Goal: Task Accomplishment & Management: Complete application form

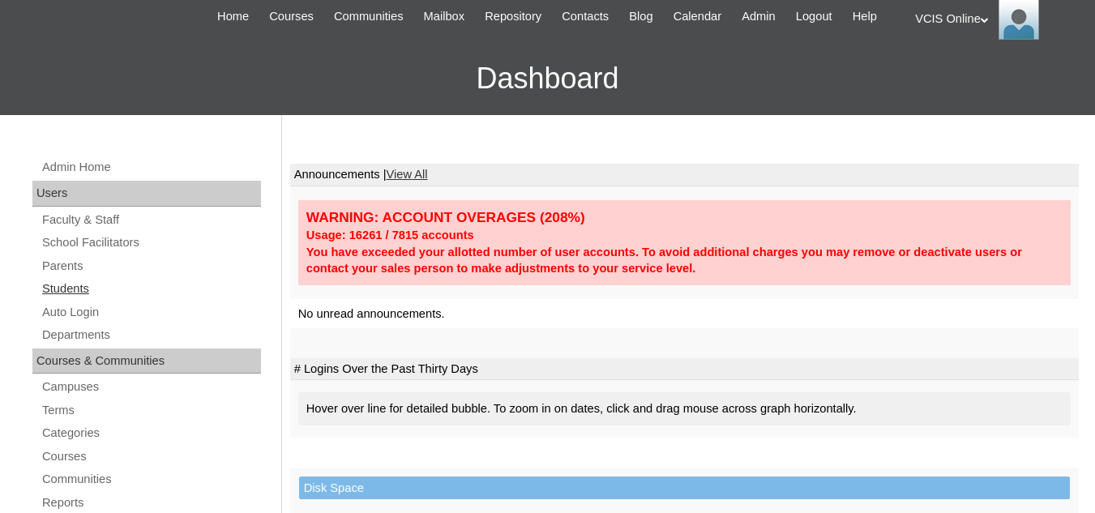
scroll to position [162, 0]
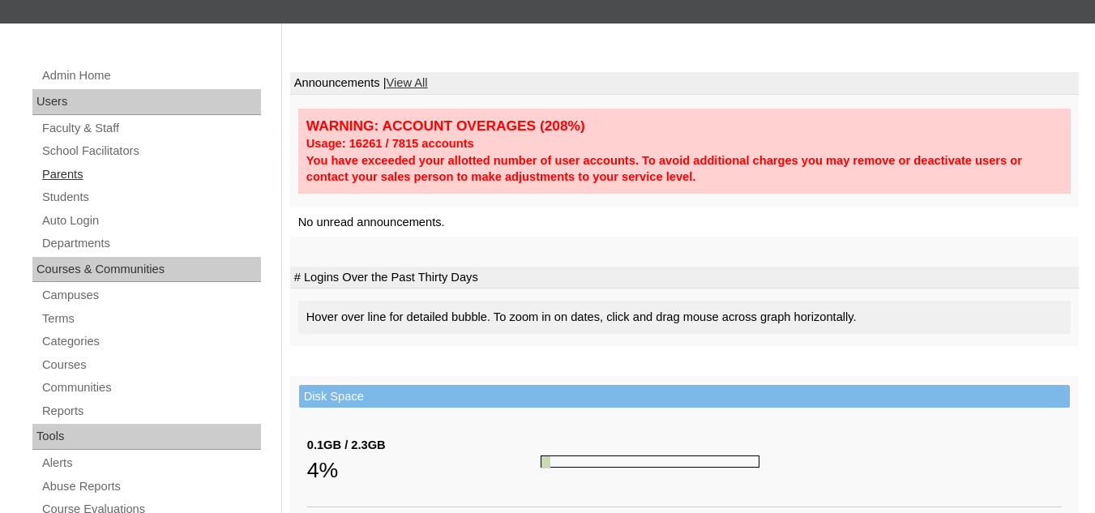
click at [72, 179] on link "Parents" at bounding box center [151, 174] width 220 height 20
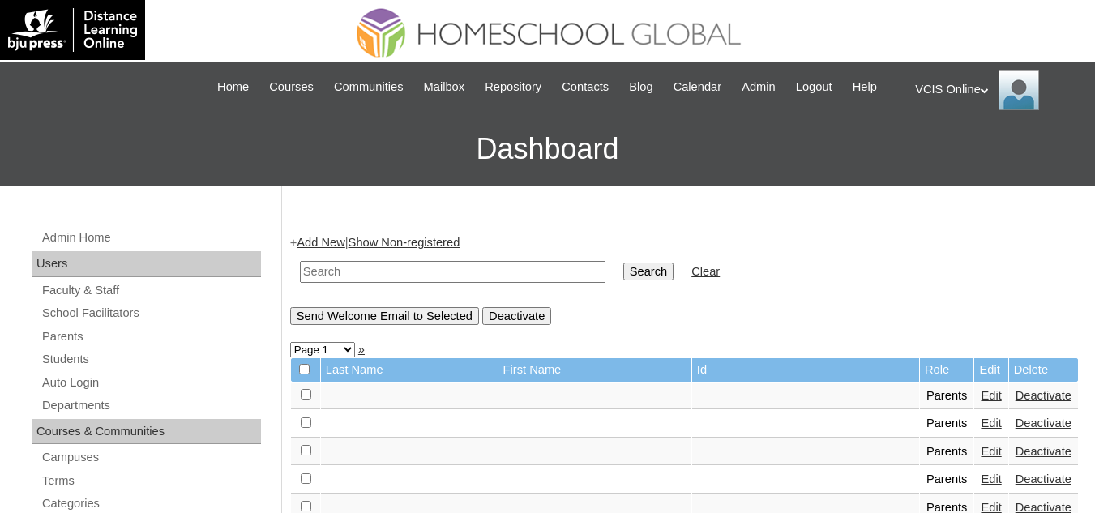
click at [316, 241] on link "Add New" at bounding box center [321, 242] width 48 height 13
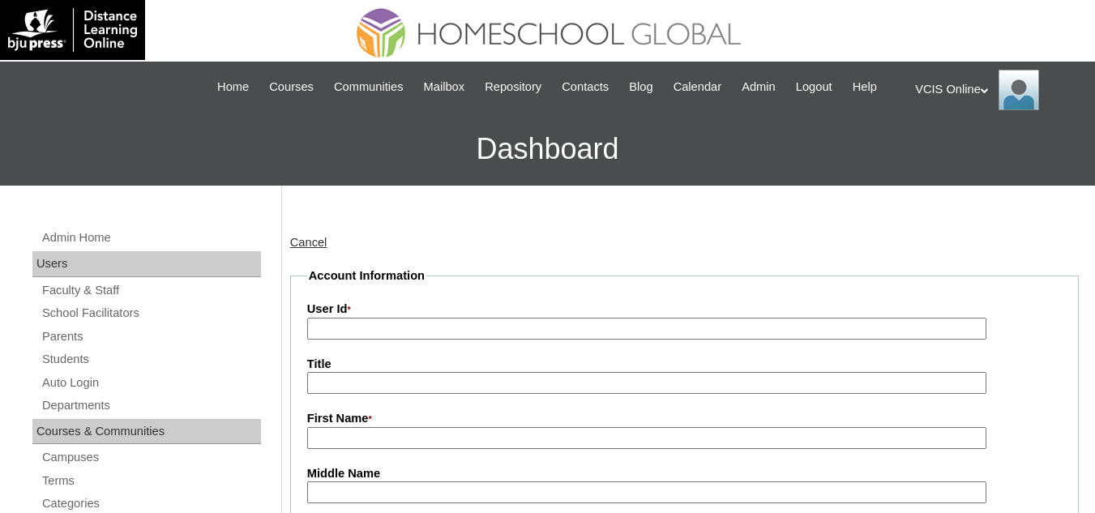
drag, startPoint x: 360, startPoint y: 330, endPoint x: 382, endPoint y: 308, distance: 30.9
click at [360, 330] on input "User Id *" at bounding box center [646, 329] width 679 height 22
paste input "VCIS016-7C-PA2025"
type input "VCIS016-7C-PA2025"
click at [391, 393] on input "Title" at bounding box center [646, 383] width 679 height 22
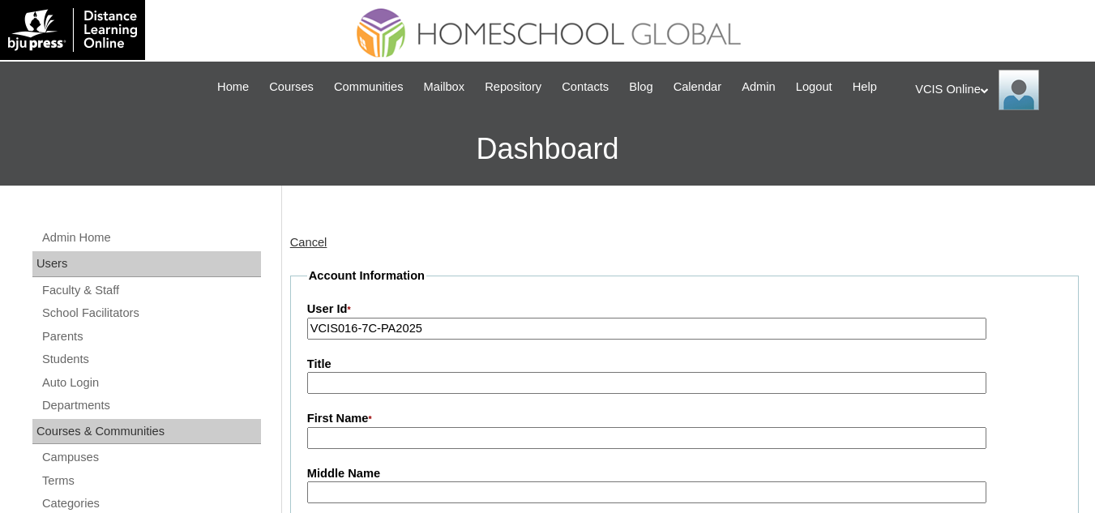
click at [378, 449] on input "First Name *" at bounding box center [646, 438] width 679 height 22
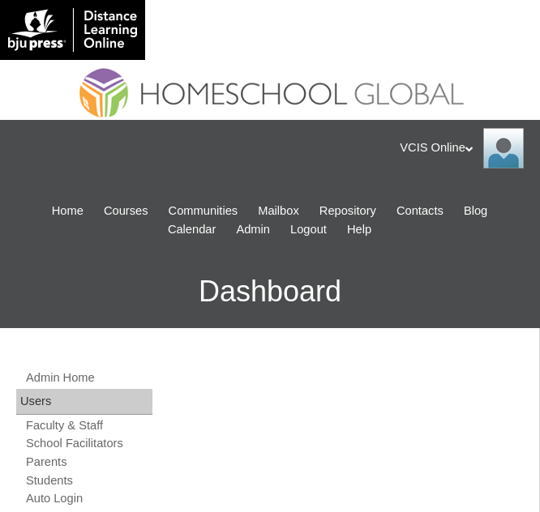
drag, startPoint x: 293, startPoint y: 382, endPoint x: 295, endPoint y: 370, distance: 12.3
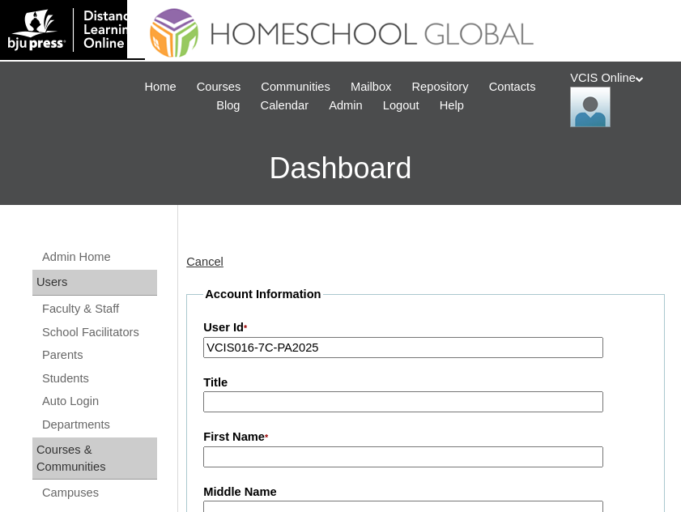
click at [234, 457] on input "First Name *" at bounding box center [403, 457] width 400 height 22
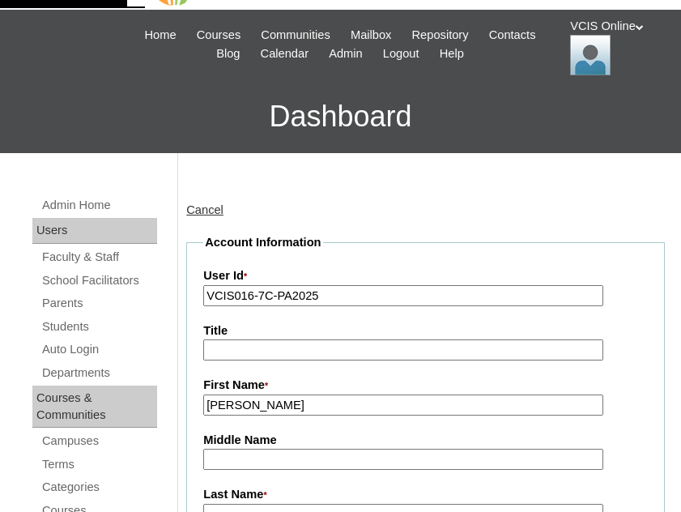
scroll to position [81, 0]
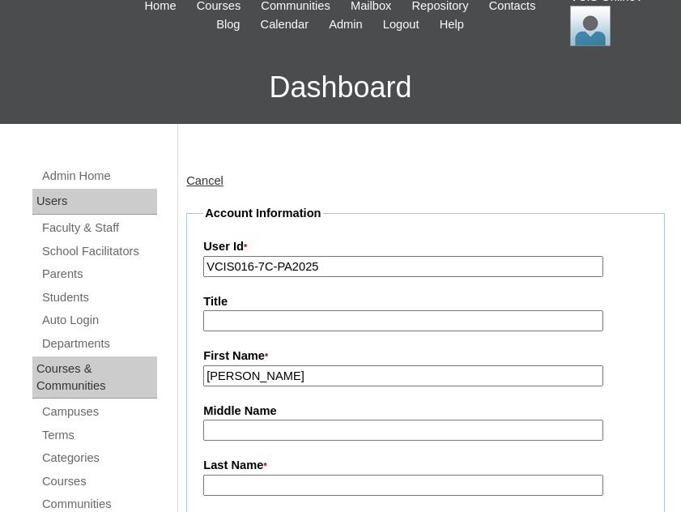
drag, startPoint x: 312, startPoint y: 374, endPoint x: 248, endPoint y: 377, distance: 64.1
click at [248, 375] on input "Miriam Balmores" at bounding box center [403, 376] width 400 height 22
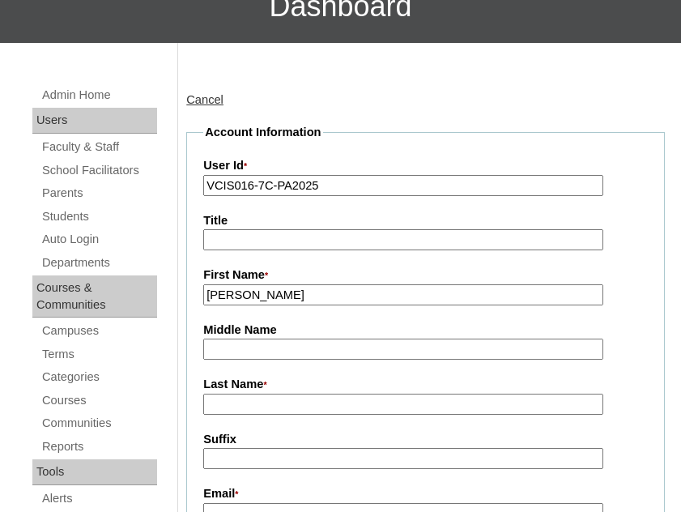
type input "Miriam"
click at [257, 405] on input "Last Name *" at bounding box center [403, 405] width 400 height 22
paste input "Balmores"
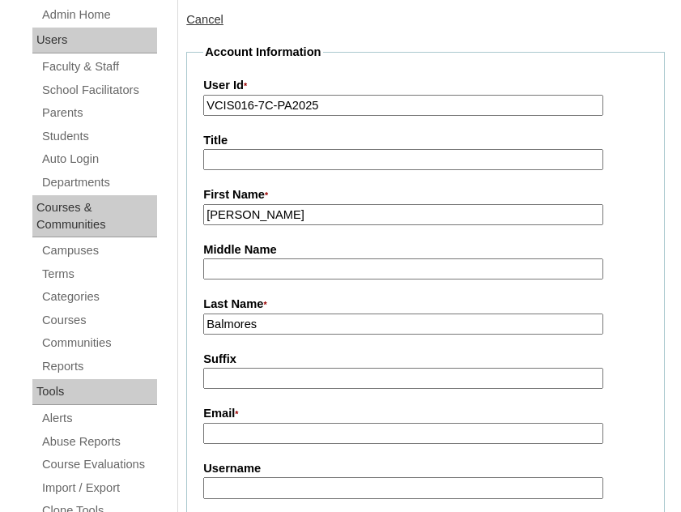
scroll to position [243, 0]
type input "Balmores"
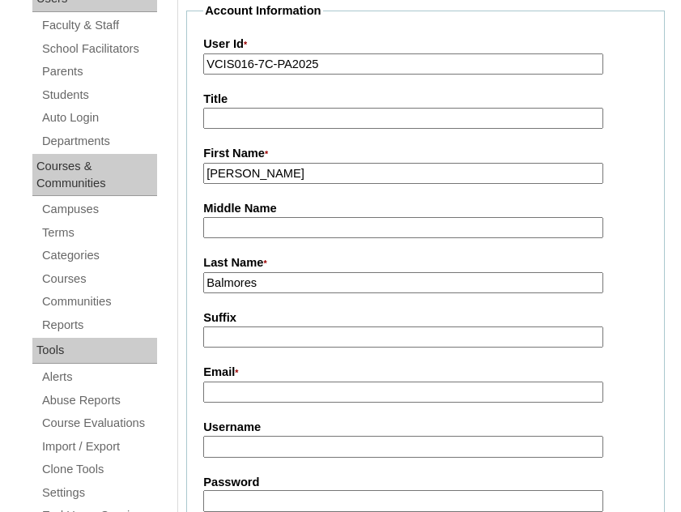
scroll to position [324, 0]
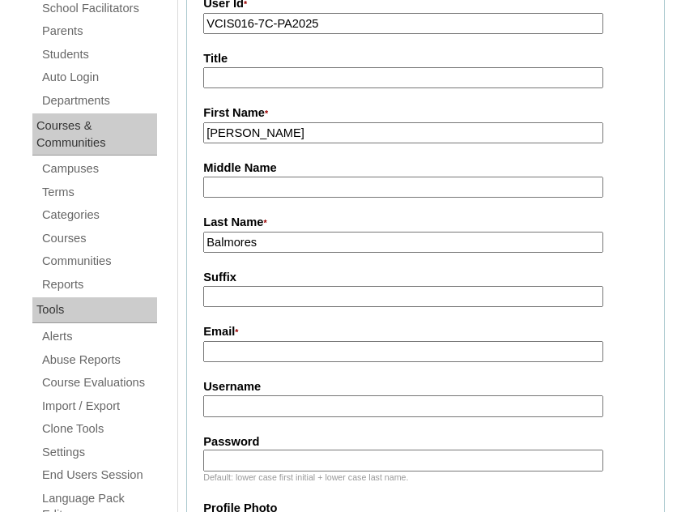
click at [241, 354] on input "Email *" at bounding box center [403, 352] width 400 height 22
paste input "[EMAIL_ADDRESS][DOMAIN_NAME]"
type input "[EMAIL_ADDRESS][DOMAIN_NAME]"
click at [251, 417] on input "Username" at bounding box center [403, 406] width 400 height 22
paste input "mbalmores2025"
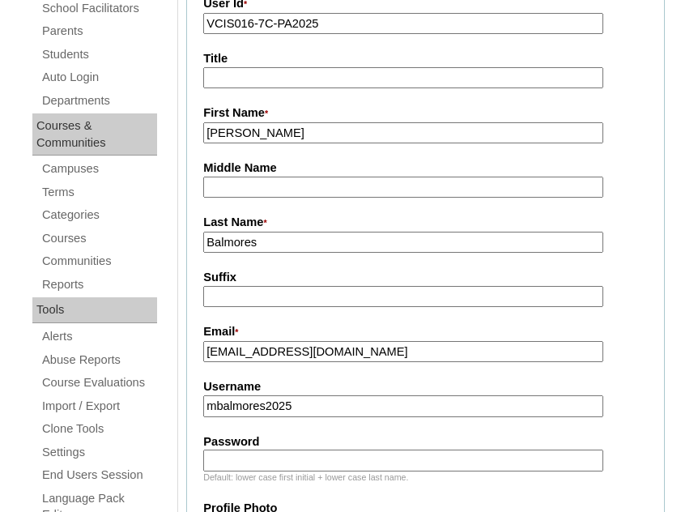
type input "mbalmores2025"
click at [326, 465] on input "Password" at bounding box center [403, 461] width 400 height 22
paste input "HOWbie"
type input "HOWbie"
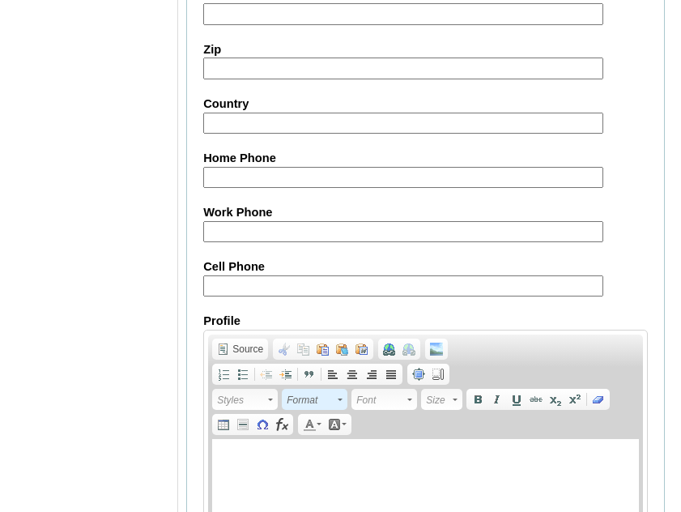
scroll to position [1620, 0]
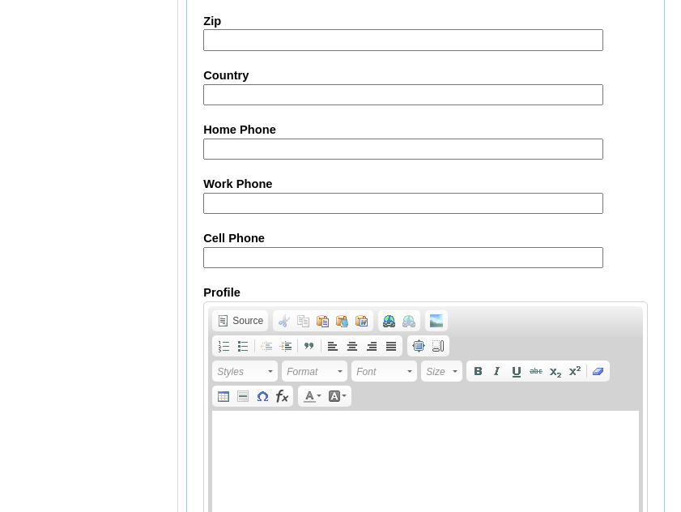
click at [268, 254] on input "Cell Phone" at bounding box center [403, 258] width 400 height 22
paste input "971566411391/ 0971551302136"
click at [207, 260] on input "971566411391/ 0971551302136" at bounding box center [403, 258] width 400 height 22
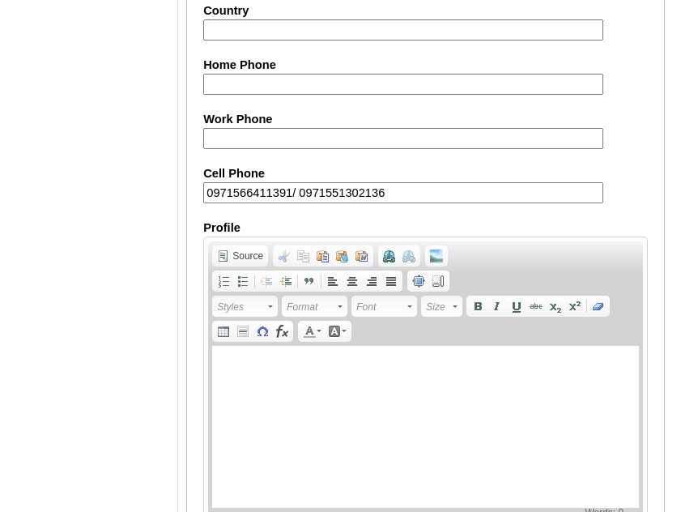
scroll to position [1796, 0]
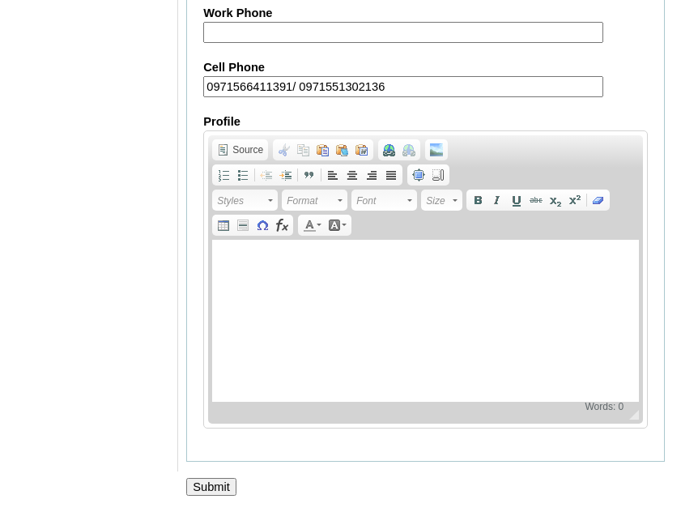
type input "0971566411391/ 0971551302136"
click at [228, 489] on input "Submit" at bounding box center [211, 487] width 50 height 18
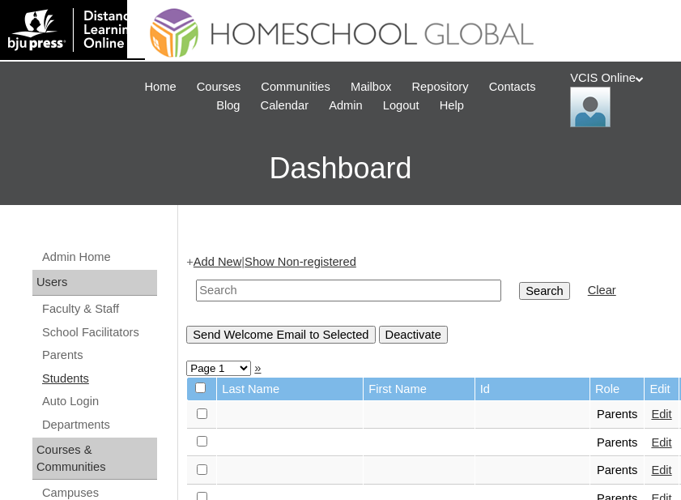
click at [69, 374] on link "Students" at bounding box center [99, 379] width 117 height 20
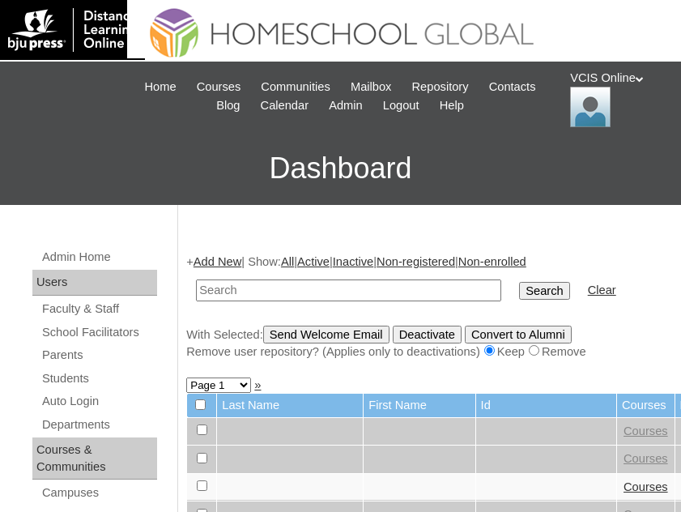
click at [212, 260] on link "Add New" at bounding box center [218, 261] width 48 height 13
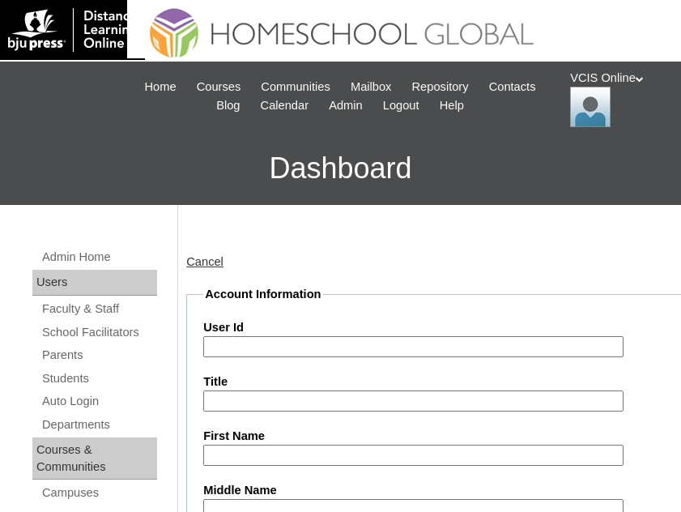
click at [268, 348] on input "User Id" at bounding box center [413, 347] width 420 height 22
paste input "VCIS016-7C-SA2025"
type input "VCIS016-7C-SA2025"
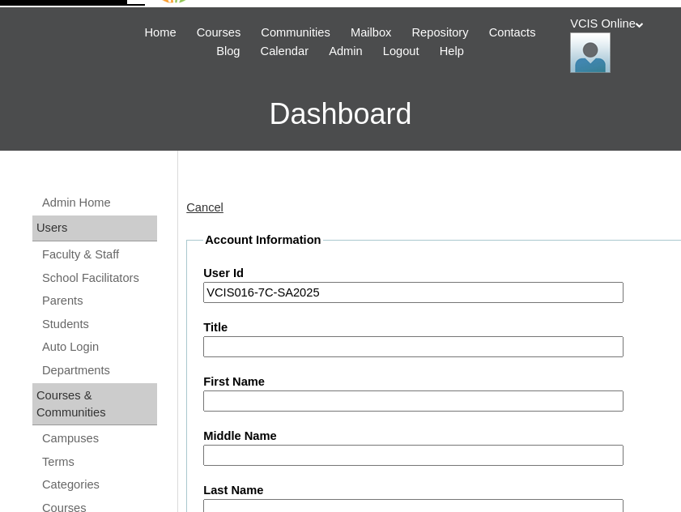
scroll to position [81, 0]
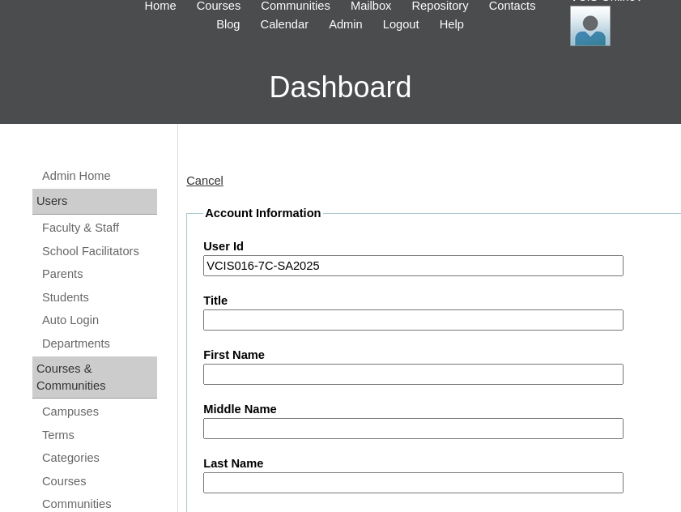
click at [270, 310] on input "Title" at bounding box center [413, 321] width 420 height 22
click at [253, 374] on input "First Name" at bounding box center [413, 375] width 420 height 22
paste input "Nathanael Archky Balmores"
drag, startPoint x: 365, startPoint y: 377, endPoint x: 303, endPoint y: 382, distance: 61.8
click at [303, 382] on input "Nathanael Archky Balmores" at bounding box center [413, 375] width 420 height 22
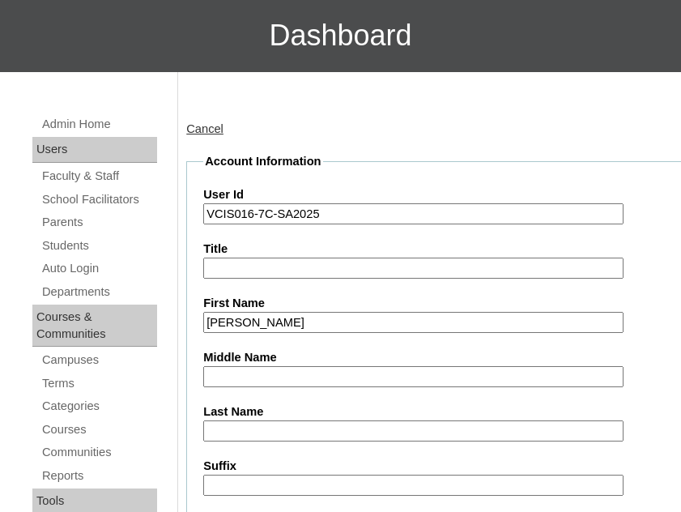
scroll to position [243, 0]
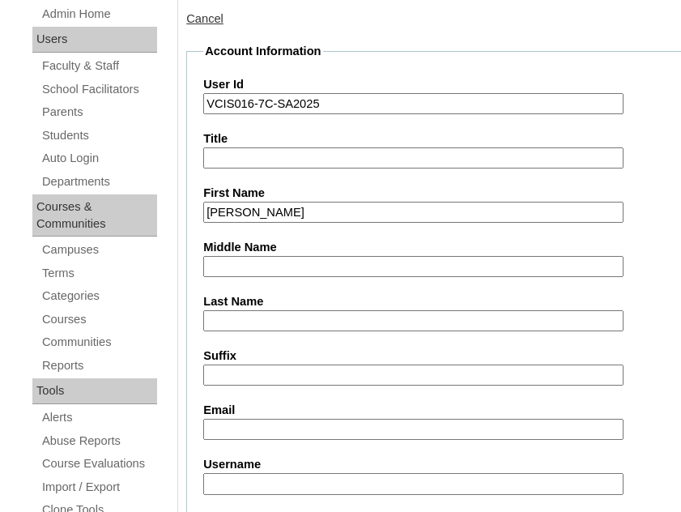
type input "[PERSON_NAME]"
click at [280, 314] on input "Last Name" at bounding box center [413, 321] width 420 height 22
paste input "Balmores"
type input "Balmores"
click at [252, 263] on input "Middle Name" at bounding box center [413, 267] width 420 height 22
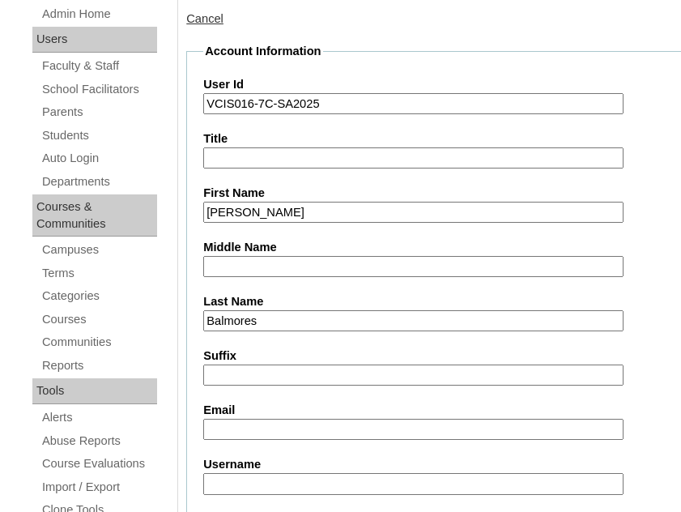
paste input "Collantes"
type input "Collantes"
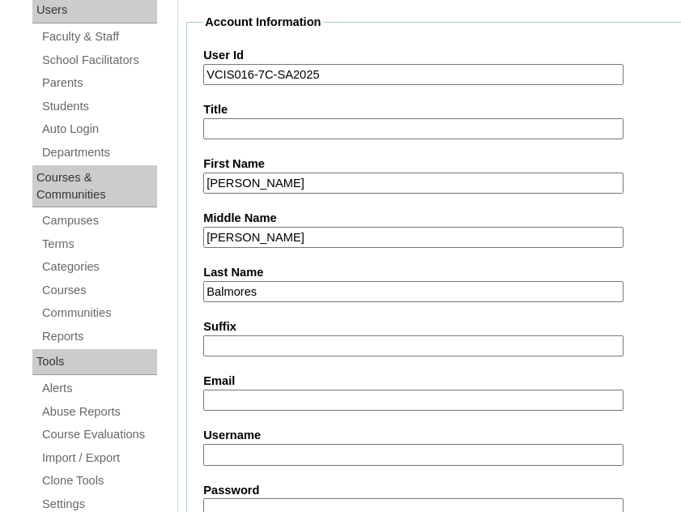
scroll to position [324, 0]
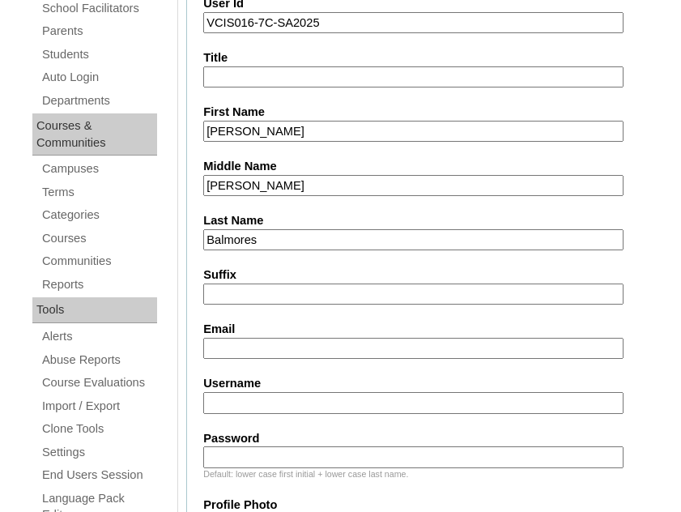
click at [288, 408] on input "Username" at bounding box center [413, 403] width 420 height 22
click at [263, 392] on input "Username" at bounding box center [413, 403] width 420 height 22
paste input "nathanael.balmores"
type input "nathanael.balmores"
click at [326, 448] on input "Password" at bounding box center [413, 457] width 420 height 22
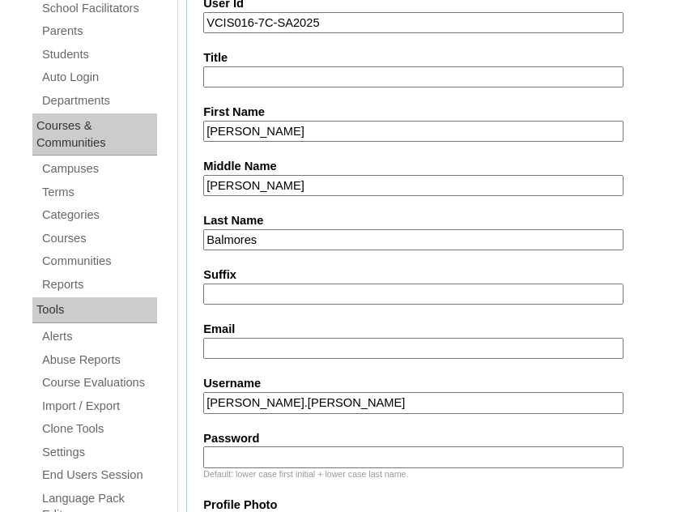
click at [313, 450] on input "Password" at bounding box center [413, 457] width 420 height 22
paste input "GISbiw"
type input "GISbiw"
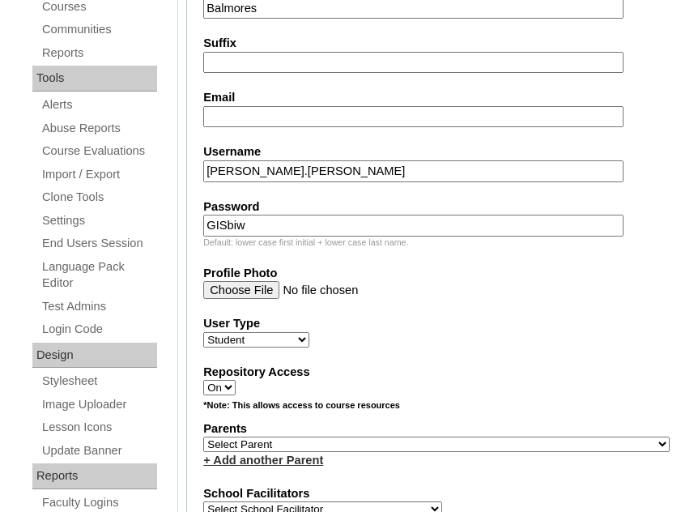
scroll to position [729, 0]
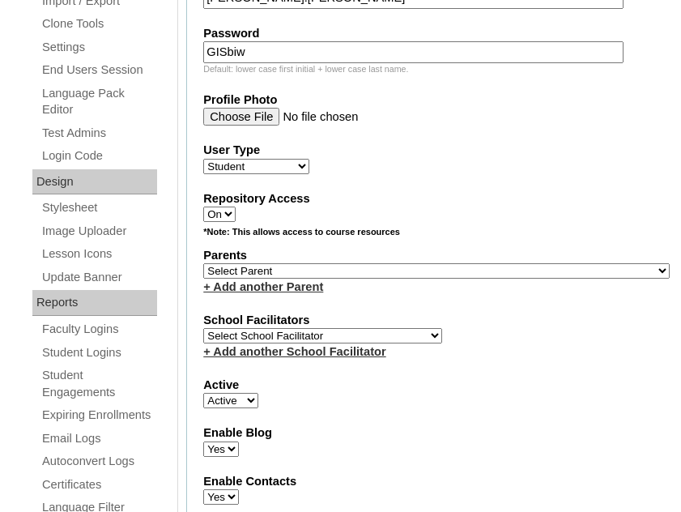
drag, startPoint x: 282, startPoint y: 272, endPoint x: 252, endPoint y: 290, distance: 34.9
click at [282, 272] on select "Select Parent , , , , , , , , , , , , , , , , , , , , , , , , , , , , , , , , ,…" at bounding box center [436, 270] width 467 height 15
click at [252, 290] on link "+ Add another Parent" at bounding box center [263, 286] width 120 height 13
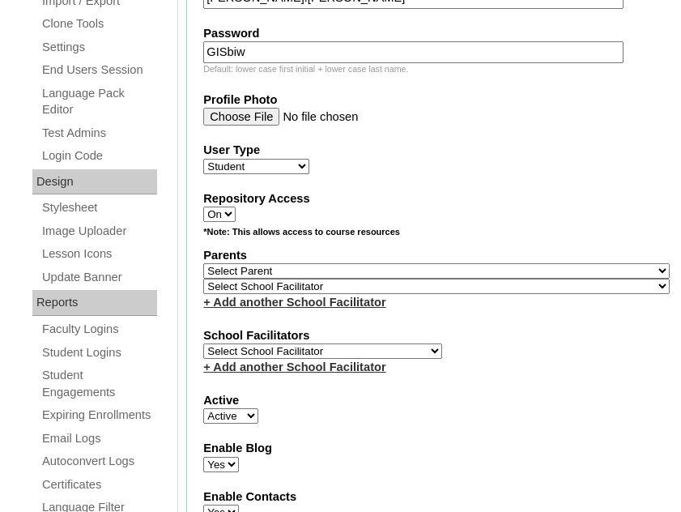
click at [233, 284] on select "Select School Facilitator , , , , , , , , , , , , , , , , , , , , , , , , , , ,…" at bounding box center [436, 286] width 467 height 15
click at [354, 350] on select "Select School Facilitator Norman Añain Ruffa Abadijas Mary Abella Gloryfe Abion…" at bounding box center [322, 351] width 239 height 15
click at [462, 275] on select "Select Parent , , , , , , , , , , , , , , , , , , , , , , , , , , , , , , , , ,…" at bounding box center [436, 270] width 467 height 15
select select "43358"
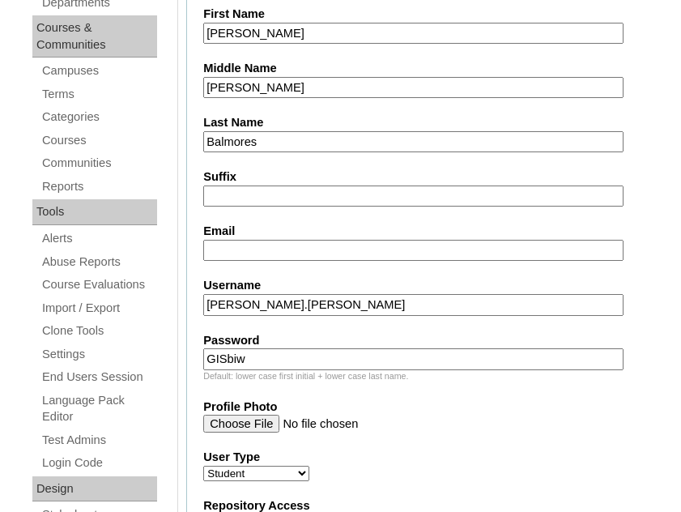
scroll to position [162, 0]
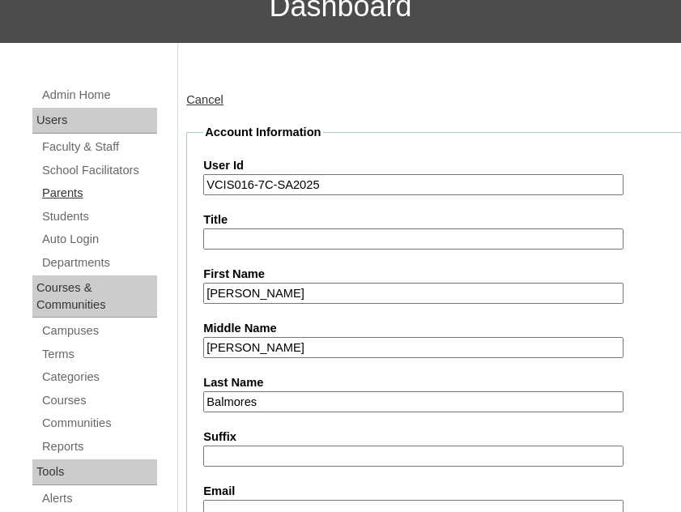
click at [71, 194] on link "Parents" at bounding box center [99, 193] width 117 height 20
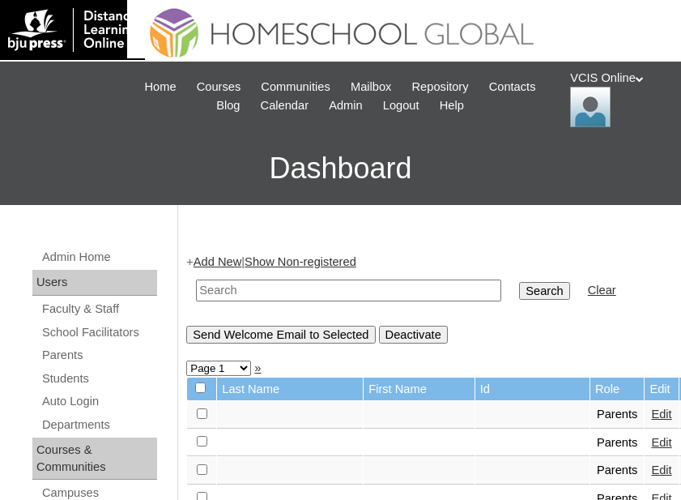
click at [270, 291] on input "text" at bounding box center [348, 291] width 305 height 22
type input "balmores"
click at [519, 282] on input "Search" at bounding box center [544, 291] width 50 height 18
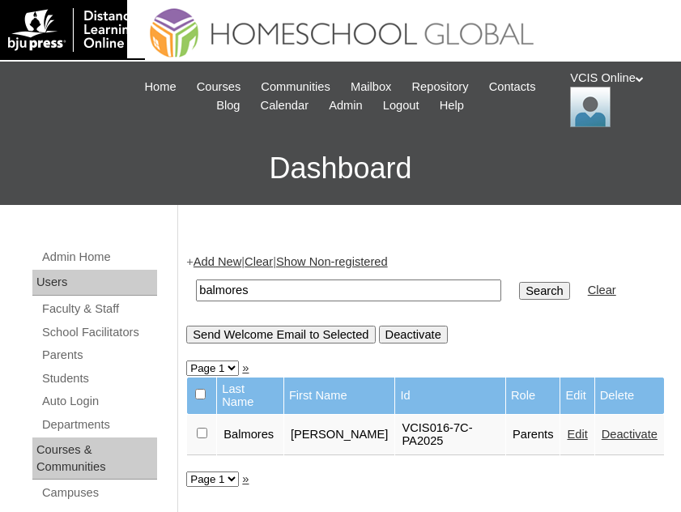
click at [240, 416] on td "Balmores" at bounding box center [250, 435] width 66 height 41
click at [567, 428] on link "Edit" at bounding box center [577, 434] width 20 height 13
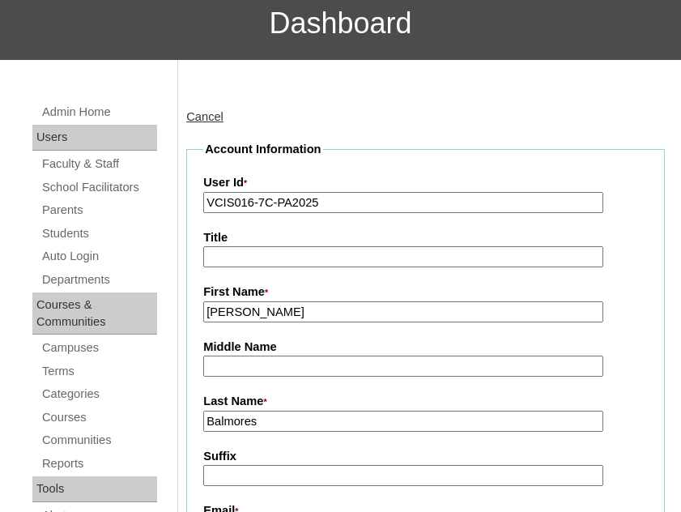
scroll to position [162, 0]
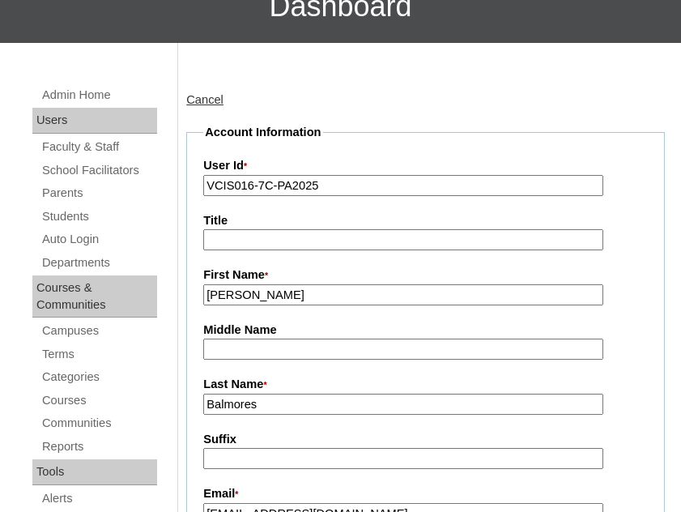
click at [281, 408] on input "Balmores" at bounding box center [403, 405] width 400 height 22
type input "Balmores2025"
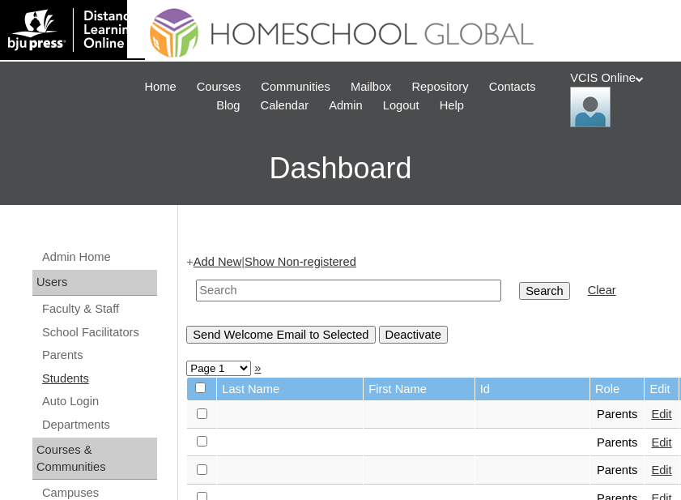
click at [69, 380] on link "Students" at bounding box center [99, 379] width 117 height 20
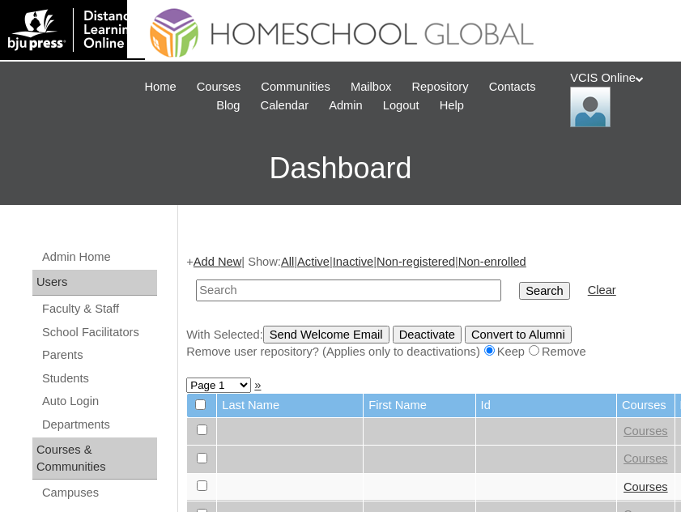
click at [216, 259] on link "Add New" at bounding box center [218, 261] width 48 height 13
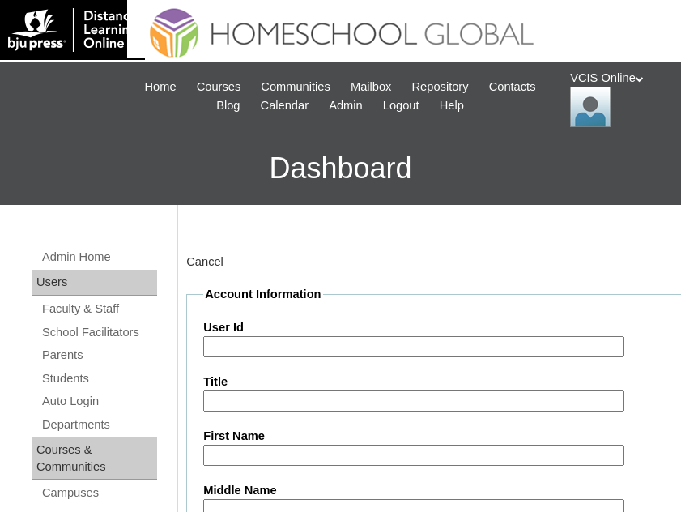
click at [232, 350] on input "User Id" at bounding box center [413, 347] width 420 height 22
paste input "VCIS016-7C-SA2025"
type input "VCIS016-7C-SA2025"
click at [287, 448] on input "First Name" at bounding box center [413, 456] width 420 height 22
paste input "[PERSON_NAME] Archky [PERSON_NAME]"
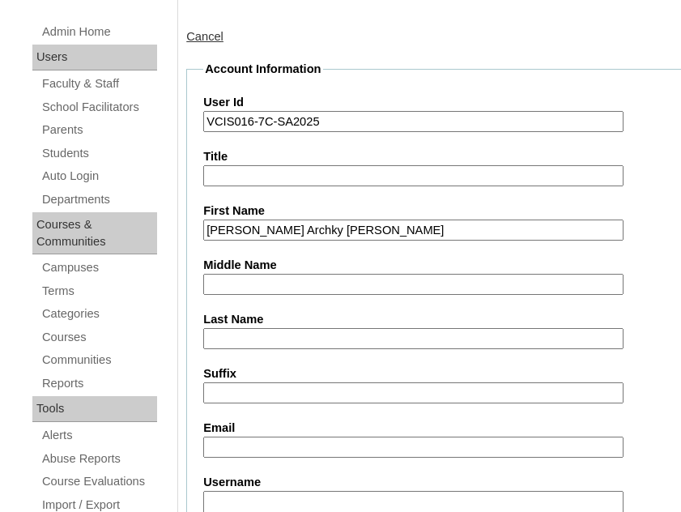
scroll to position [243, 0]
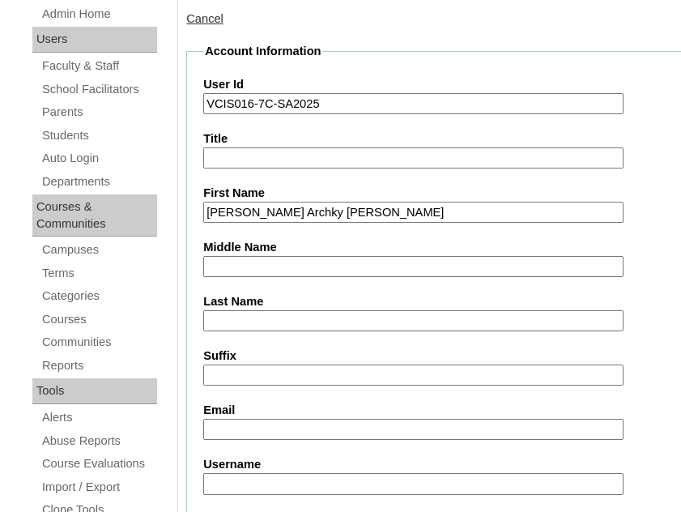
drag, startPoint x: 377, startPoint y: 208, endPoint x: 304, endPoint y: 216, distance: 73.3
click at [304, 216] on input "Nathanael Archky Balmores" at bounding box center [413, 213] width 420 height 22
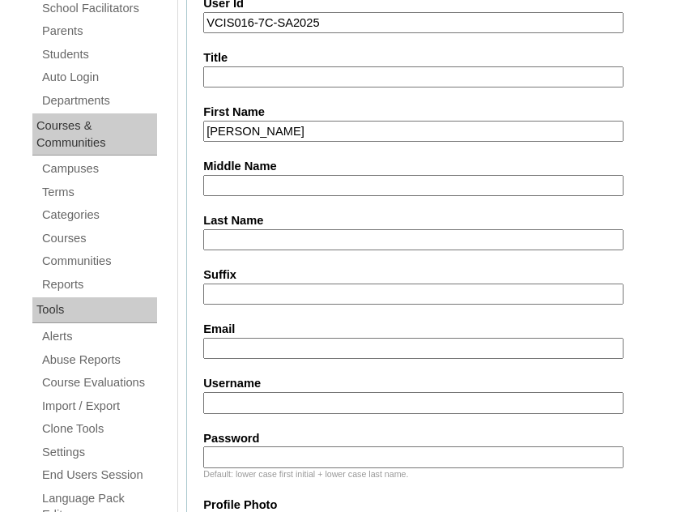
type input "[PERSON_NAME]"
click at [250, 234] on input "Last Name" at bounding box center [413, 240] width 420 height 22
paste input "Balmores"
type input "Balmores"
click at [266, 186] on input "Middle Name" at bounding box center [413, 186] width 420 height 22
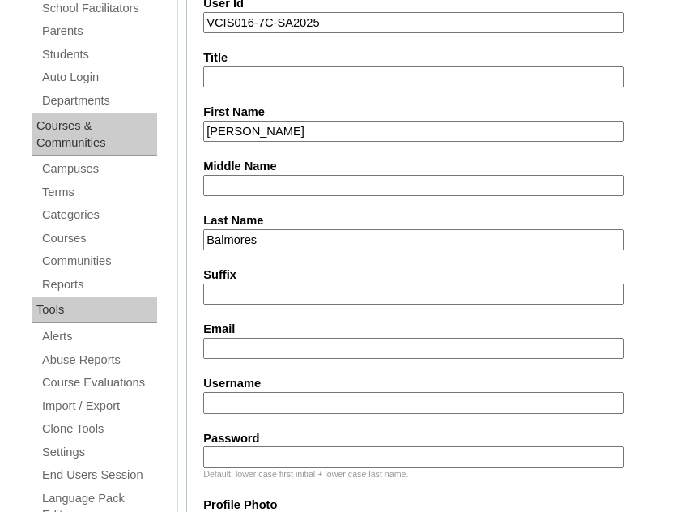
paste input "Collantes"
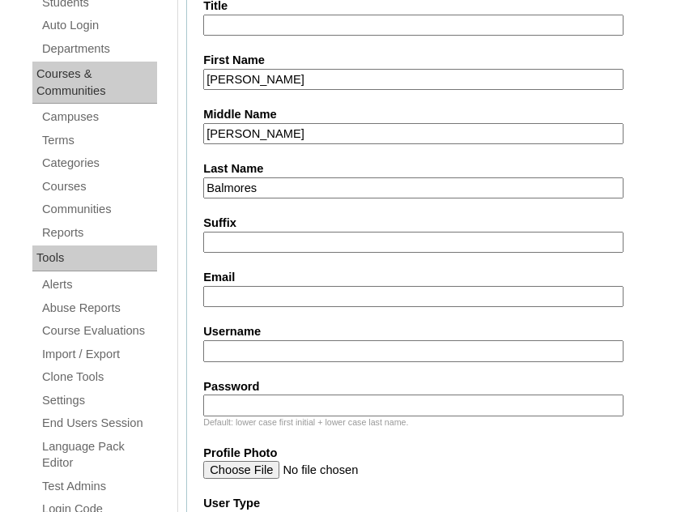
scroll to position [405, 0]
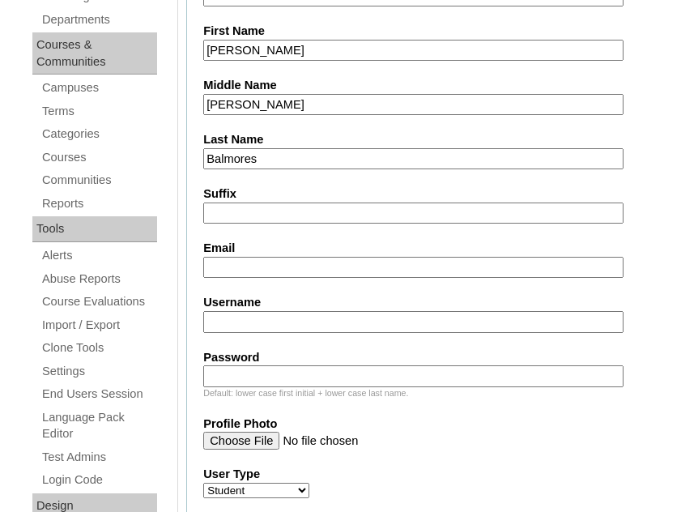
type input "Collantes"
click at [277, 322] on input "Username" at bounding box center [413, 322] width 420 height 22
paste input "nathanael.balmores2025"
type input "nathanael.balmores2025"
click at [300, 383] on input "Password" at bounding box center [413, 376] width 420 height 22
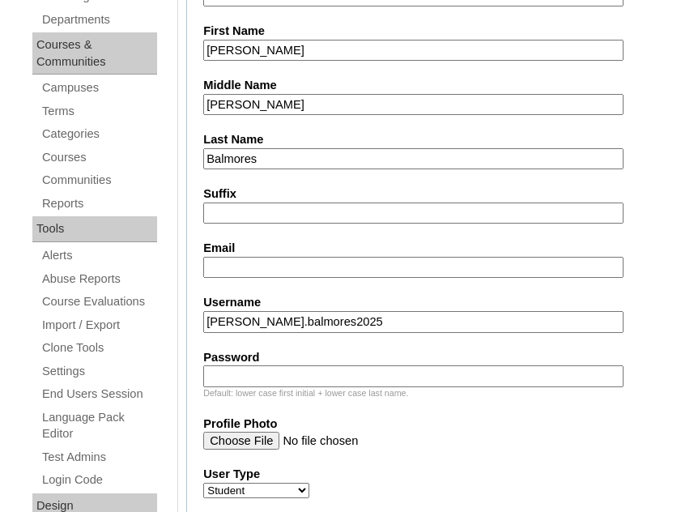
paste input "GISbiw"
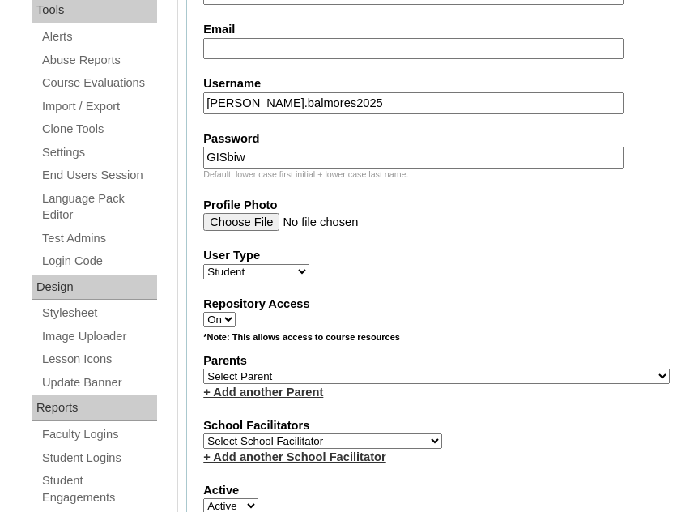
scroll to position [648, 0]
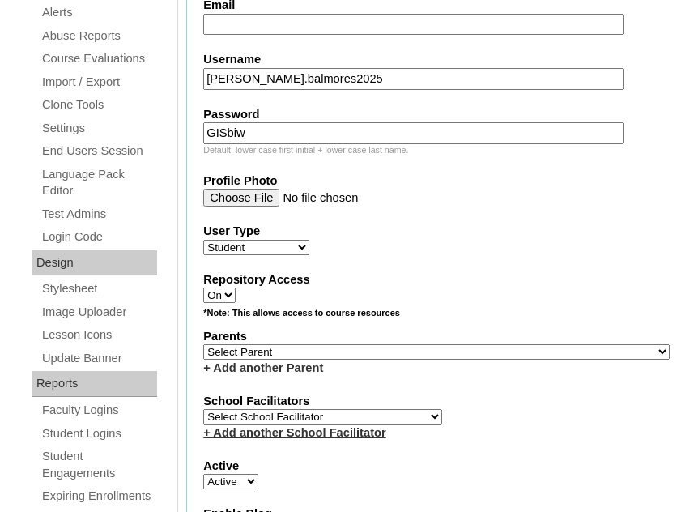
type input "GISbiw"
click at [294, 350] on select "Select Parent , , , , , , , , , , , , , , , , , , , , , , , , , , , , , , , , ,…" at bounding box center [436, 351] width 467 height 15
select select "43358"
click at [203, 344] on select "Select Parent , , , , , , , , , , , , , , , , , , , , , , , , , , , , , , , , ,…" at bounding box center [436, 351] width 467 height 15
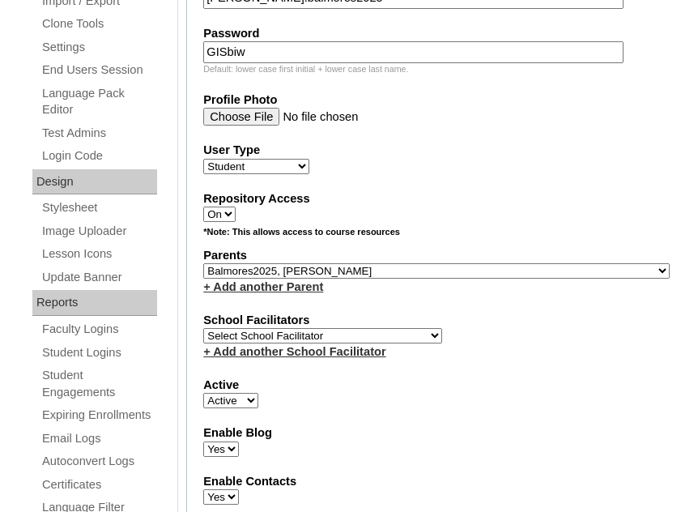
click at [280, 333] on select "Select School Facilitator Norman Añain Ruffa Abadijas Mary Abella Gloryfe Abion…" at bounding box center [322, 335] width 239 height 15
select select "42182"
click at [203, 328] on select "Select School Facilitator Norman Añain Ruffa Abadijas Mary Abella Gloryfe Abion…" at bounding box center [322, 335] width 239 height 15
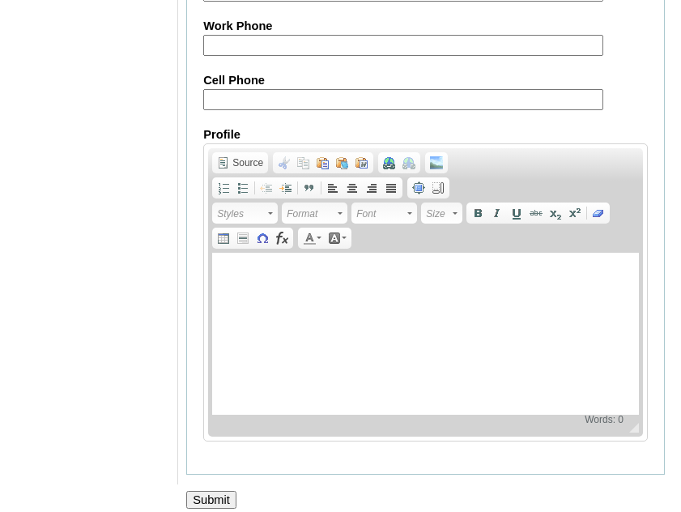
scroll to position [2073, 0]
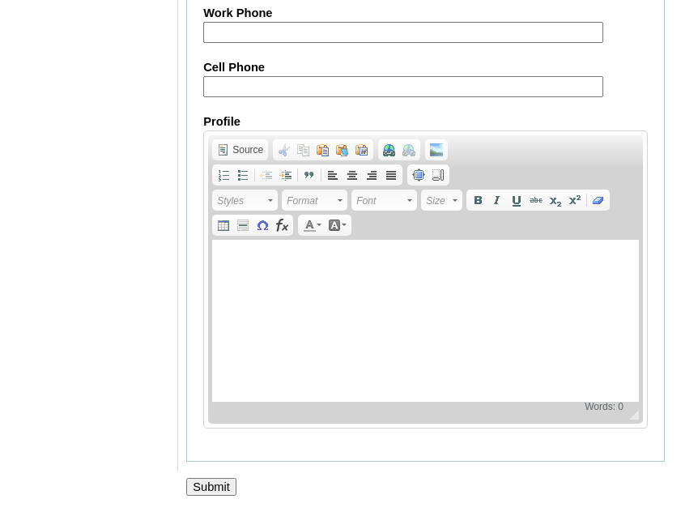
click at [205, 487] on input "Submit" at bounding box center [211, 487] width 50 height 18
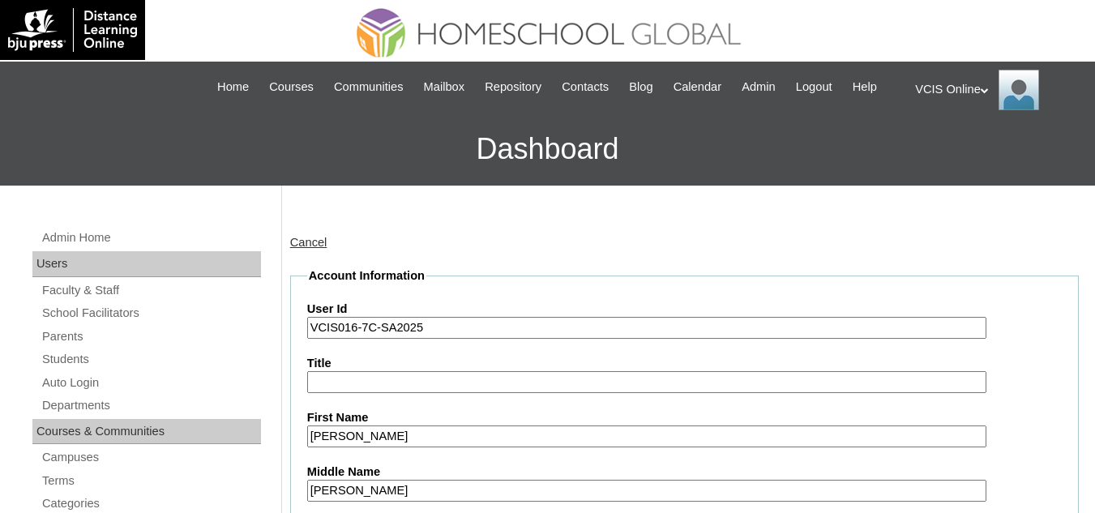
select select "43358"
select select "42182"
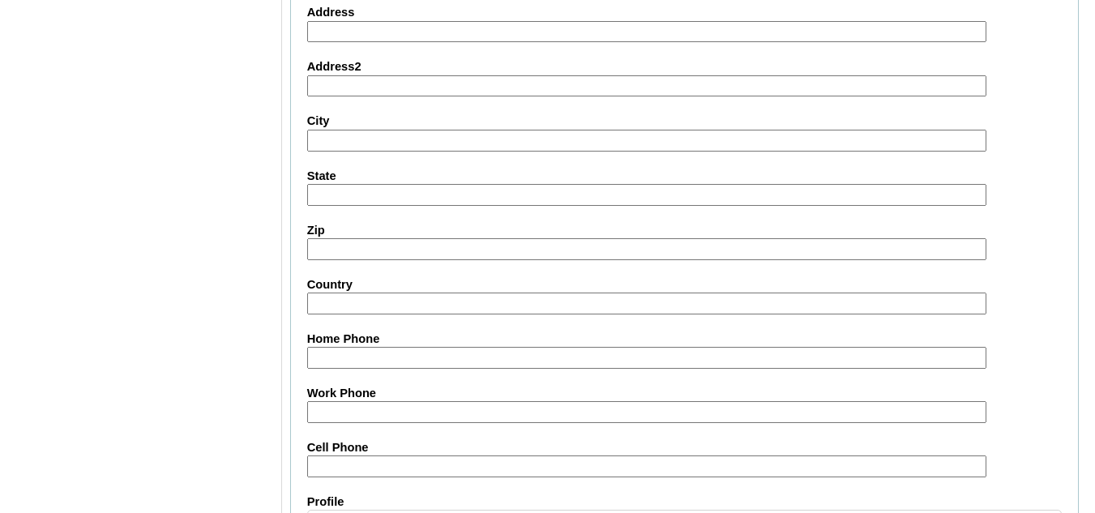
scroll to position [1953, 0]
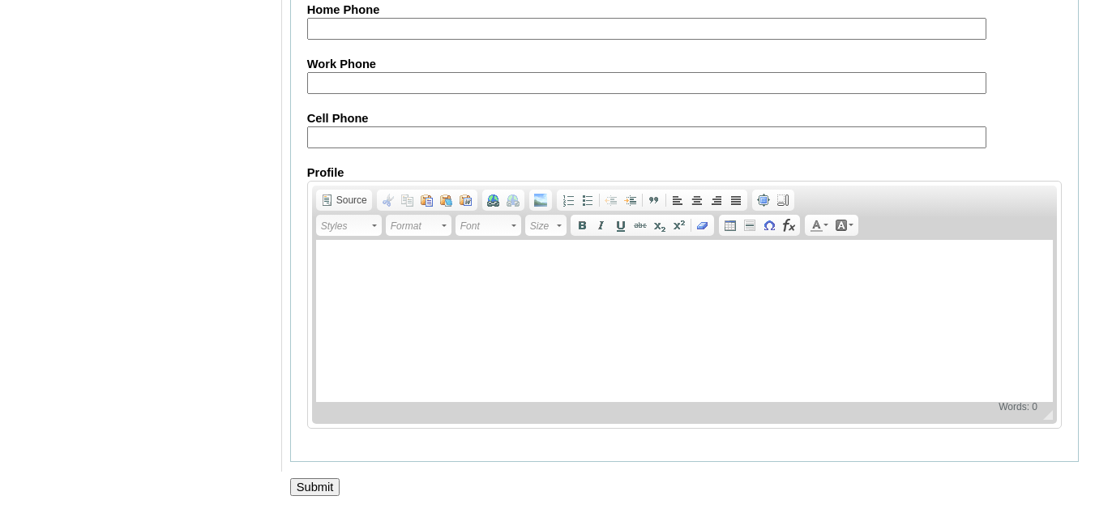
click at [315, 489] on input "Submit" at bounding box center [315, 487] width 50 height 18
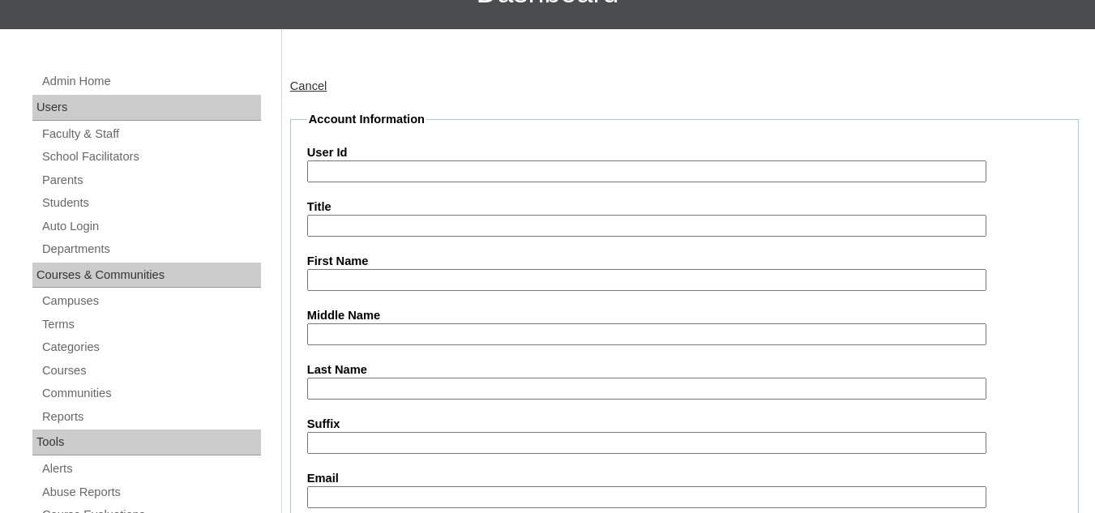
scroll to position [162, 0]
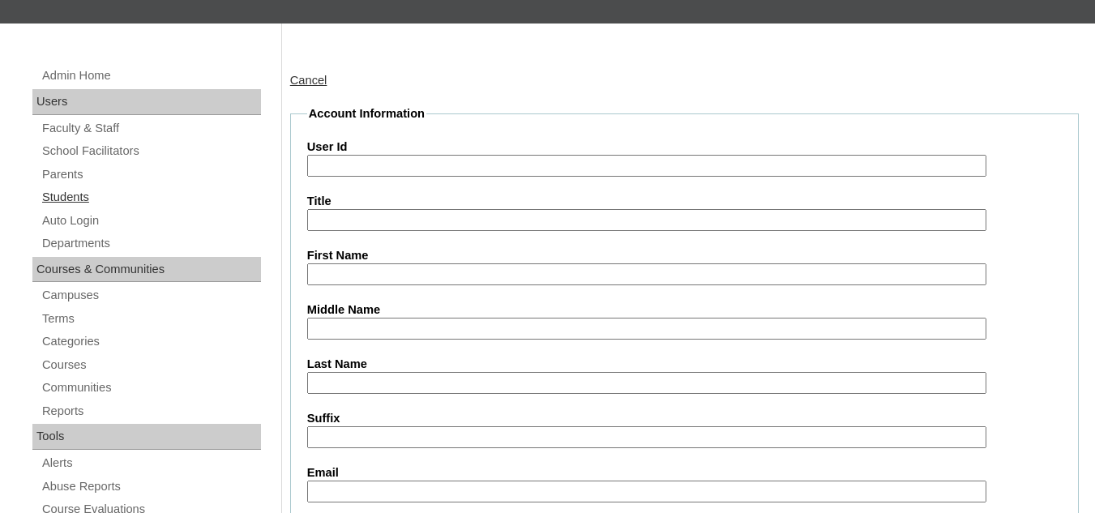
click at [57, 203] on link "Students" at bounding box center [151, 197] width 220 height 20
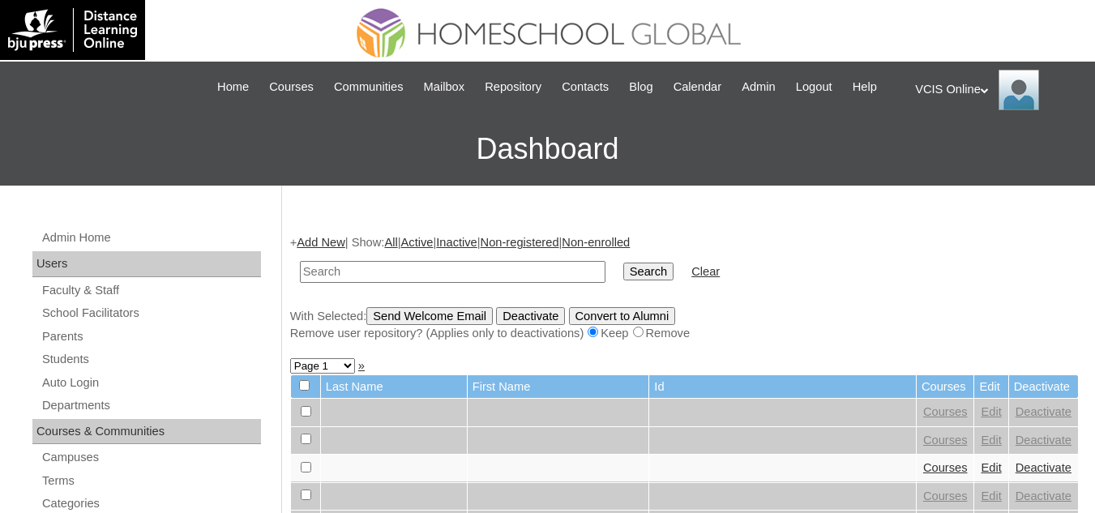
click at [358, 275] on input "text" at bounding box center [452, 272] width 305 height 22
type input "G"
click at [414, 268] on input "text" at bounding box center [452, 272] width 305 height 22
paste input "VCIS016-7C-SA2025"
type input "VCIS016-7C-SA2025"
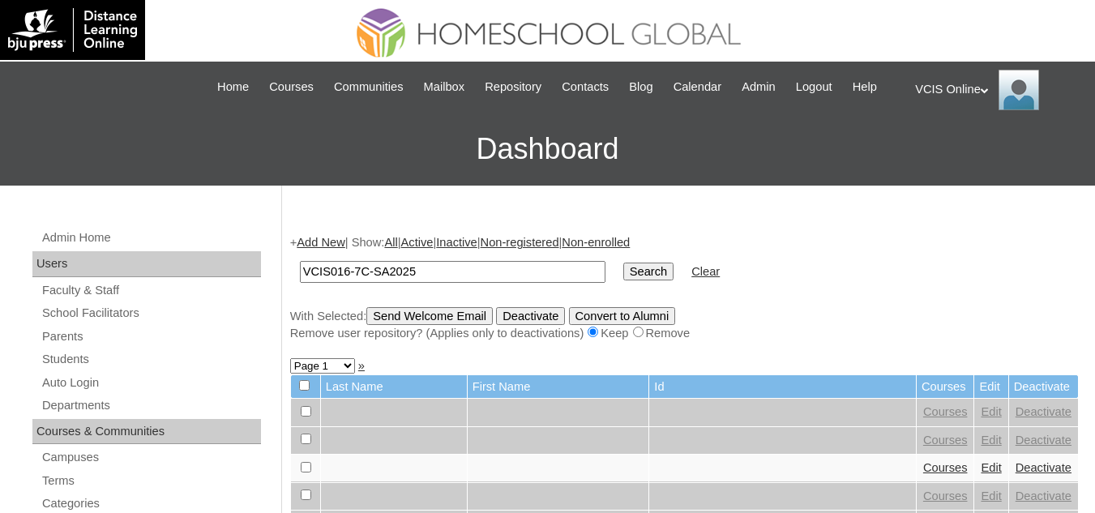
click at [623, 275] on input "Search" at bounding box center [648, 272] width 50 height 18
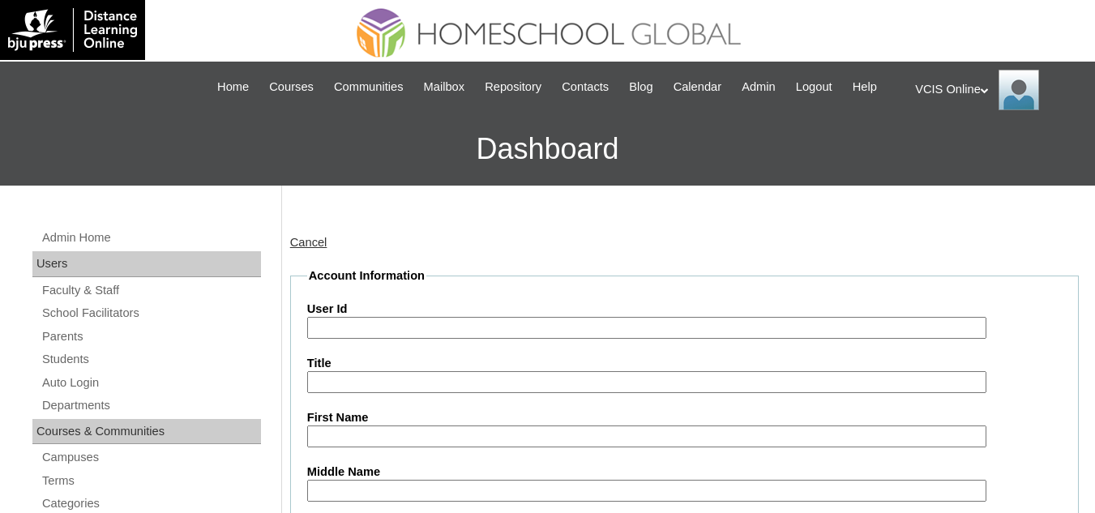
drag, startPoint x: 436, startPoint y: 326, endPoint x: 169, endPoint y: 279, distance: 270.7
type input "VCIS016-7C-SA2025"
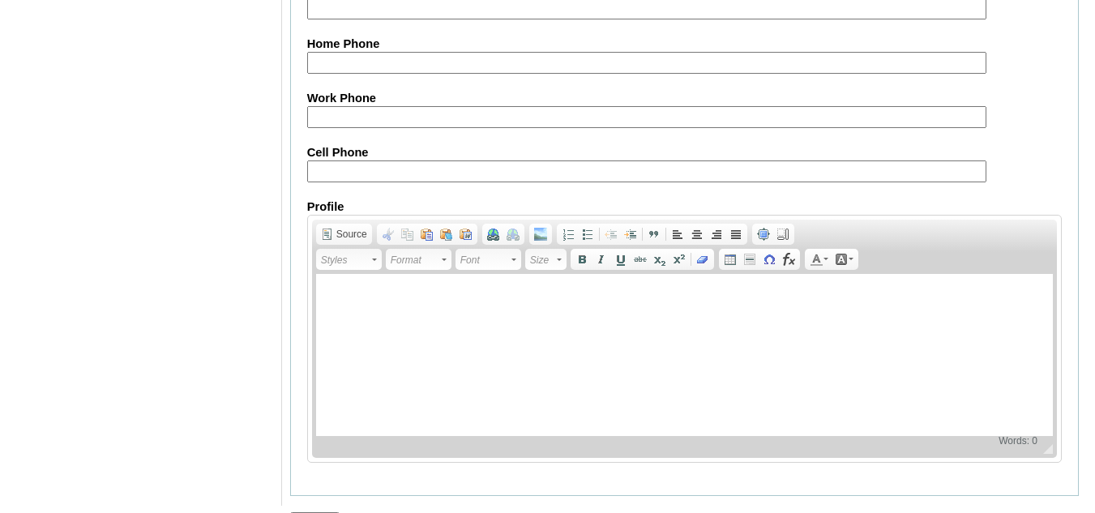
scroll to position [1953, 0]
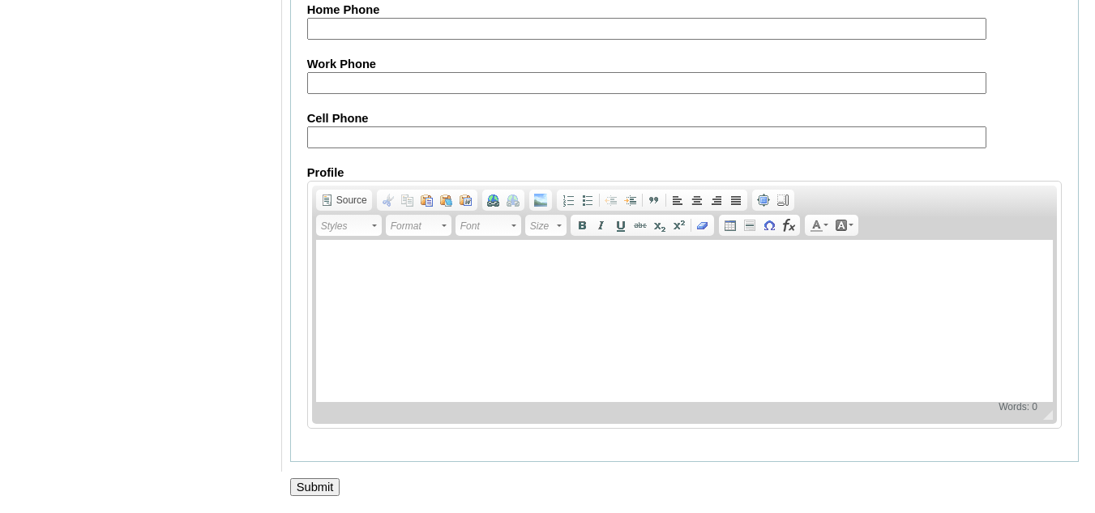
click at [303, 485] on input "Submit" at bounding box center [315, 487] width 50 height 18
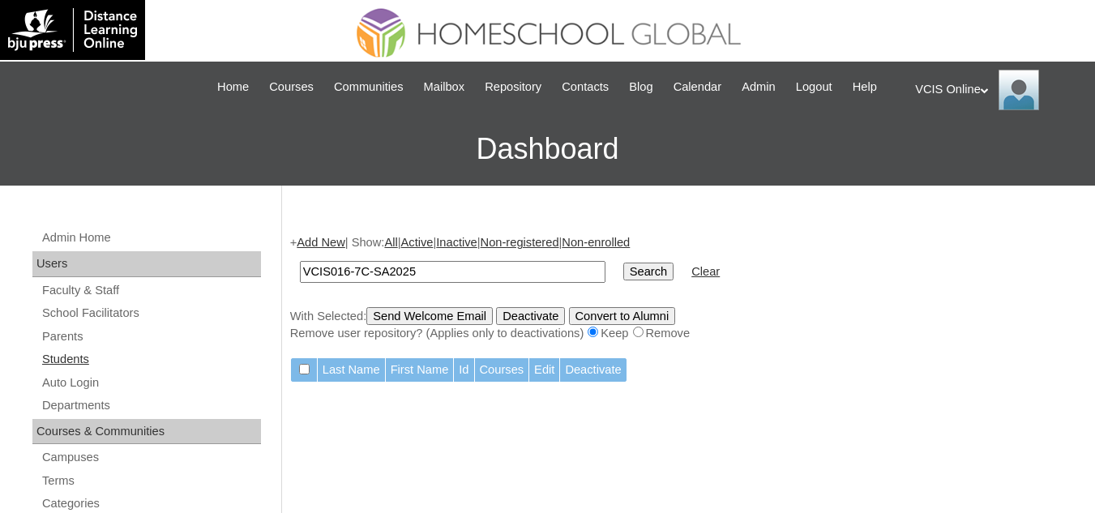
click at [63, 357] on link "Students" at bounding box center [151, 359] width 220 height 20
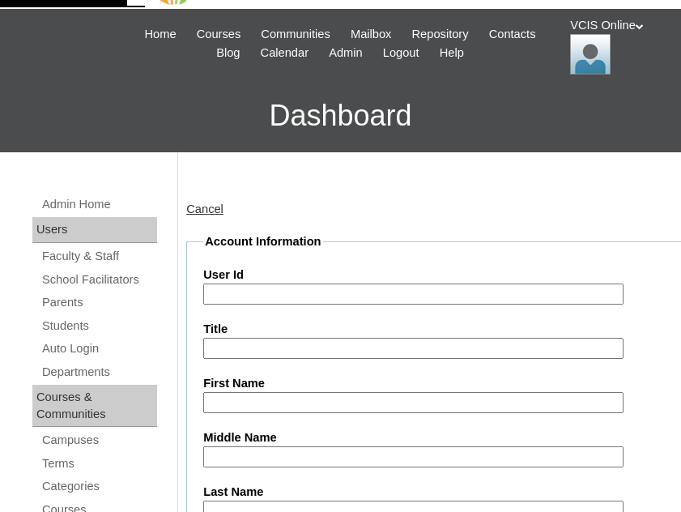
scroll to position [81, 0]
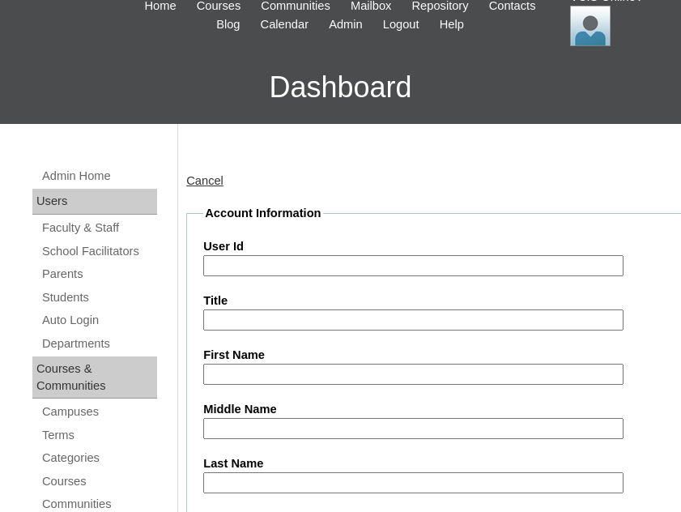
drag, startPoint x: 331, startPoint y: 266, endPoint x: 177, endPoint y: 243, distance: 155.6
type input "VCIS016-7C-SA2025"
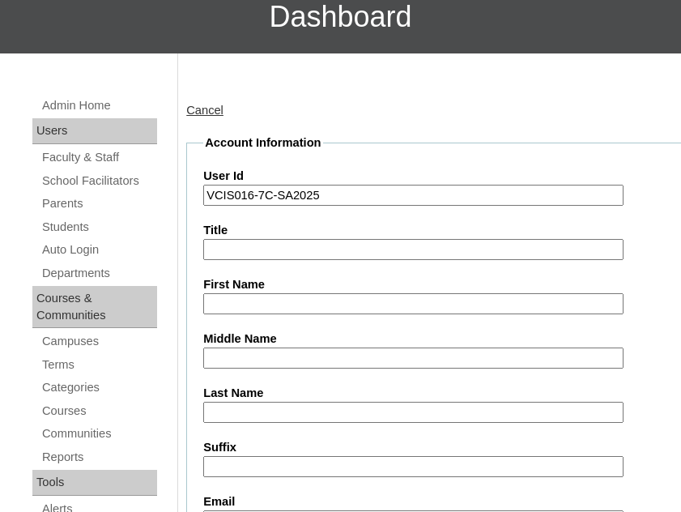
scroll to position [324, 0]
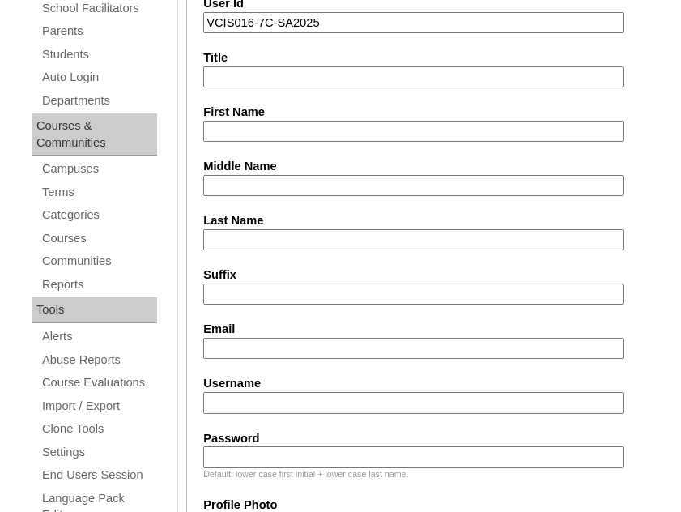
drag, startPoint x: 313, startPoint y: 130, endPoint x: 143, endPoint y: 112, distance: 171.1
type input "[PERSON_NAME]"
drag, startPoint x: 274, startPoint y: 186, endPoint x: 192, endPoint y: 185, distance: 81.8
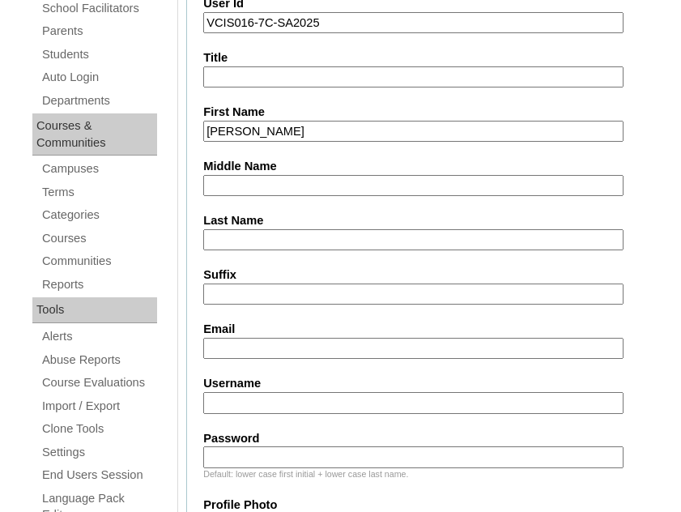
type input "[PERSON_NAME]"
drag, startPoint x: 234, startPoint y: 241, endPoint x: 126, endPoint y: 237, distance: 108.6
type input "Balmores"
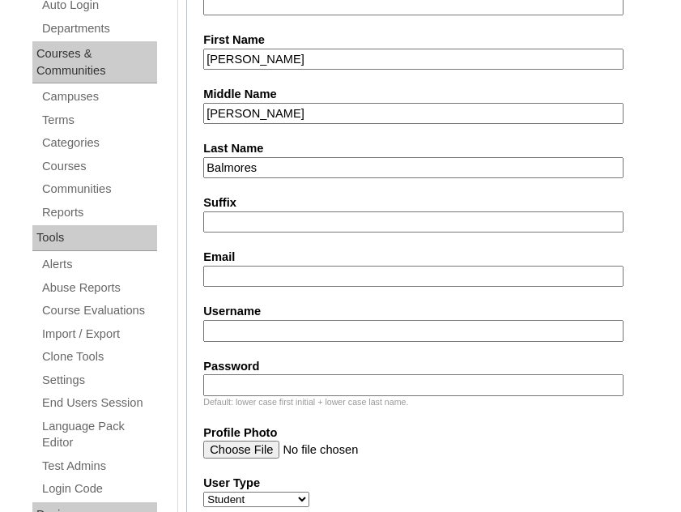
scroll to position [486, 0]
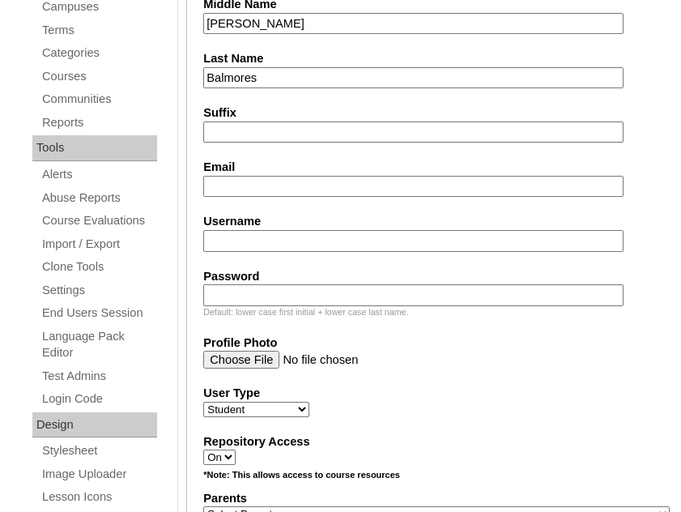
drag, startPoint x: 347, startPoint y: 238, endPoint x: 186, endPoint y: 238, distance: 161.2
type input "nathanael.balmores2025"
click at [499, 352] on input "Profile Photo" at bounding box center [413, 360] width 420 height 18
drag, startPoint x: 245, startPoint y: 296, endPoint x: 207, endPoint y: 292, distance: 37.5
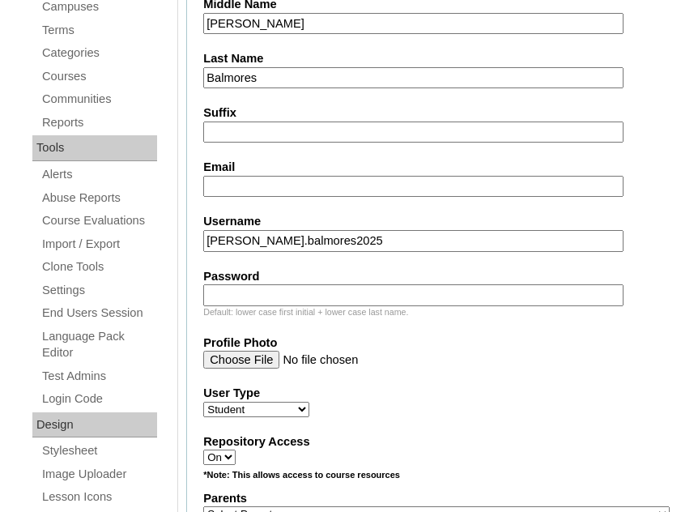
type input "GISbiw"
click at [438, 391] on label "User Type" at bounding box center [436, 393] width 467 height 17
click at [310, 402] on select "Faculty Staff Student Parents School Facilitators" at bounding box center [256, 409] width 106 height 15
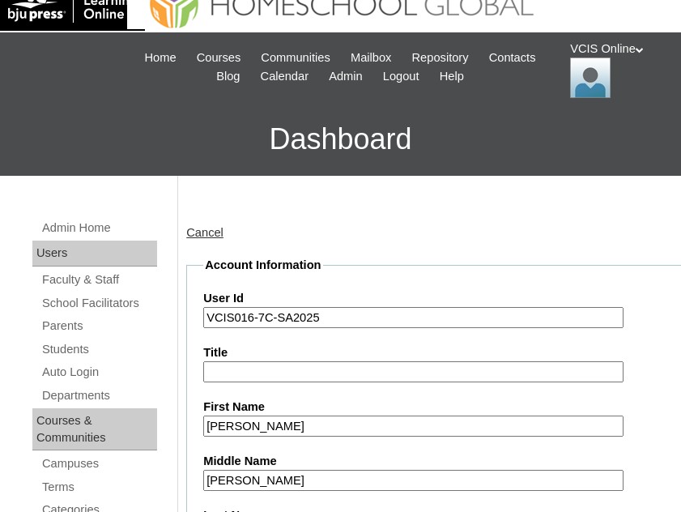
scroll to position [0, 0]
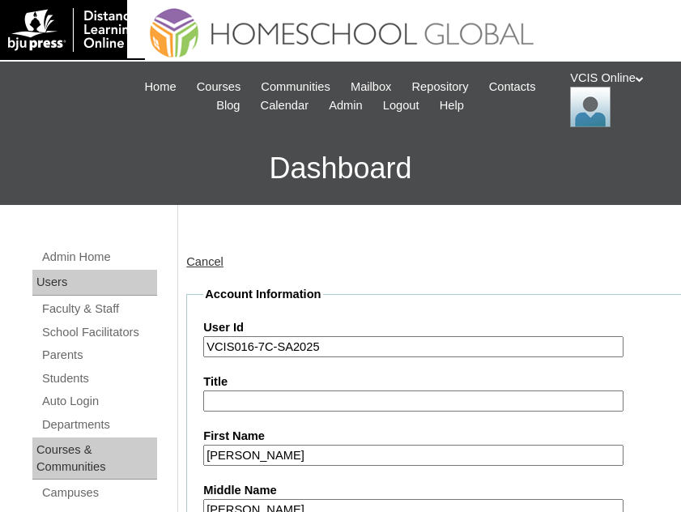
drag, startPoint x: 333, startPoint y: 347, endPoint x: 162, endPoint y: 350, distance: 171.0
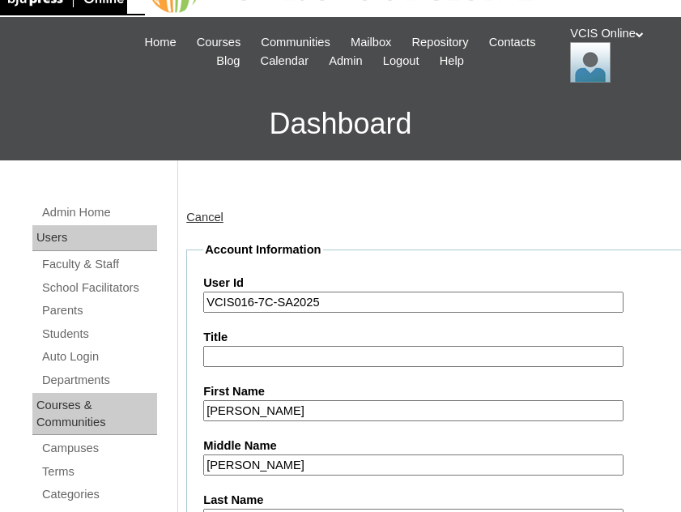
scroll to position [81, 0]
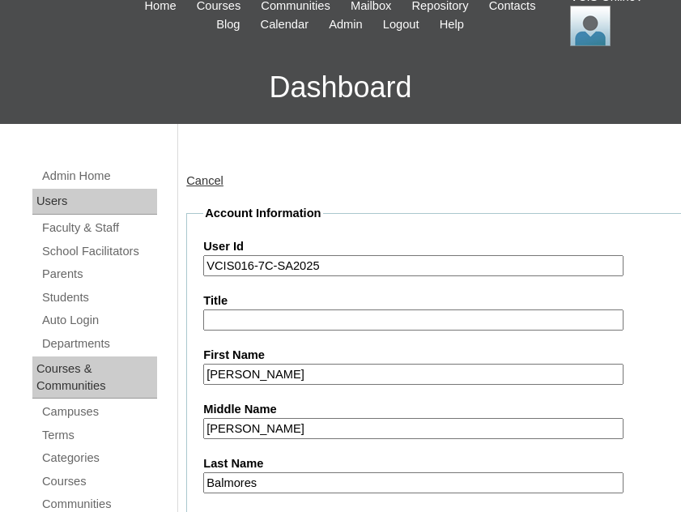
drag, startPoint x: 319, startPoint y: 374, endPoint x: 119, endPoint y: 375, distance: 200.1
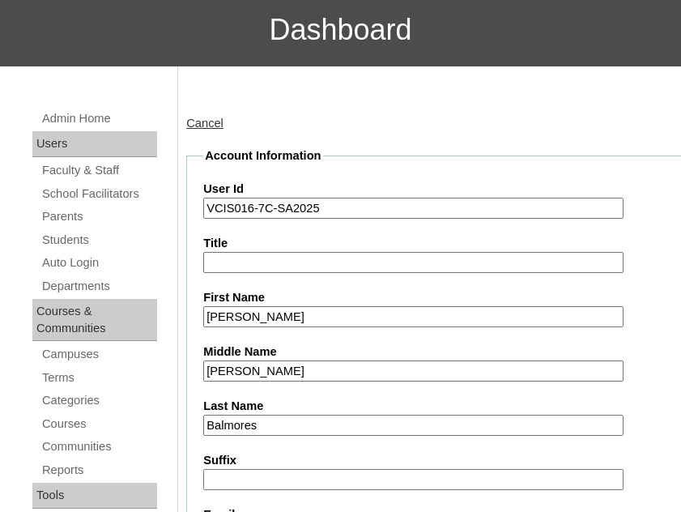
scroll to position [243, 0]
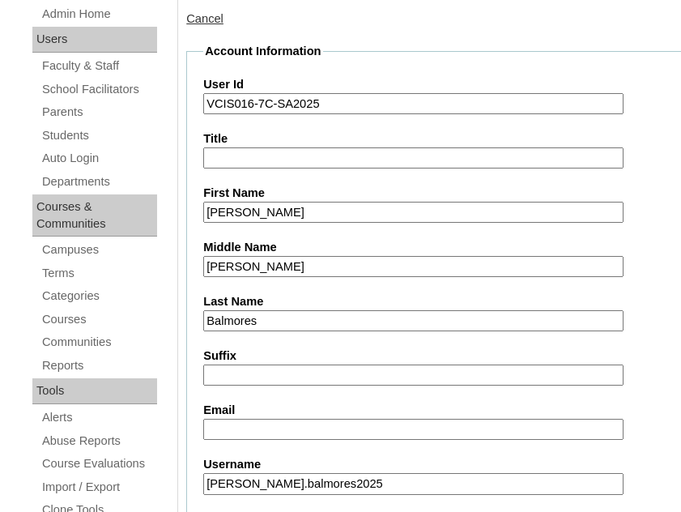
click at [418, 327] on input "Balmores" at bounding box center [413, 321] width 420 height 22
drag, startPoint x: 278, startPoint y: 266, endPoint x: 113, endPoint y: 263, distance: 164.5
drag, startPoint x: 497, startPoint y: 367, endPoint x: 446, endPoint y: 372, distance: 52.1
click at [499, 367] on input "Suffix" at bounding box center [413, 376] width 420 height 22
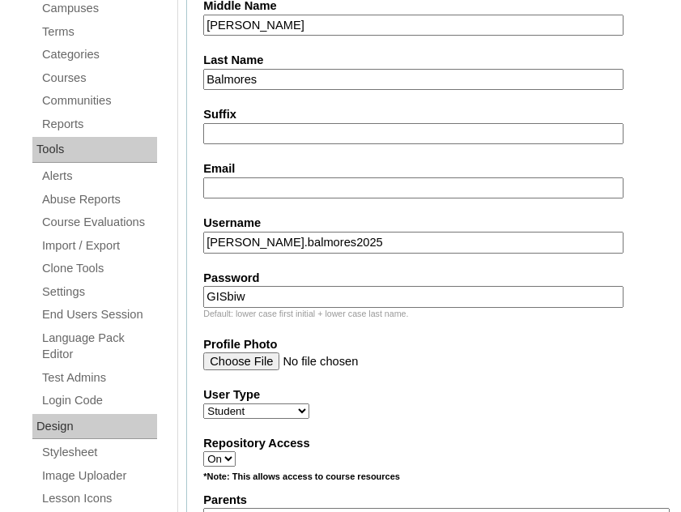
scroll to position [486, 0]
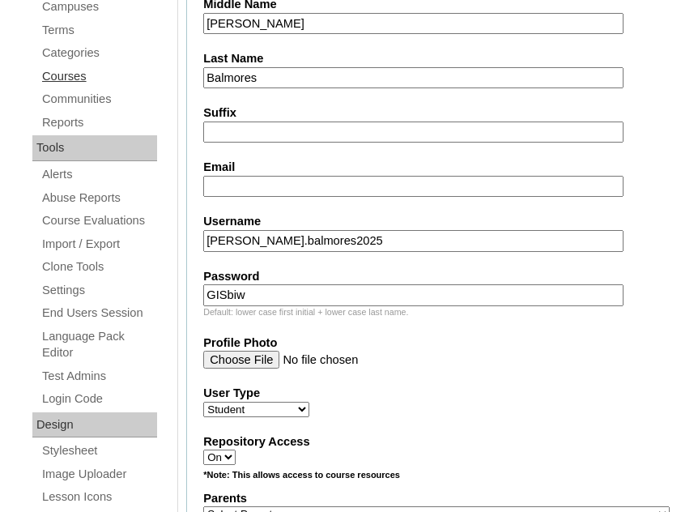
drag, startPoint x: 236, startPoint y: 79, endPoint x: 136, endPoint y: 77, distance: 99.7
click at [455, 350] on label "Profile Photo" at bounding box center [436, 343] width 467 height 17
click at [455, 351] on input "Profile Photo" at bounding box center [413, 360] width 420 height 18
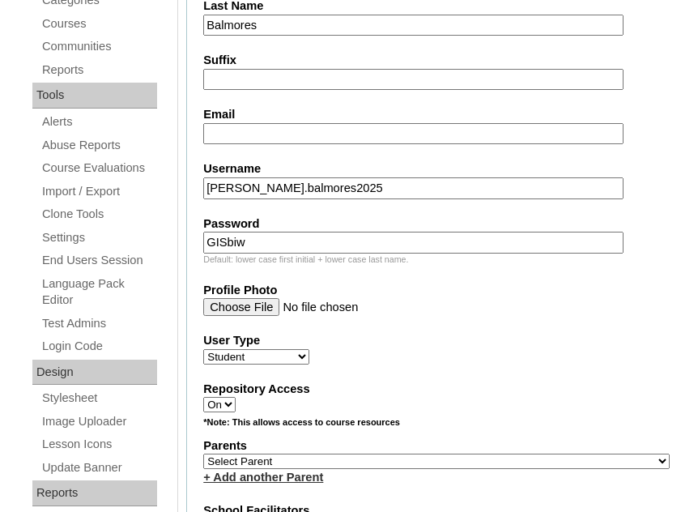
scroll to position [567, 0]
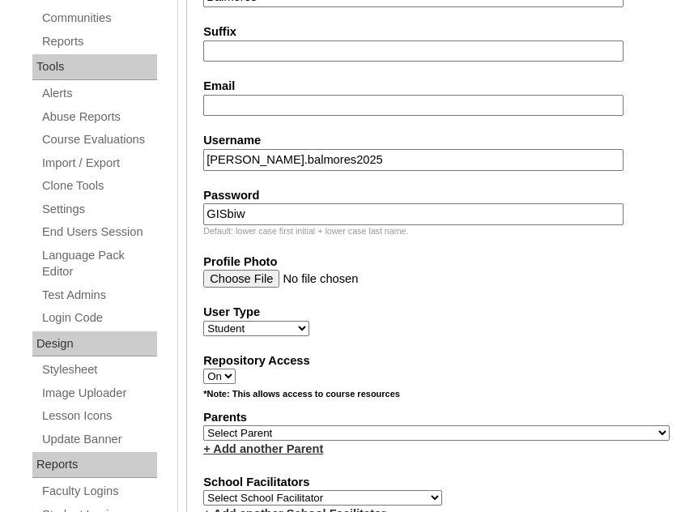
drag, startPoint x: 344, startPoint y: 158, endPoint x: 186, endPoint y: 159, distance: 157.2
click at [186, 159] on fieldset "Account Information User Id VCIS016-7C-SA2025 Title First Name Nathanael Archky…" at bounding box center [436, 399] width 501 height 1360
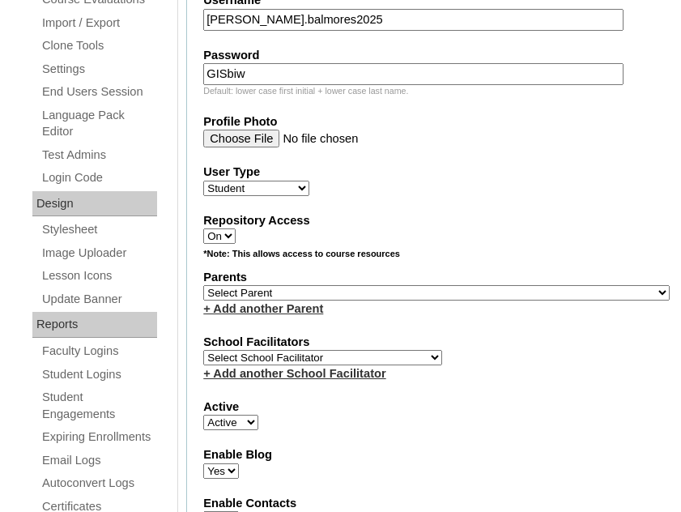
scroll to position [729, 0]
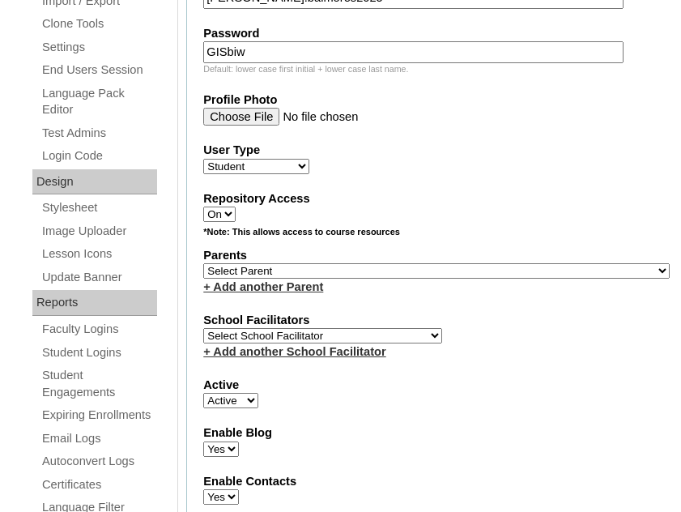
drag, startPoint x: 510, startPoint y: 357, endPoint x: 487, endPoint y: 343, distance: 27.0
click at [508, 352] on div "+ Add another School Facilitator" at bounding box center [436, 352] width 467 height 17
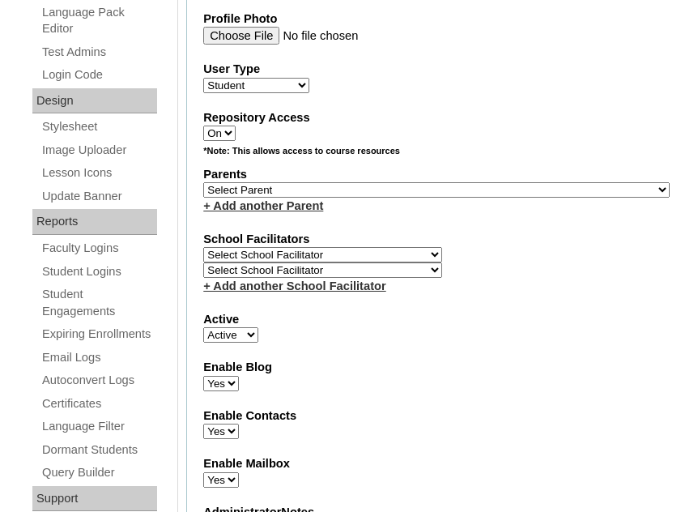
scroll to position [486, 0]
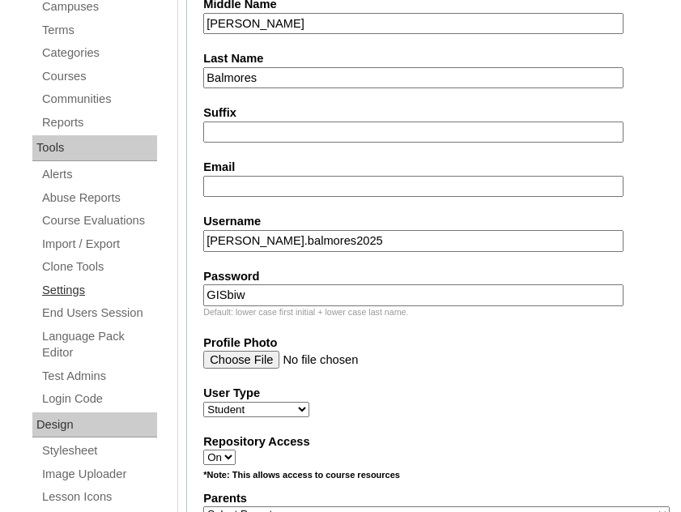
drag, startPoint x: 145, startPoint y: 292, endPoint x: 134, endPoint y: 288, distance: 11.6
click at [433, 379] on fieldset "Account Information User Id VCIS016-7C-SA2025 Title First Name Nathanael Archky…" at bounding box center [436, 488] width 501 height 1376
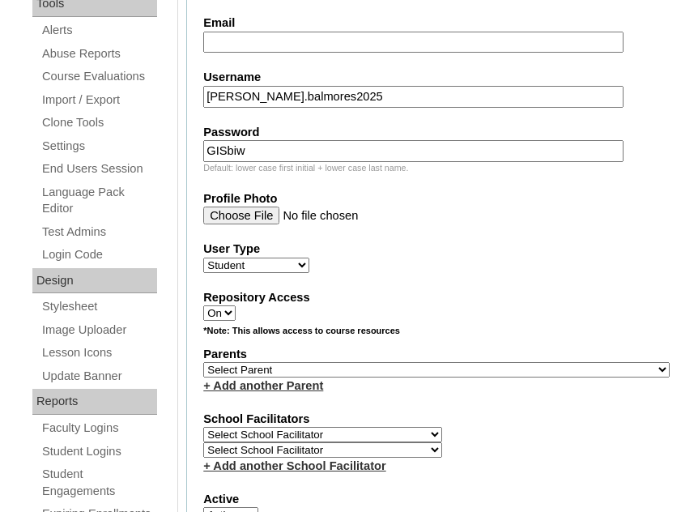
scroll to position [648, 0]
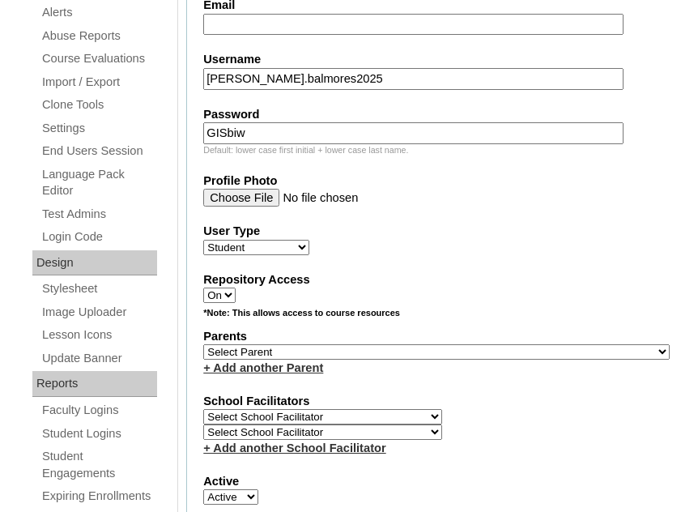
drag, startPoint x: 581, startPoint y: 267, endPoint x: 343, endPoint y: 396, distance: 271.2
click at [580, 268] on fieldset "Account Information User Id VCIS016-7C-SA2025 Title First Name Nathanael Archky…" at bounding box center [436, 326] width 501 height 1376
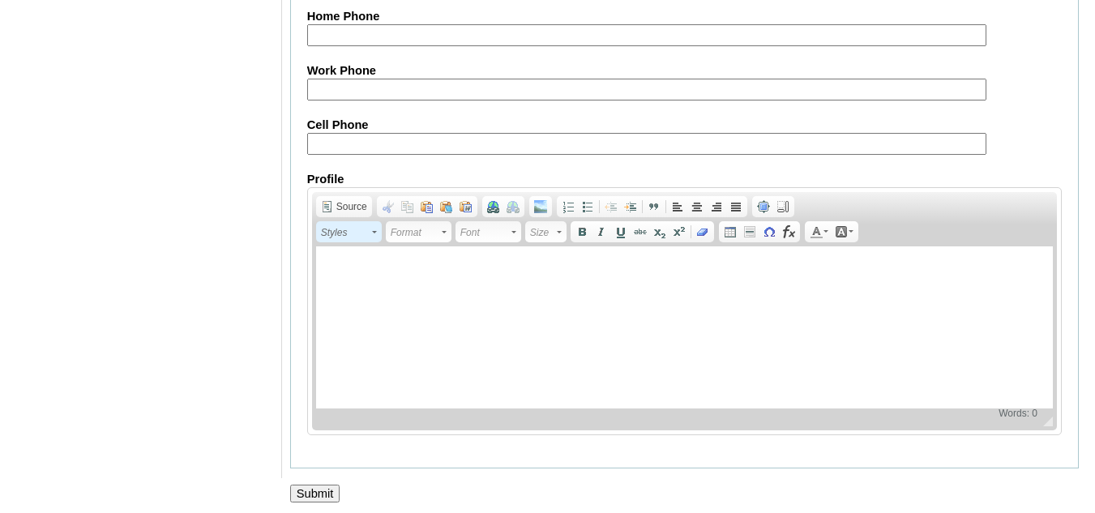
scroll to position [1968, 0]
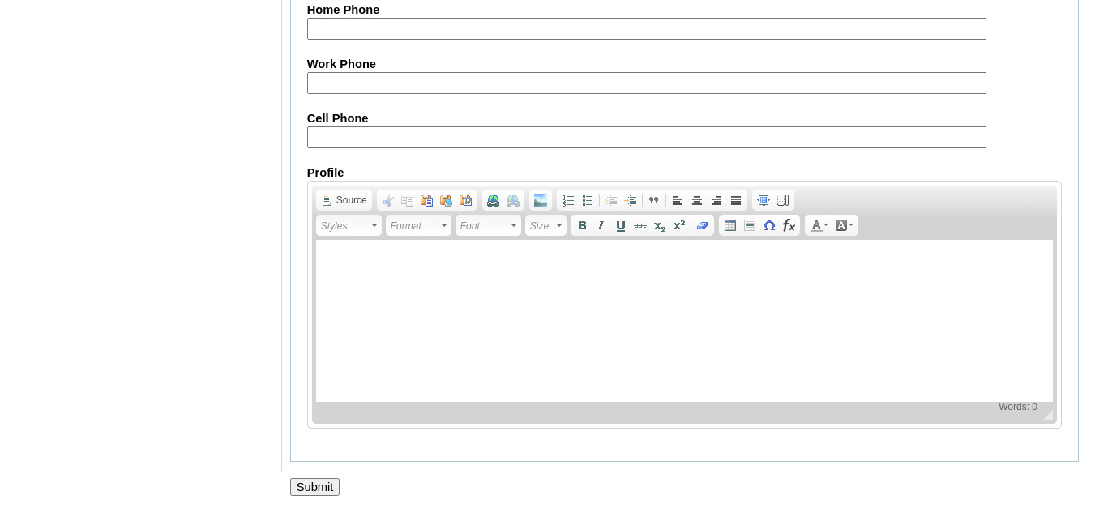
click at [314, 488] on input "Submit" at bounding box center [315, 487] width 50 height 18
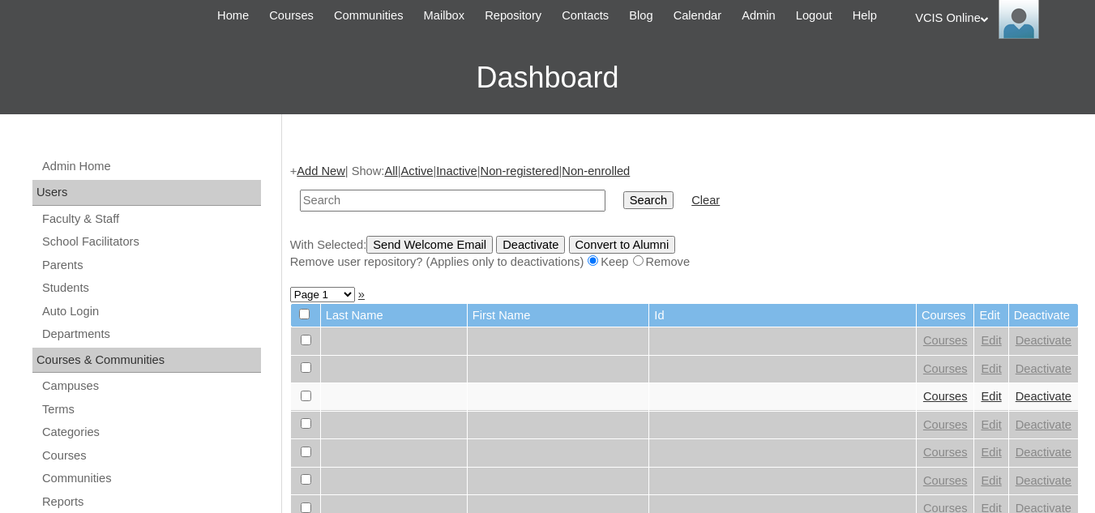
scroll to position [162, 0]
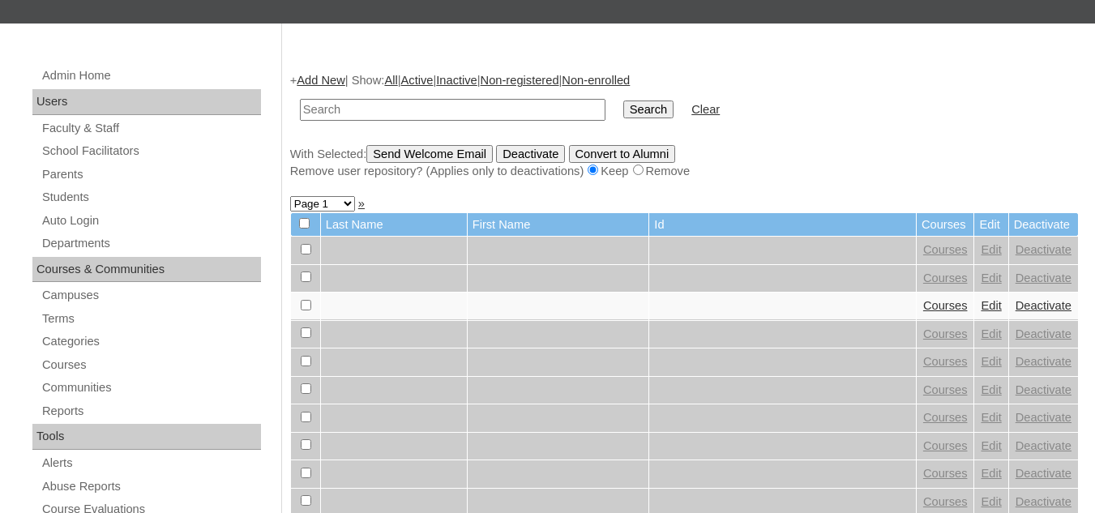
click at [315, 82] on link "Add New" at bounding box center [321, 80] width 48 height 13
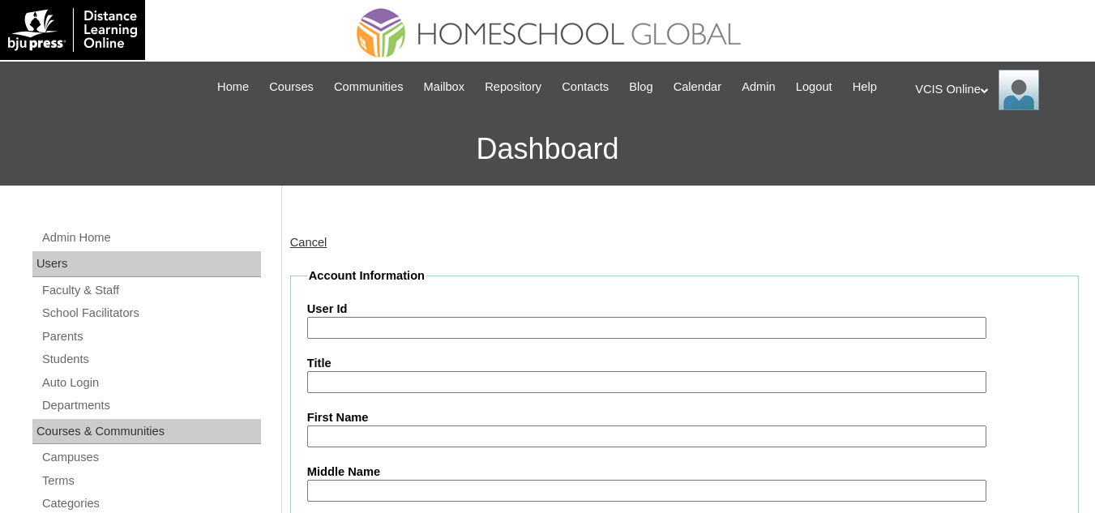
click at [386, 322] on input "User Id" at bounding box center [646, 328] width 679 height 22
paste input "VCIS016-7C-SA2025"
type input "VCIS016-7C-SA2025"
click at [378, 433] on input "First Name" at bounding box center [646, 436] width 679 height 22
paste input "Nathanael Archky"
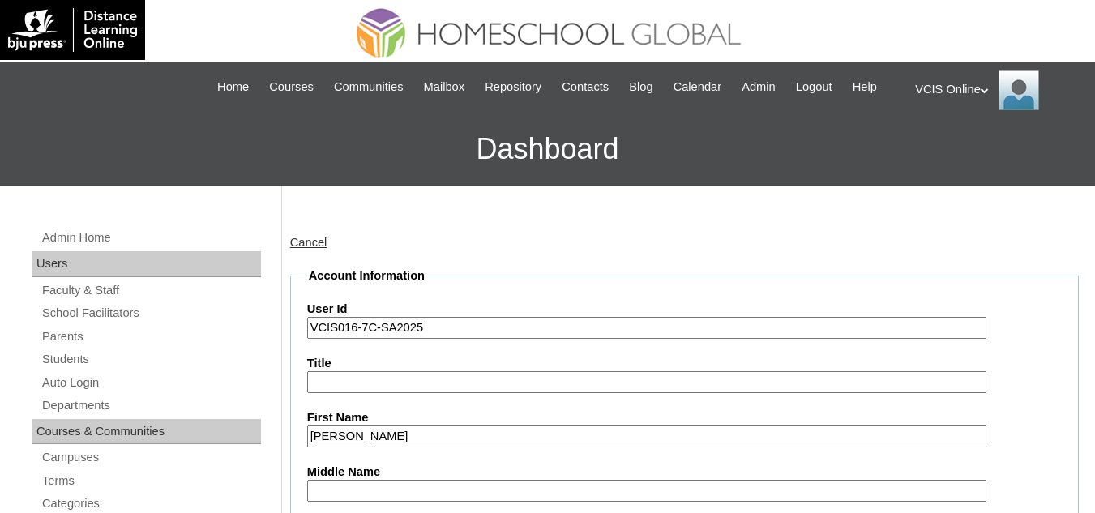
type input "Nathanael Archky"
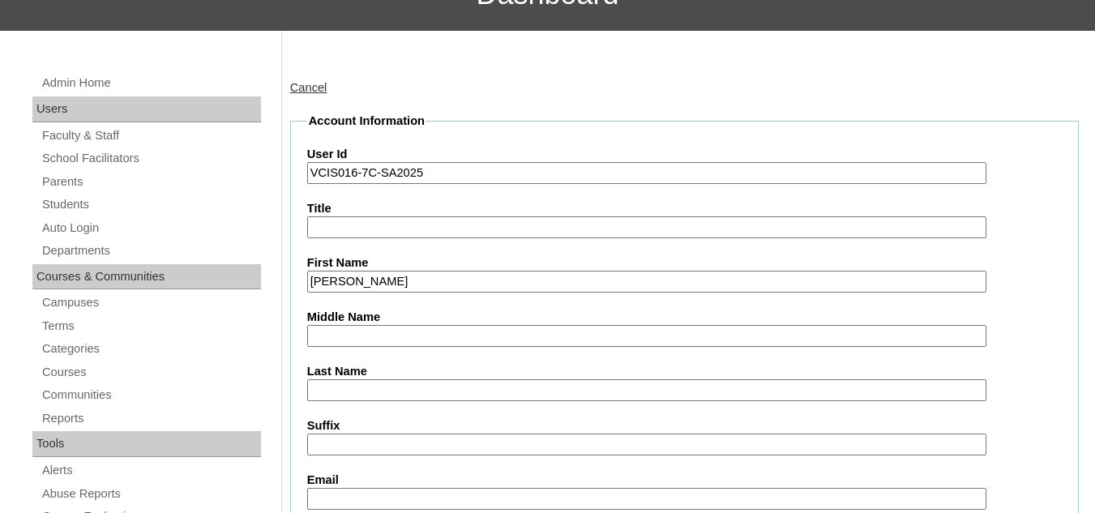
scroll to position [162, 0]
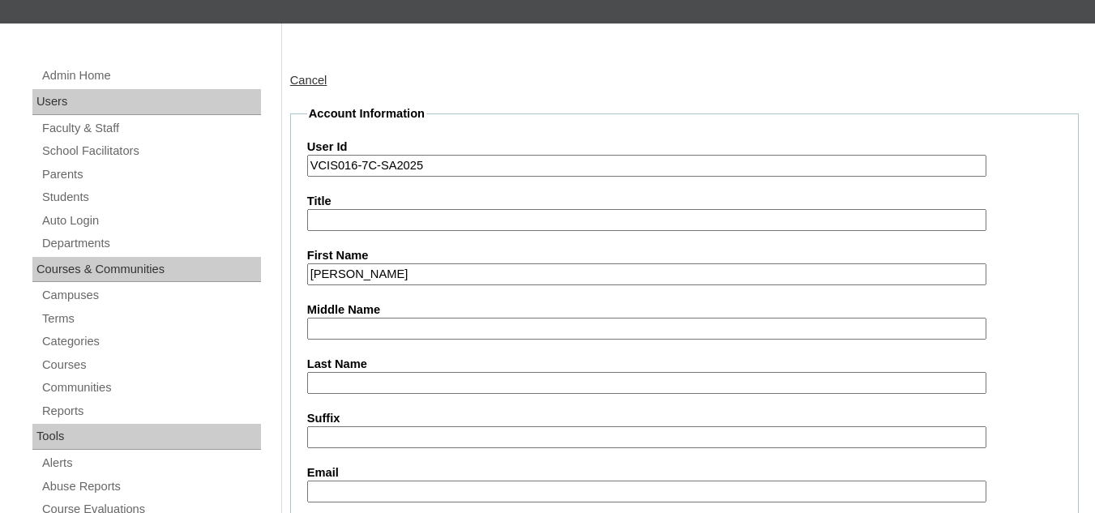
click at [364, 333] on input "Middle Name" at bounding box center [646, 329] width 679 height 22
paste input "Collantes"
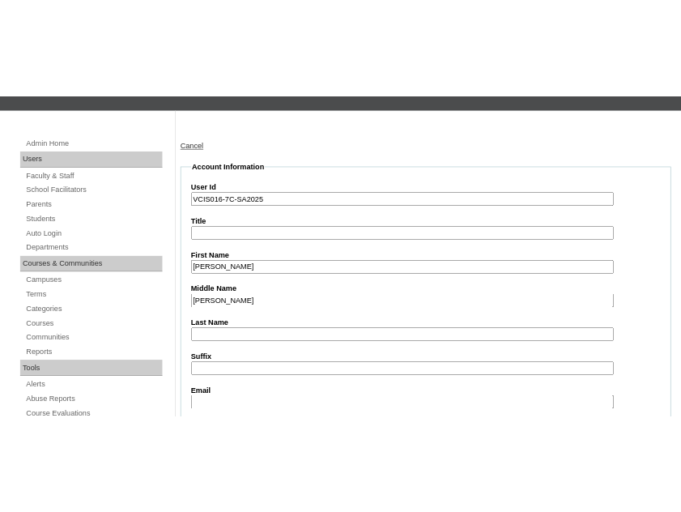
scroll to position [181, 0]
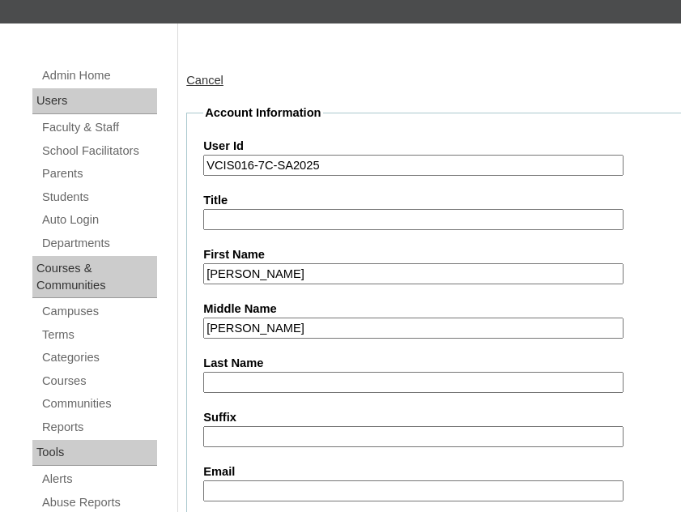
type input "Collantes"
click at [230, 381] on input "Last Name" at bounding box center [413, 383] width 420 height 22
paste input "Balmores"
type input "Balmores"
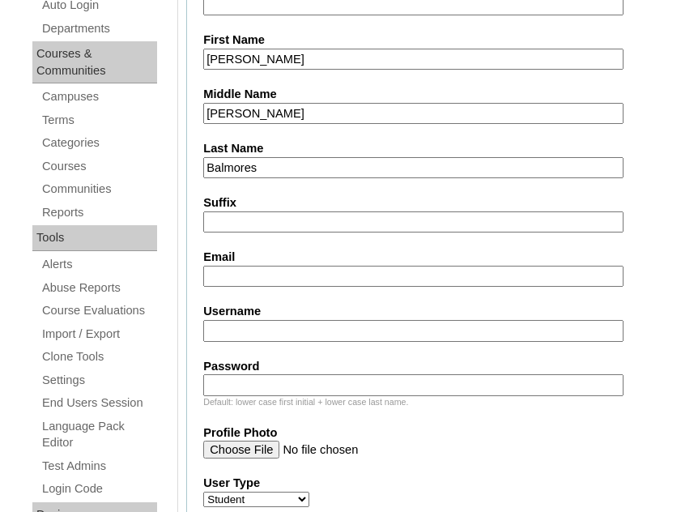
scroll to position [425, 0]
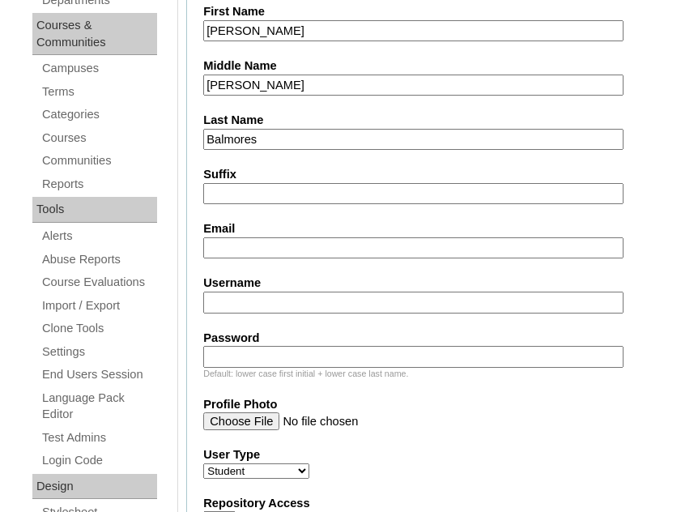
click at [270, 305] on input "Username" at bounding box center [413, 303] width 420 height 22
paste input "nathanael.balmores2025"
type input "nathanael.balmores2025"
click at [284, 348] on input "Password" at bounding box center [413, 357] width 420 height 22
paste input "GISbiw"
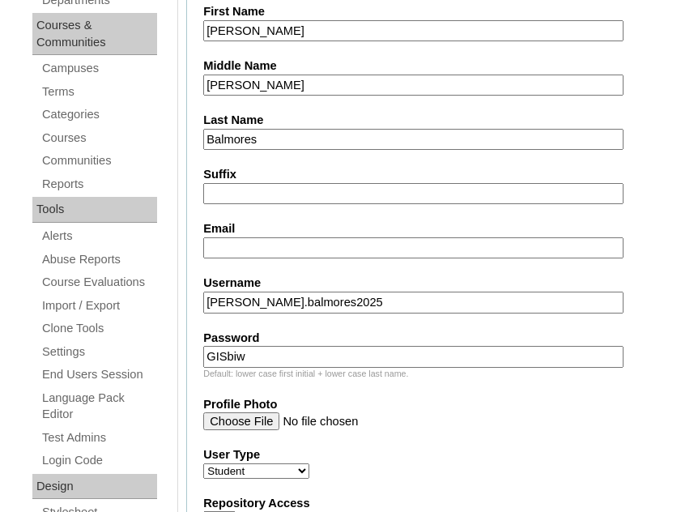
type input "GISbiw"
click at [263, 420] on input "Profile Photo" at bounding box center [413, 421] width 420 height 18
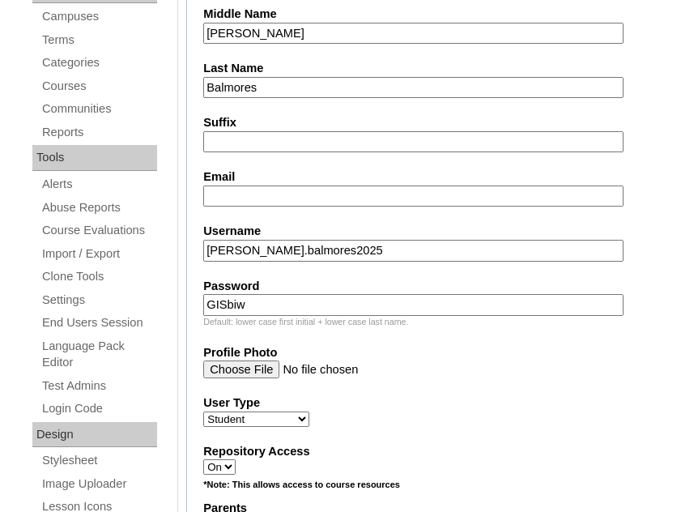
scroll to position [506, 0]
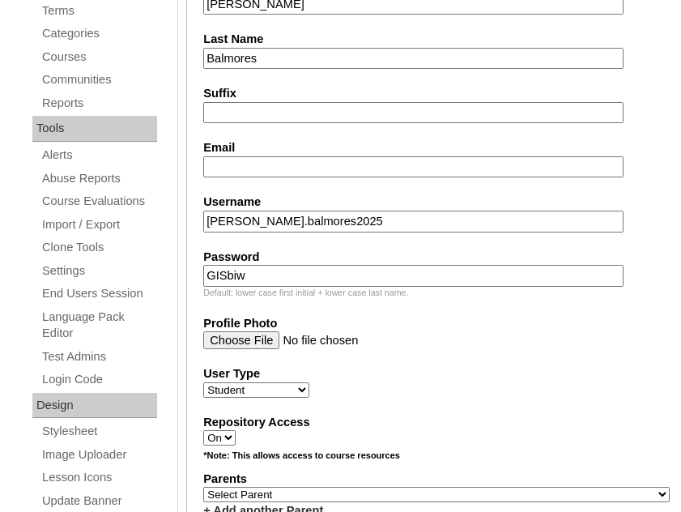
click at [297, 385] on select "Faculty Staff Student Parents School Facilitators" at bounding box center [256, 389] width 106 height 15
click at [483, 415] on label "Repository Access" at bounding box center [436, 422] width 467 height 17
click at [236, 430] on select "On Off" at bounding box center [219, 437] width 32 height 15
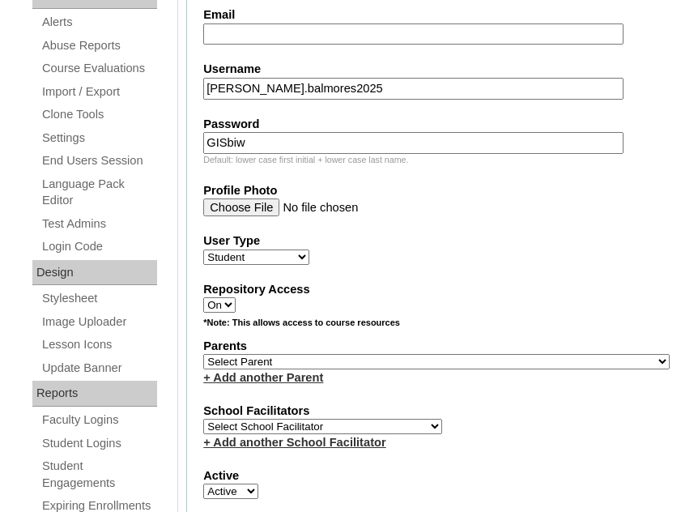
scroll to position [668, 0]
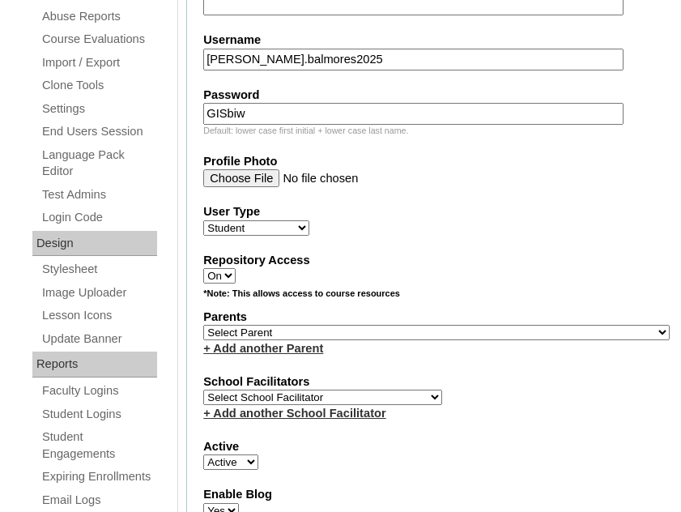
click at [312, 398] on select "Select School Facilitator [PERSON_NAME] [PERSON_NAME] Gloryfe [PERSON_NAME] [PE…" at bounding box center [322, 397] width 239 height 15
click at [562, 469] on div "Active Active Inactive" at bounding box center [436, 454] width 467 height 32
click at [243, 394] on select "Select School Facilitator [PERSON_NAME] [PERSON_NAME] Gloryfe [PERSON_NAME] [PE…" at bounding box center [322, 397] width 239 height 15
select select "32829"
drag, startPoint x: 494, startPoint y: 431, endPoint x: 469, endPoint y: 431, distance: 25.1
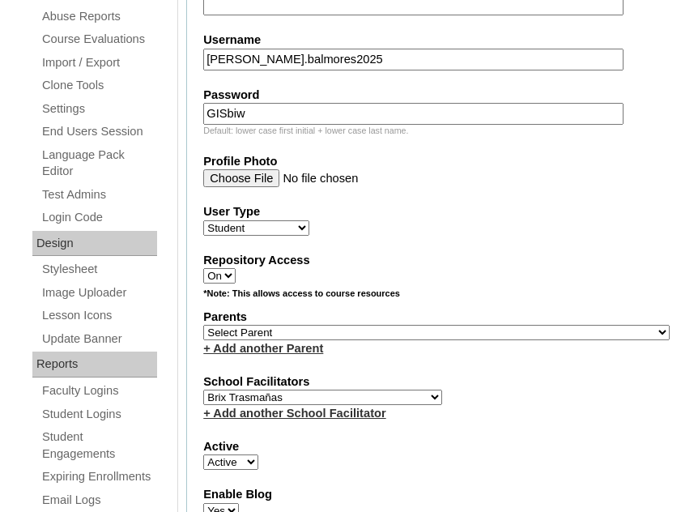
click at [495, 431] on fieldset "Account Information User Id VCIS016-7C-SA2025 Title First Name Nathanael Archky…" at bounding box center [436, 298] width 501 height 1360
click at [283, 332] on select "Select Parent , , , , , , , , , , , , , , , , , , , , , , , , , , , , , , , , ,…" at bounding box center [436, 332] width 467 height 15
click at [322, 334] on select "Select Parent , , , , , , , , , , , , , , , , , , , , , , , , , , , , , , , , ,…" at bounding box center [436, 332] width 467 height 15
drag, startPoint x: 322, startPoint y: 335, endPoint x: 254, endPoint y: 350, distance: 69.0
click at [321, 335] on select "Select Parent , , , , , , , , , , , , , , , , , , , , , , , , , , , , , , , , ,…" at bounding box center [436, 332] width 467 height 15
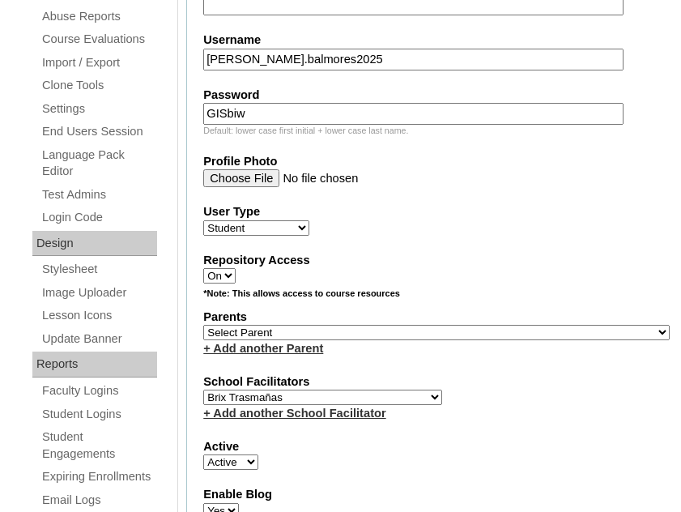
click at [254, 350] on link "+ Add another Parent" at bounding box center [263, 348] width 120 height 13
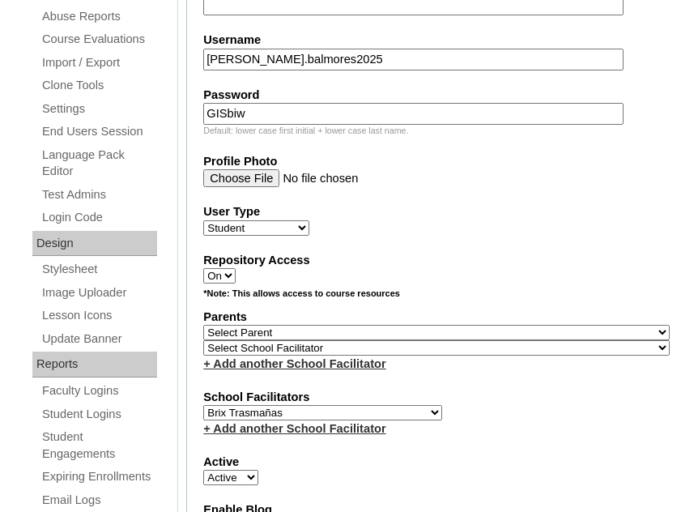
click at [366, 335] on select "Select Parent , , , , , , , , , , , , , , , , , , , , , , , , , , , , , , , , ,…" at bounding box center [436, 332] width 467 height 15
select select "43358"
click at [203, 325] on select "Select Parent , , , , , , , , , , , , , , , , , , , , , , , , , , , , , , , , ,…" at bounding box center [436, 332] width 467 height 15
click at [342, 419] on select "Select School Facilitator [PERSON_NAME] [PERSON_NAME] Gloryfe [PERSON_NAME] [PE…" at bounding box center [322, 412] width 239 height 15
select select "42182"
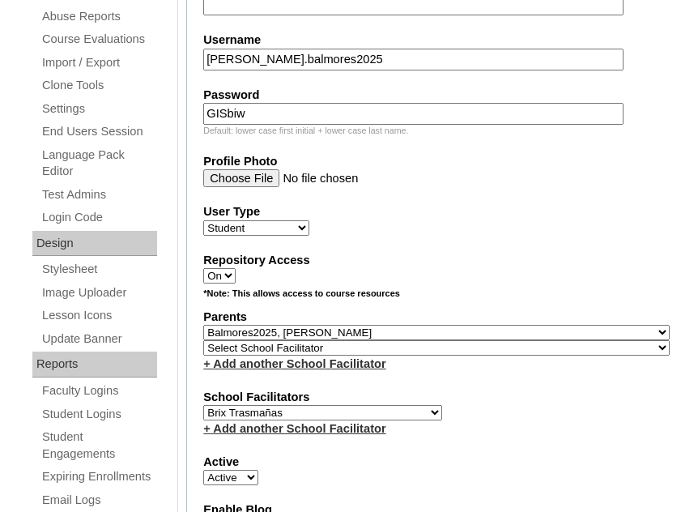
click at [203, 405] on select "Select School Facilitator [PERSON_NAME] [PERSON_NAME] Gloryfe [PERSON_NAME] [PE…" at bounding box center [322, 412] width 239 height 15
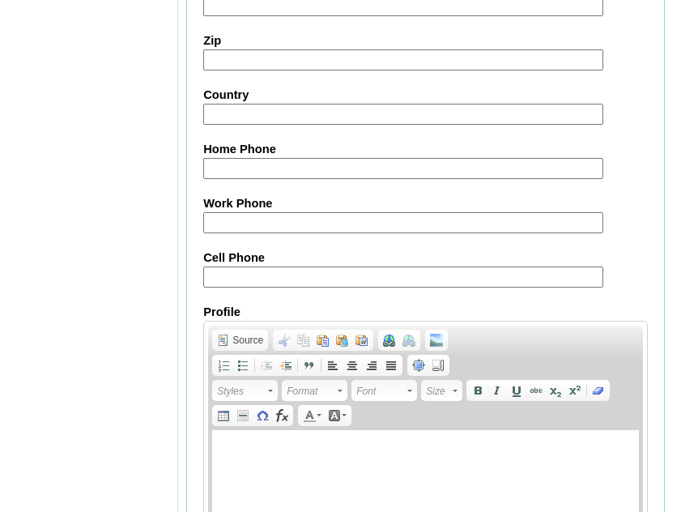
scroll to position [2088, 0]
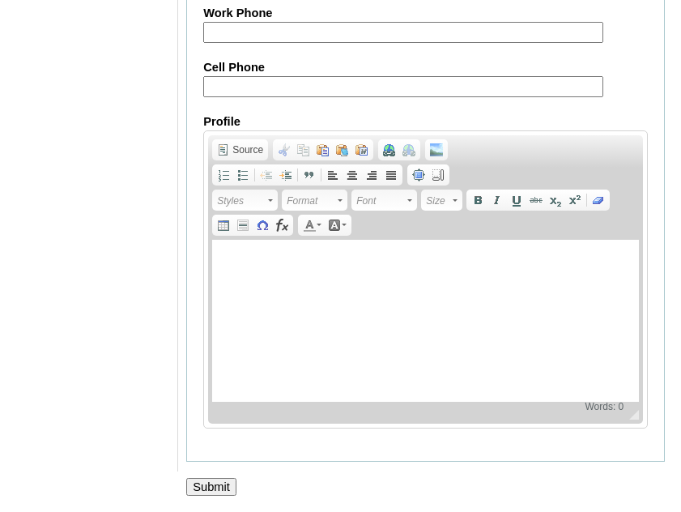
click at [224, 489] on input "Submit" at bounding box center [211, 487] width 50 height 18
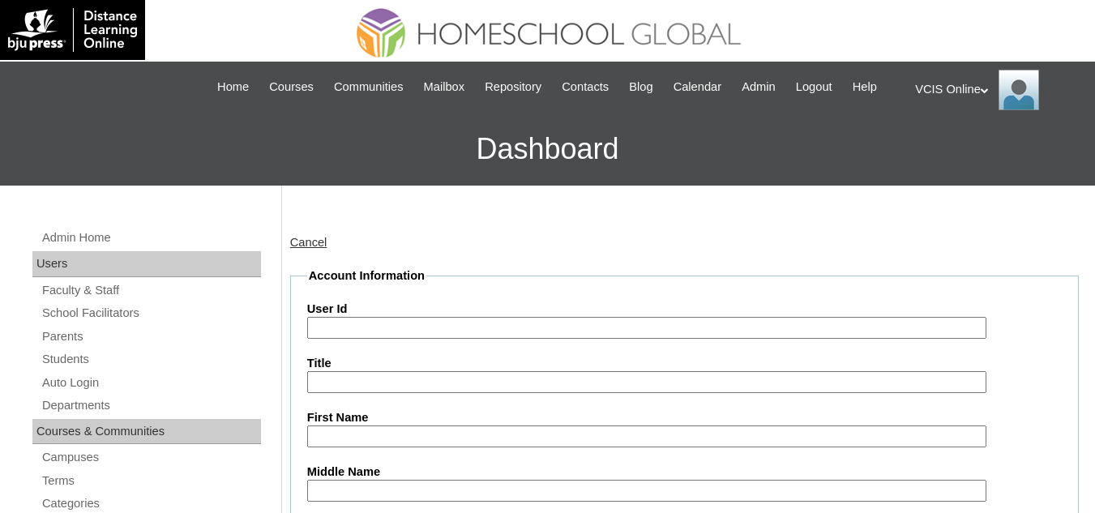
click at [1017, 93] on img at bounding box center [1018, 90] width 41 height 41
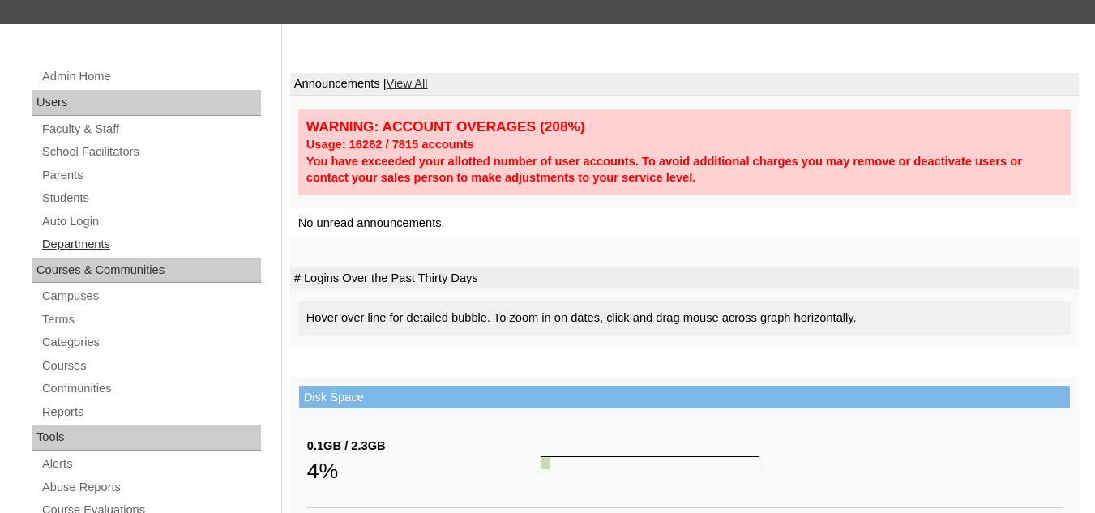
scroll to position [162, 0]
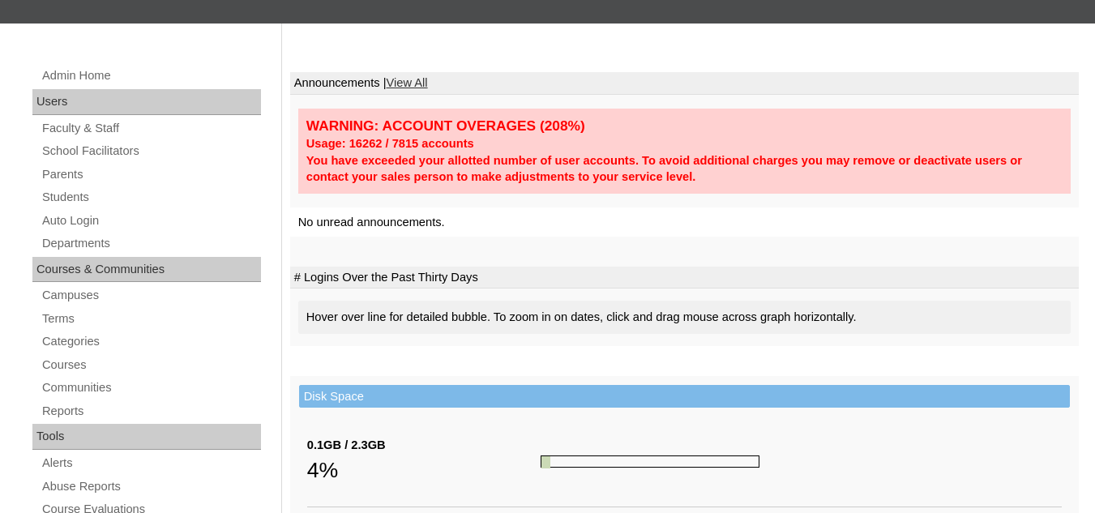
click at [70, 199] on link "Students" at bounding box center [151, 197] width 220 height 20
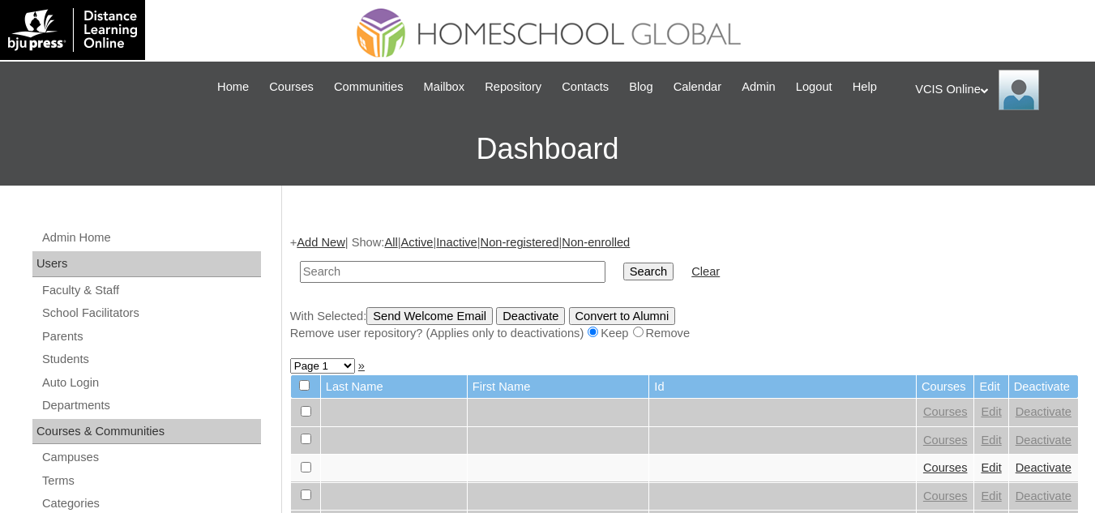
paste input "VCIS016-7C-SA2025"
type input "VCIS016-7C-SA2025"
click at [623, 271] on input "Search" at bounding box center [648, 272] width 50 height 18
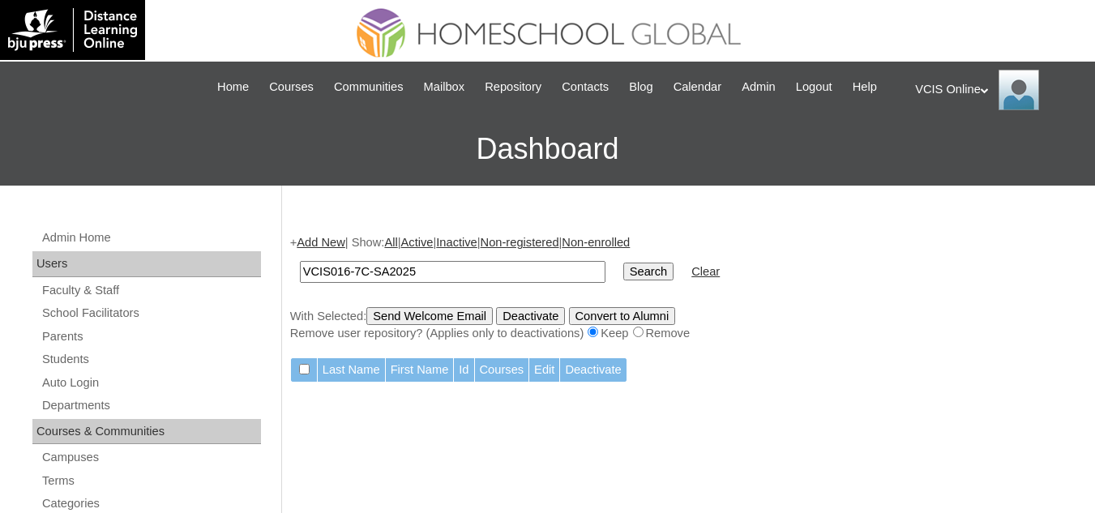
drag, startPoint x: 322, startPoint y: 240, endPoint x: 321, endPoint y: 258, distance: 18.7
click at [321, 239] on link "Add New" at bounding box center [321, 242] width 48 height 13
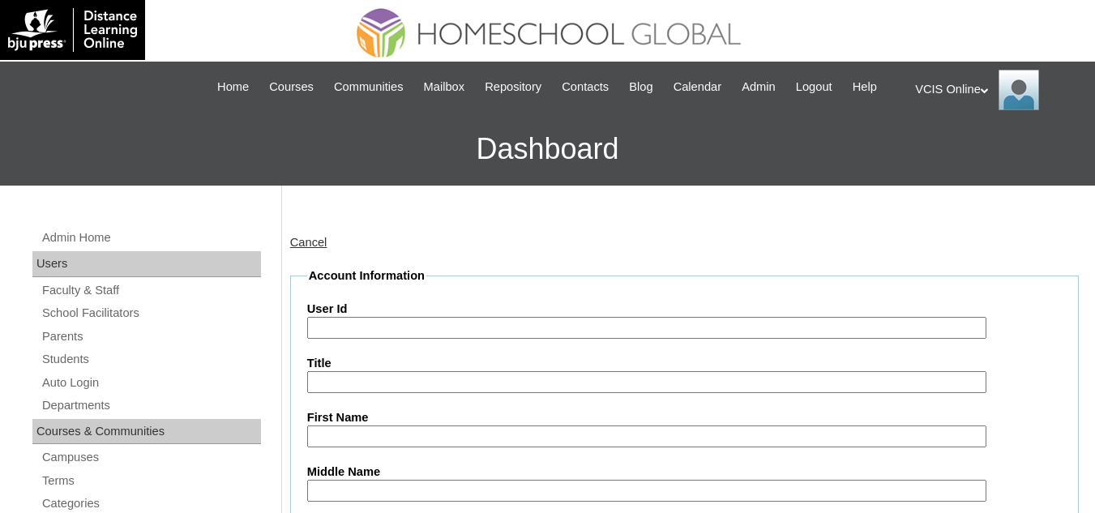
click at [385, 319] on input "User Id" at bounding box center [646, 328] width 679 height 22
paste input "VCIS016-7C-SA2025"
type input "VCIS016-7C-SA2025"
click at [403, 382] on input "Title" at bounding box center [646, 382] width 679 height 22
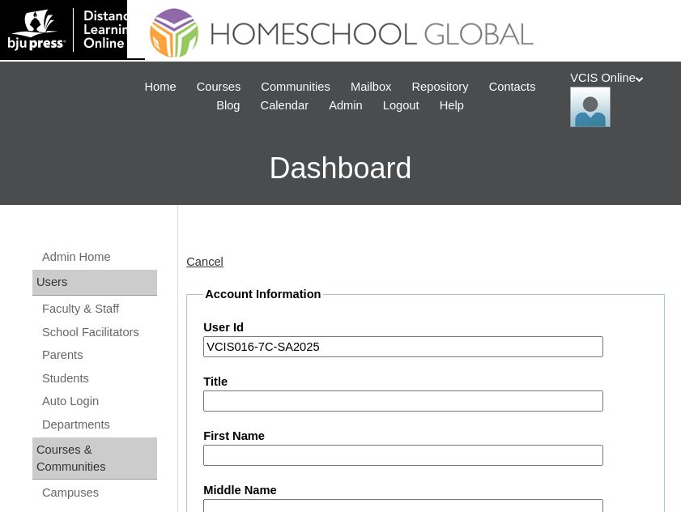
click at [233, 401] on input "Title" at bounding box center [403, 402] width 400 height 22
drag, startPoint x: 291, startPoint y: 459, endPoint x: 304, endPoint y: 458, distance: 13.0
click at [292, 458] on input "First Name" at bounding box center [403, 456] width 400 height 22
paste input "[PERSON_NAME]"
type input "[PERSON_NAME]"
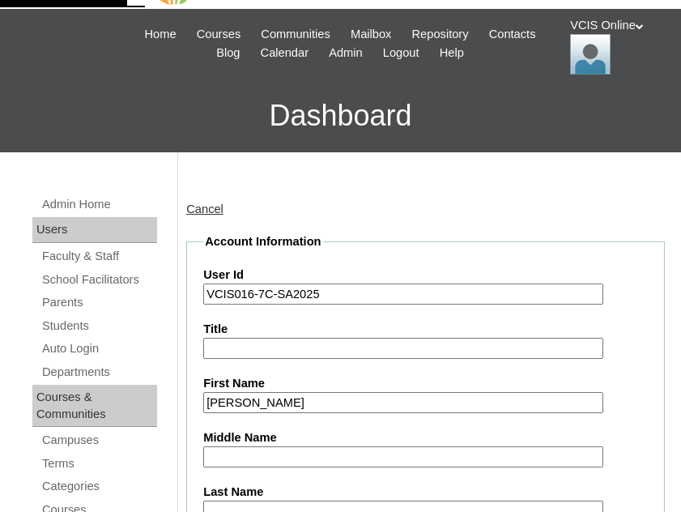
scroll to position [81, 0]
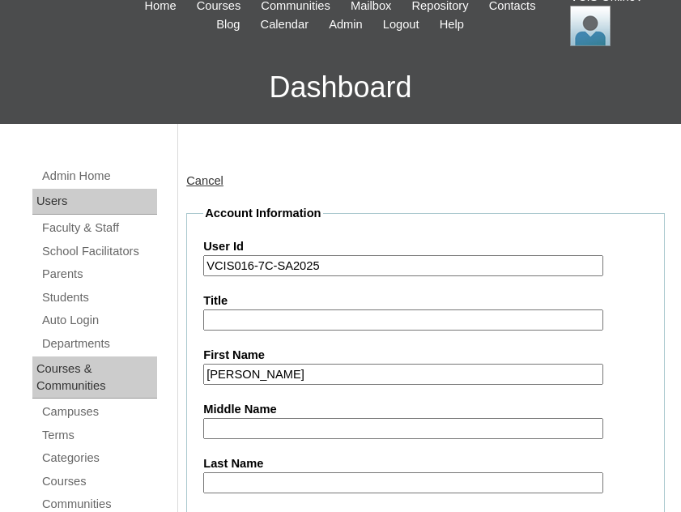
click at [266, 429] on input "Middle Name" at bounding box center [403, 429] width 400 height 22
paste input "[PERSON_NAME]"
type input "[PERSON_NAME]"
click at [267, 493] on input "Last Name" at bounding box center [403, 483] width 400 height 22
paste input "Balmores"
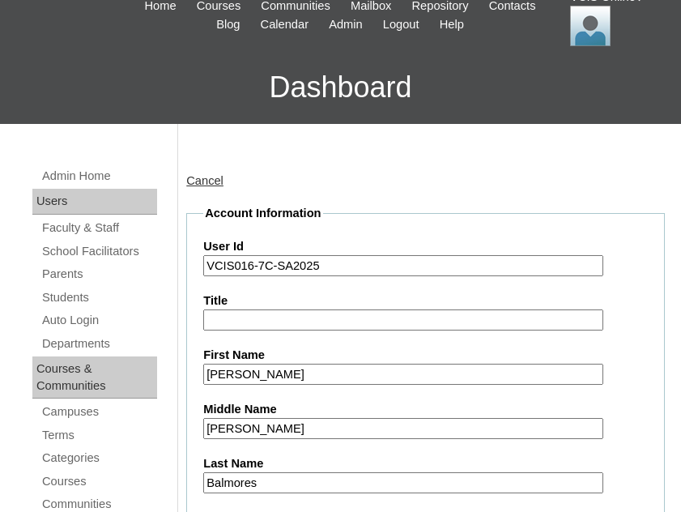
type input "Balmores"
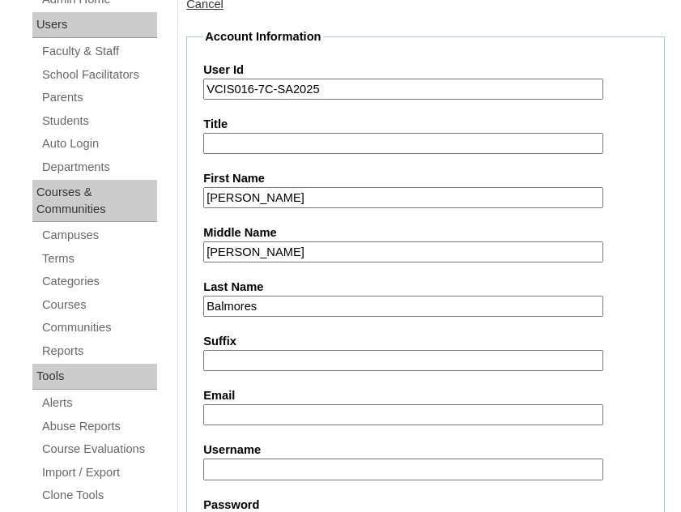
scroll to position [324, 0]
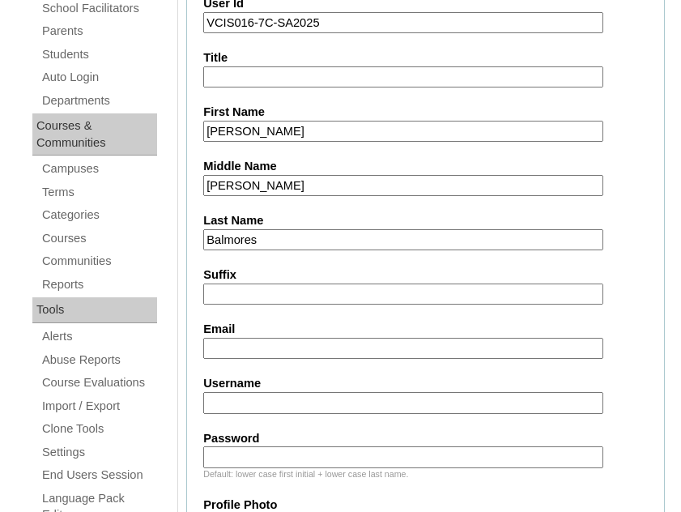
click at [254, 394] on input "Username" at bounding box center [403, 403] width 400 height 22
paste input "[PERSON_NAME].balmores2025"
type input "[PERSON_NAME].balmores2025"
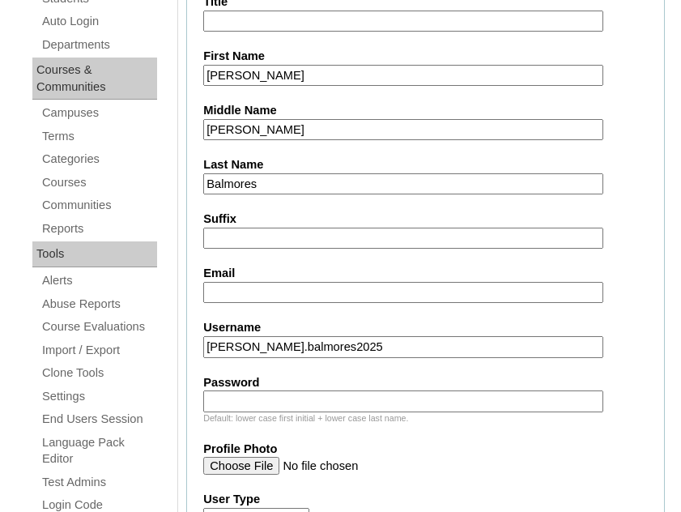
scroll to position [405, 0]
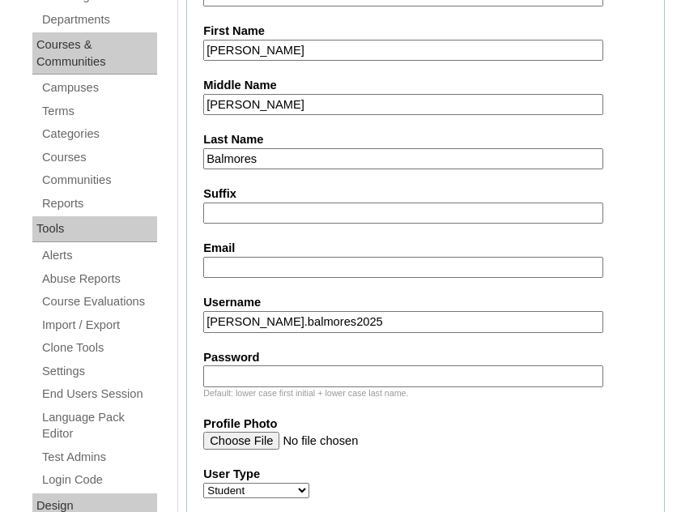
click at [260, 371] on input "Password" at bounding box center [403, 376] width 400 height 22
paste input "GISbiw"
type input "GISbiw"
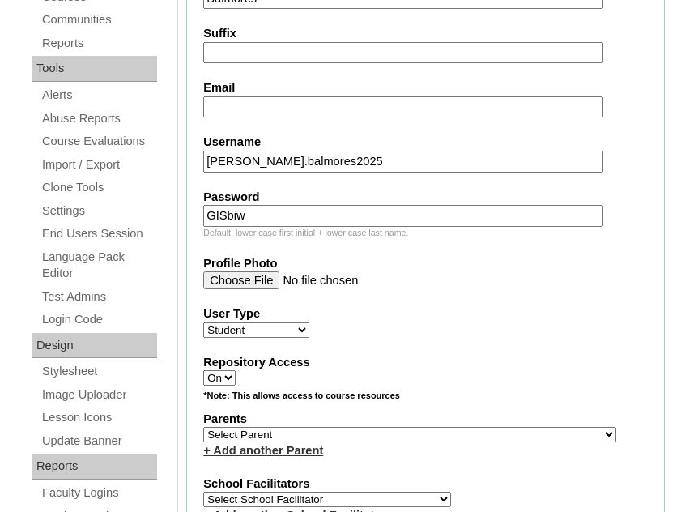
scroll to position [567, 0]
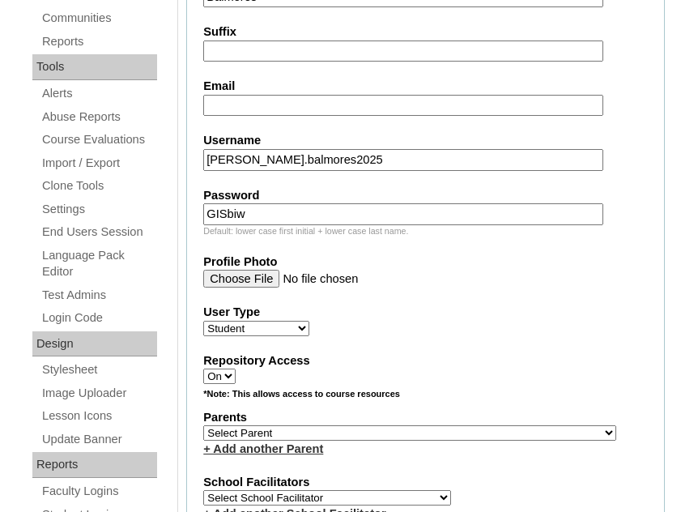
click at [250, 327] on select "Faculty Staff Student Parents School Facilitators" at bounding box center [256, 328] width 106 height 15
click at [550, 312] on label "User Type" at bounding box center [425, 312] width 445 height 17
click at [310, 321] on select "Faculty Staff Student Parents School Facilitators" at bounding box center [256, 328] width 106 height 15
click at [284, 436] on select "Select Parent , , , , , , , , , , , , , , , , , , , , , , , , , , , , , , , , ,…" at bounding box center [409, 432] width 413 height 15
select select "43358"
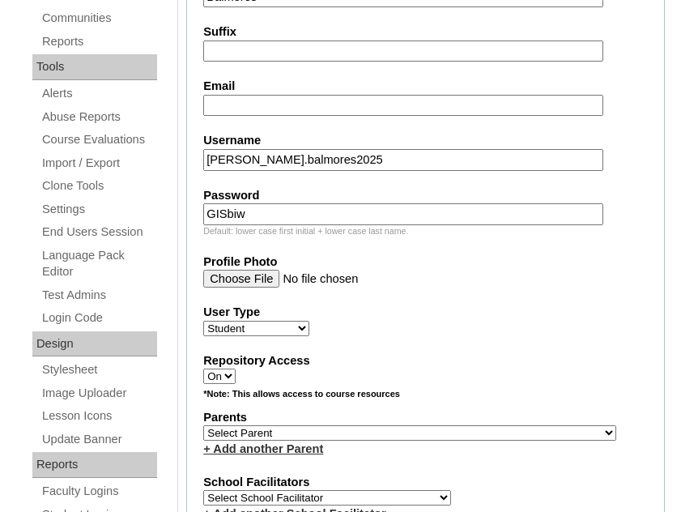
click at [203, 425] on select "Select Parent , , , , , , , , , , , , , , , , , , , , , , , , , , , , , , , , ,…" at bounding box center [409, 432] width 413 height 15
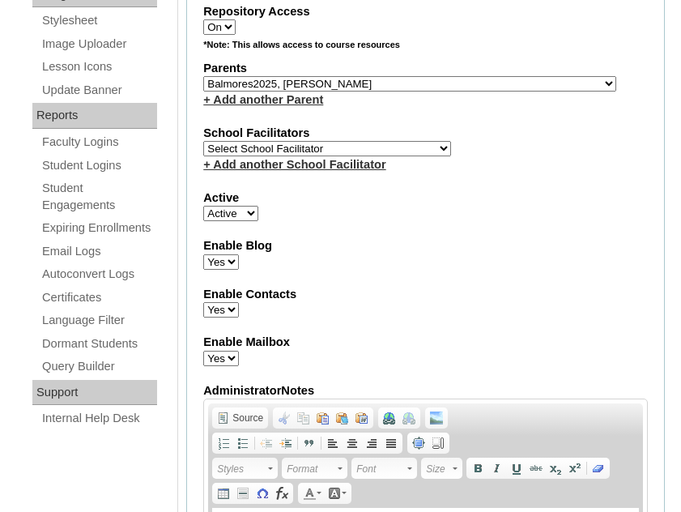
scroll to position [891, 0]
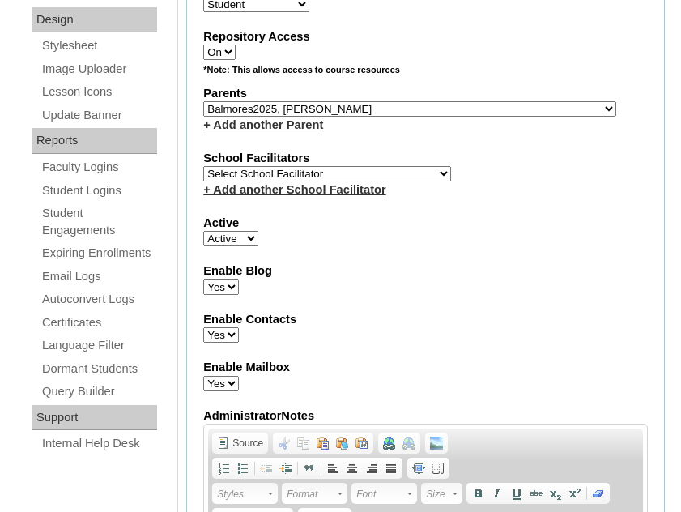
click at [322, 177] on select "Select School Facilitator [PERSON_NAME] [PERSON_NAME] Gloryfe [PERSON_NAME] [PE…" at bounding box center [327, 173] width 248 height 15
select select "42182"
click at [203, 166] on select "Select School Facilitator [PERSON_NAME] [PERSON_NAME] Gloryfe [PERSON_NAME] [PE…" at bounding box center [327, 173] width 248 height 15
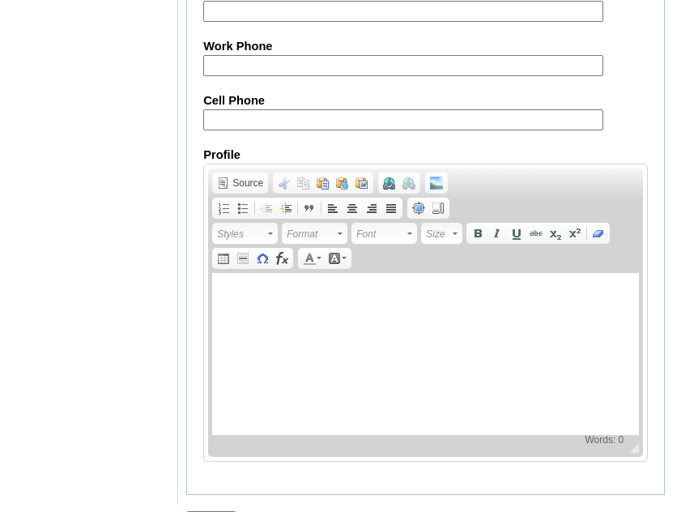
scroll to position [2073, 0]
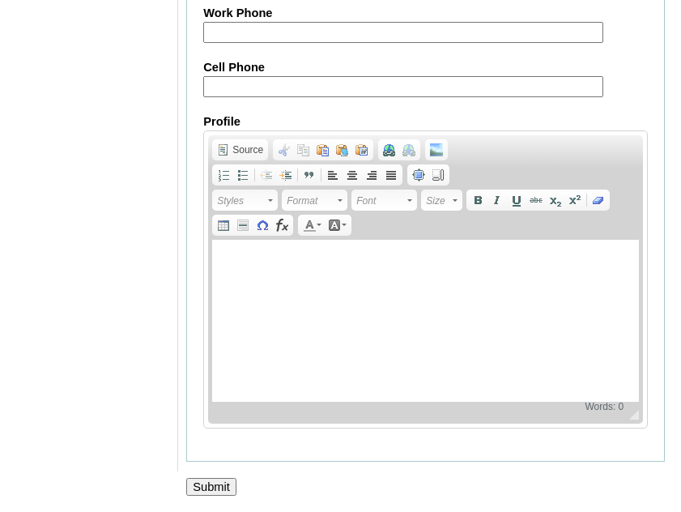
click at [207, 497] on div at bounding box center [340, 504] width 681 height 17
click at [214, 488] on input "Submit" at bounding box center [211, 487] width 50 height 18
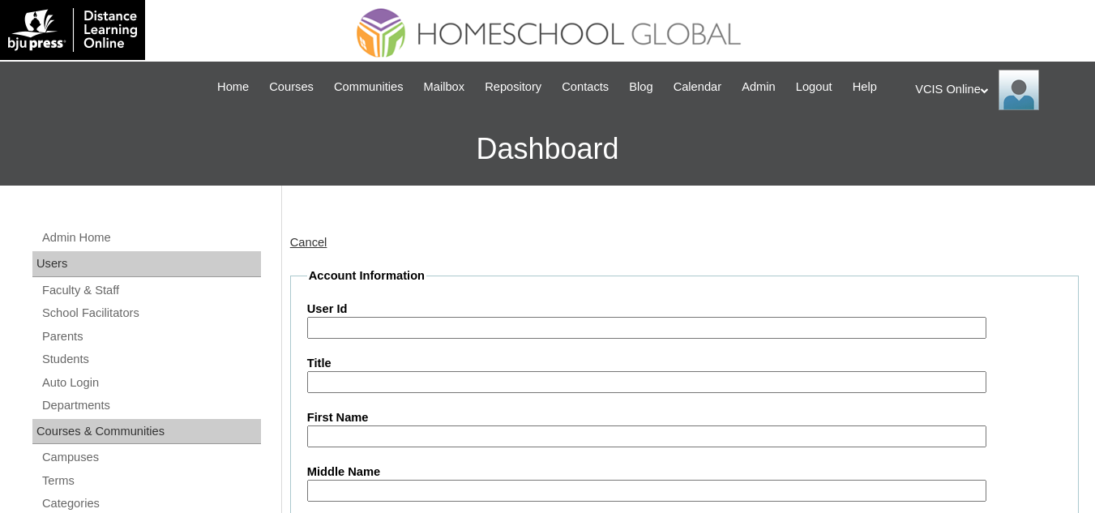
select select "42182"
click at [285, 75] on div "|N|Staff|| Skip to Main Content Skip to Sub Navigation Home Courses Communities…" at bounding box center [547, 87] width 702 height 35
click at [284, 83] on span "Courses" at bounding box center [291, 87] width 45 height 19
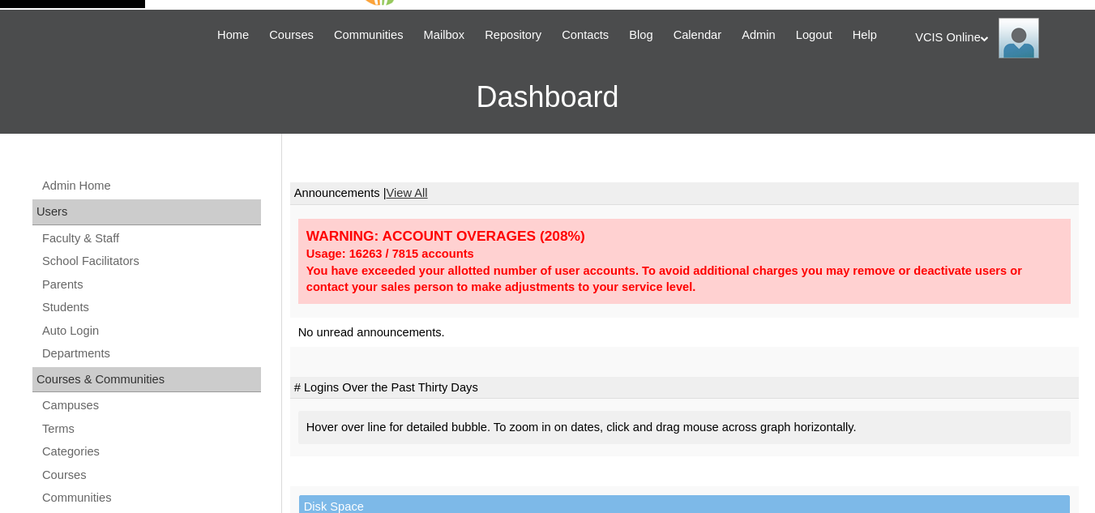
scroll to position [81, 0]
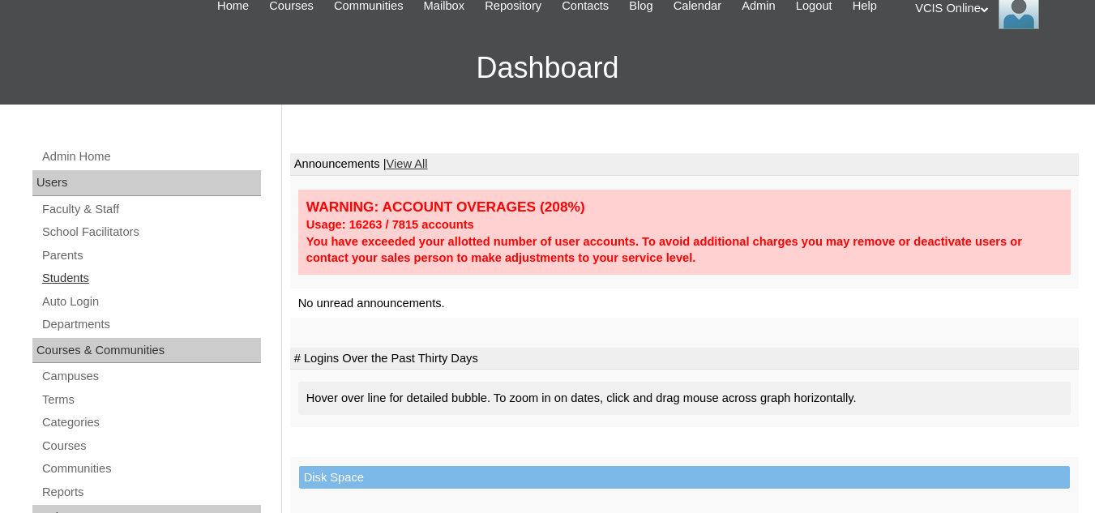
click at [87, 282] on link "Students" at bounding box center [151, 278] width 220 height 20
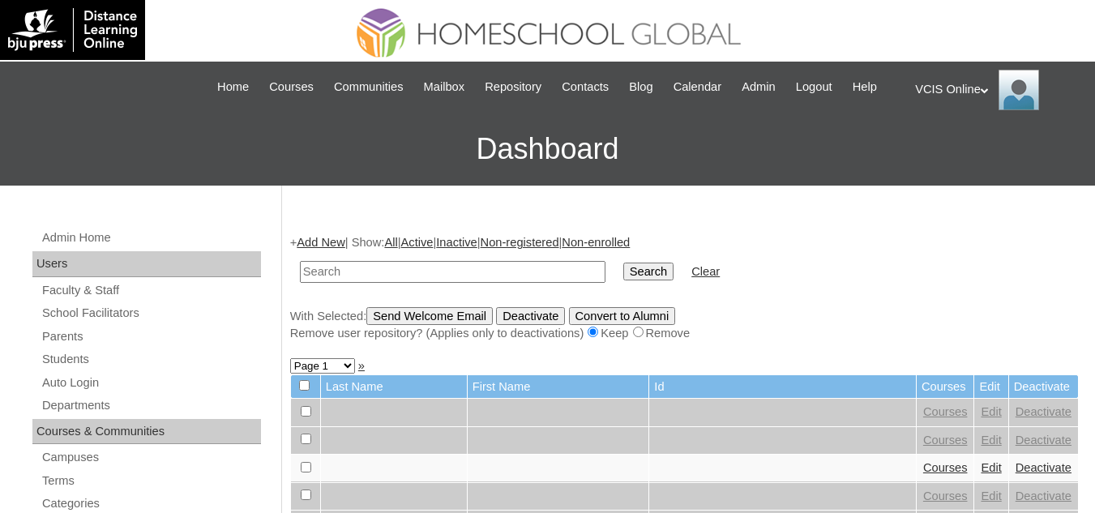
click at [374, 270] on input "text" at bounding box center [452, 272] width 305 height 22
click at [365, 280] on input "text" at bounding box center [452, 272] width 305 height 22
click at [352, 271] on input "text" at bounding box center [452, 272] width 305 height 22
type input "balmores"
click at [623, 268] on input "Search" at bounding box center [648, 272] width 50 height 18
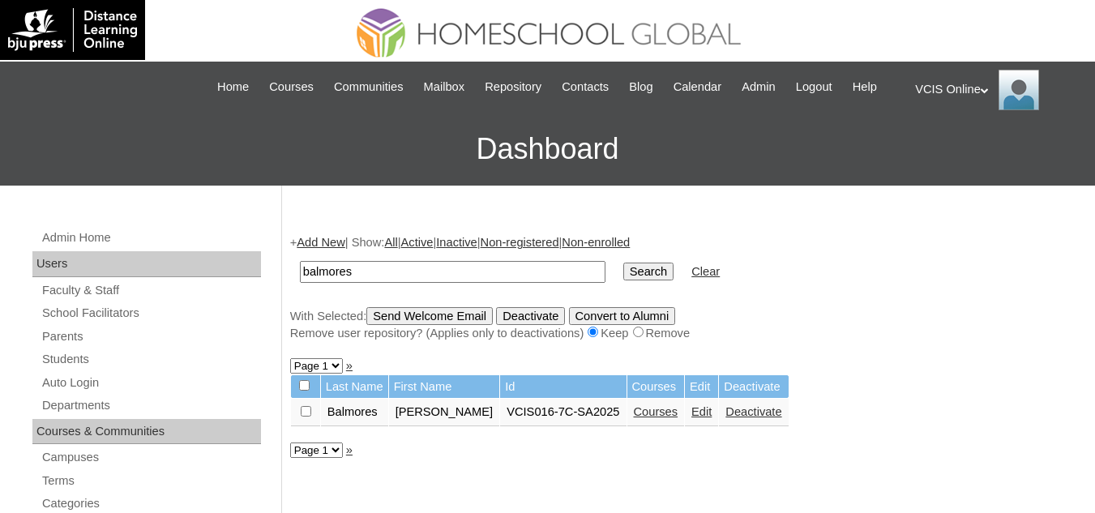
click at [343, 411] on td "Balmores" at bounding box center [354, 413] width 67 height 28
click at [375, 416] on td "Balmores" at bounding box center [354, 413] width 67 height 28
click at [364, 417] on td "Balmores" at bounding box center [354, 413] width 67 height 28
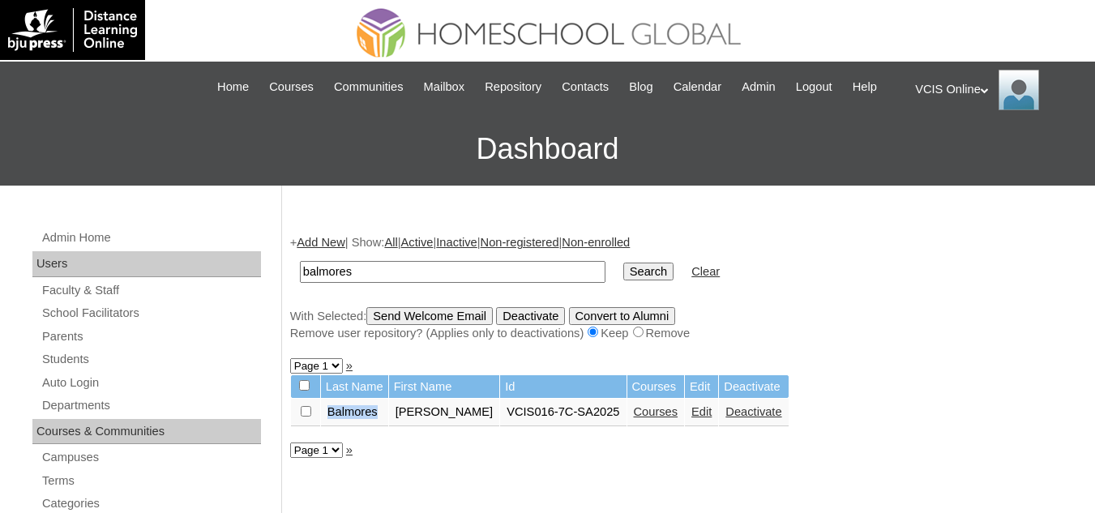
click at [357, 412] on td "Balmores" at bounding box center [354, 413] width 67 height 28
click at [443, 413] on td "[PERSON_NAME]" at bounding box center [444, 413] width 111 height 28
click at [646, 410] on link "Courses" at bounding box center [656, 411] width 45 height 13
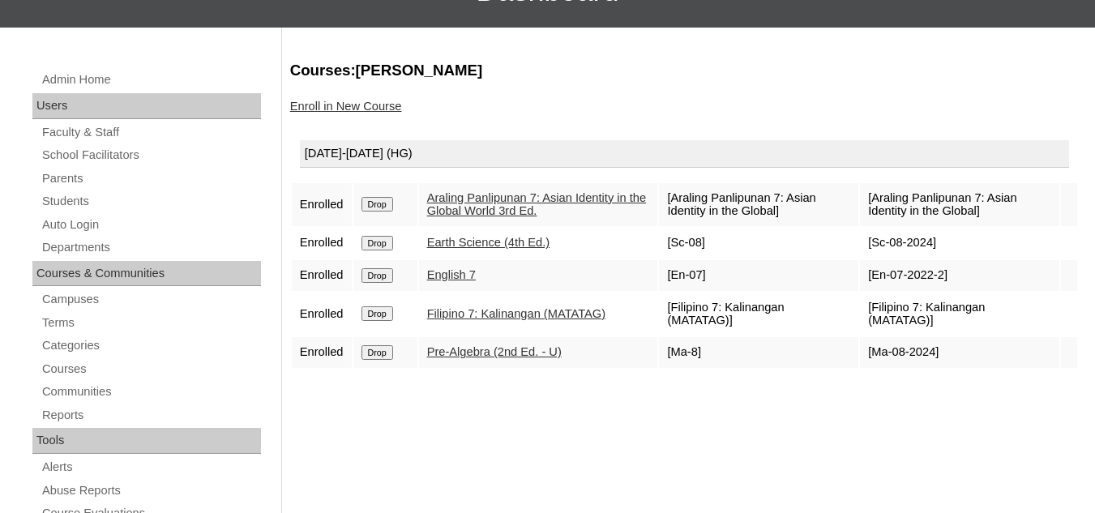
scroll to position [162, 0]
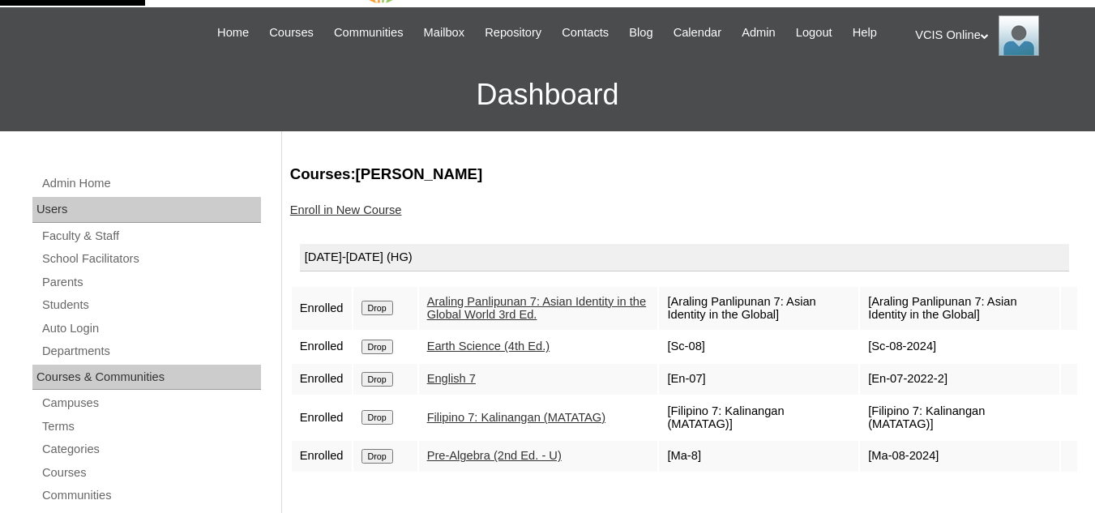
scroll to position [81, 0]
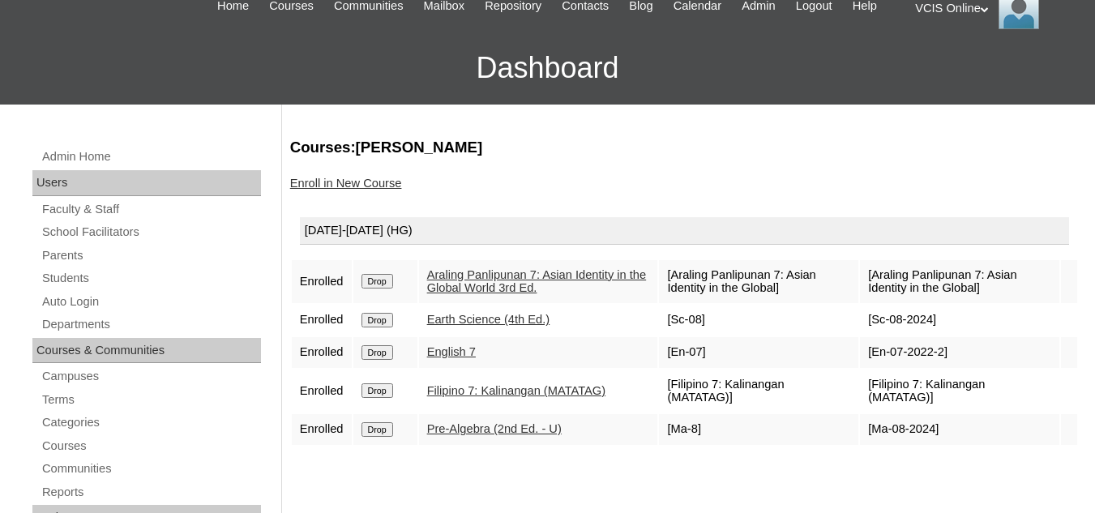
drag, startPoint x: 381, startPoint y: 76, endPoint x: 418, endPoint y: 75, distance: 37.3
click at [380, 76] on h3 "Dashboard" at bounding box center [547, 68] width 1078 height 73
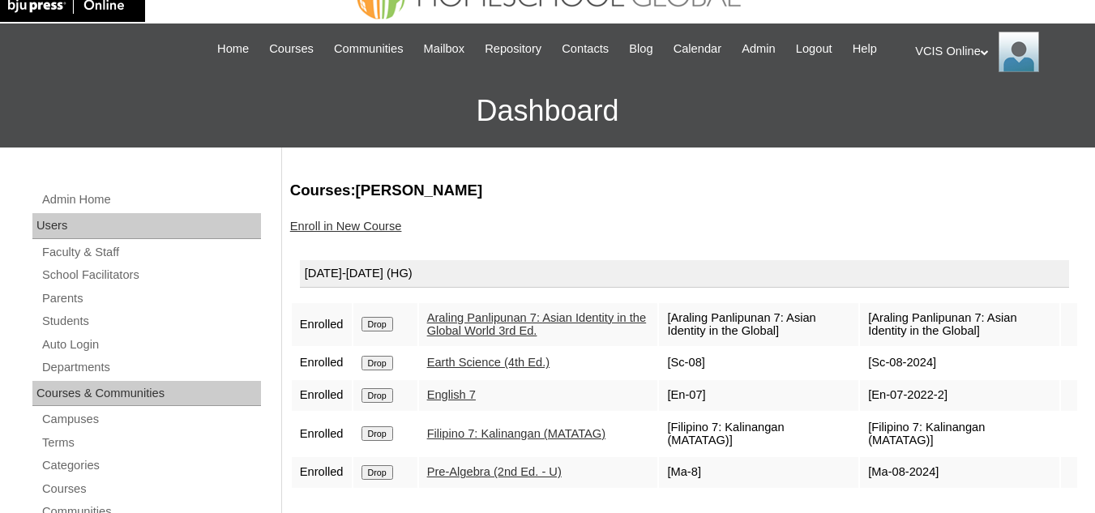
scroll to position [0, 0]
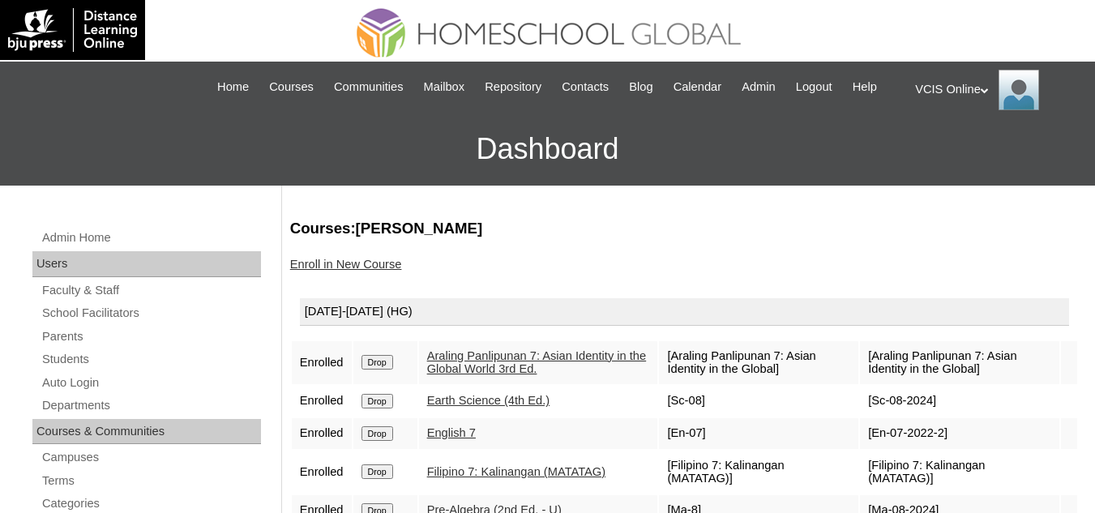
click at [344, 271] on link "Enroll in New Course" at bounding box center [346, 264] width 112 height 13
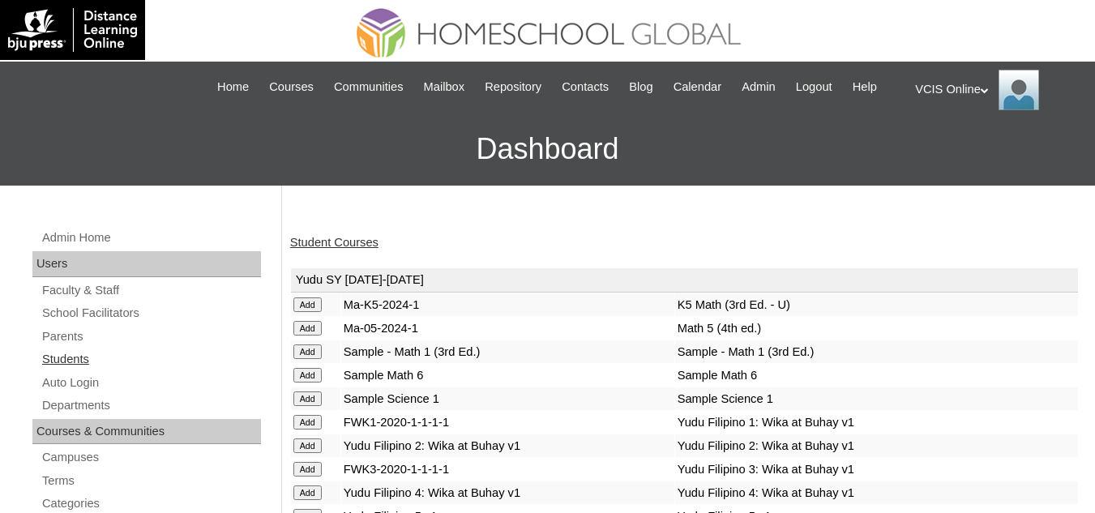
click at [81, 360] on link "Students" at bounding box center [151, 359] width 220 height 20
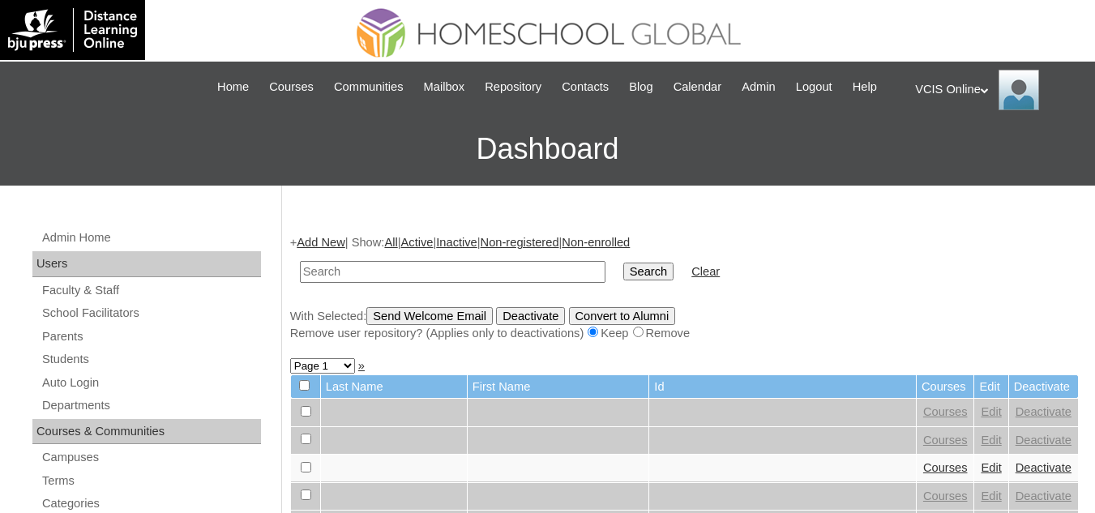
drag, startPoint x: 378, startPoint y: 280, endPoint x: 378, endPoint y: 271, distance: 8.9
click at [378, 280] on input "text" at bounding box center [452, 272] width 305 height 22
click at [404, 275] on input "text" at bounding box center [452, 272] width 305 height 22
paste input "[PERSON_NAME] Archky [PERSON_NAME]"
type input "[PERSON_NAME] Archky [PERSON_NAME]"
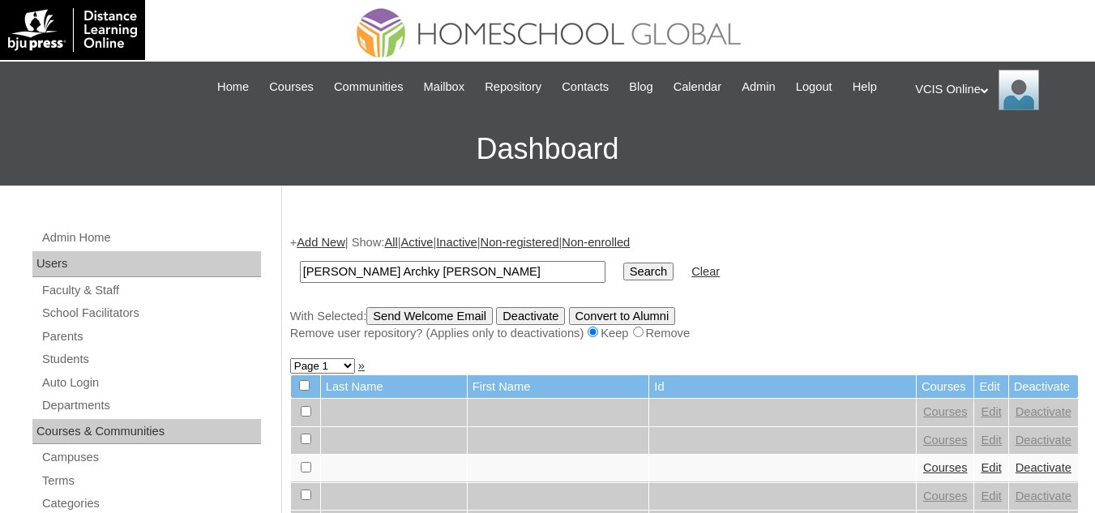
click at [623, 263] on input "Search" at bounding box center [648, 272] width 50 height 18
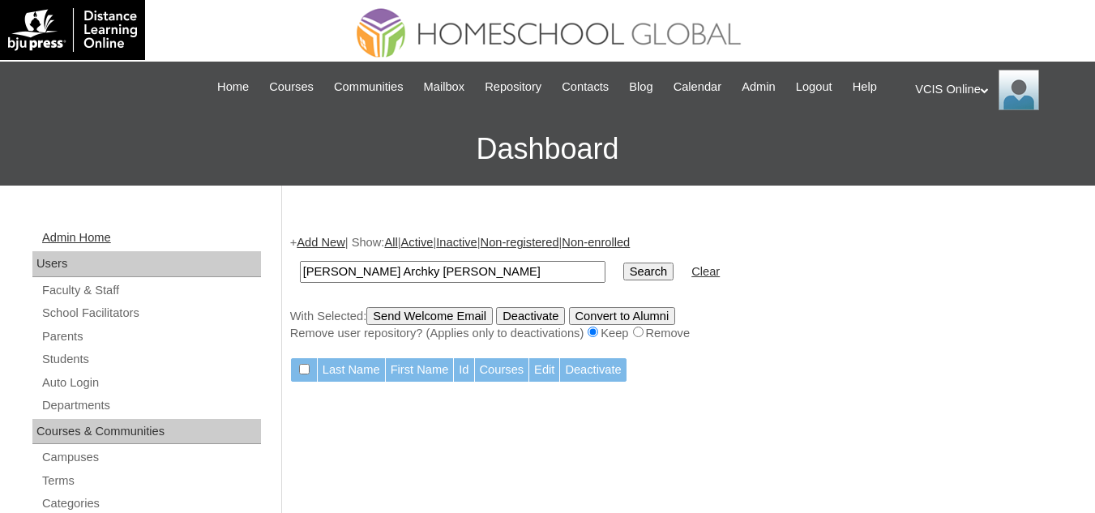
drag, startPoint x: 476, startPoint y: 269, endPoint x: 80, endPoint y: 231, distance: 398.0
click at [390, 275] on input "text" at bounding box center [452, 272] width 305 height 22
paste input "VCIS016-7C-SA2025"
type input "VCIS016-7C-SA2025"
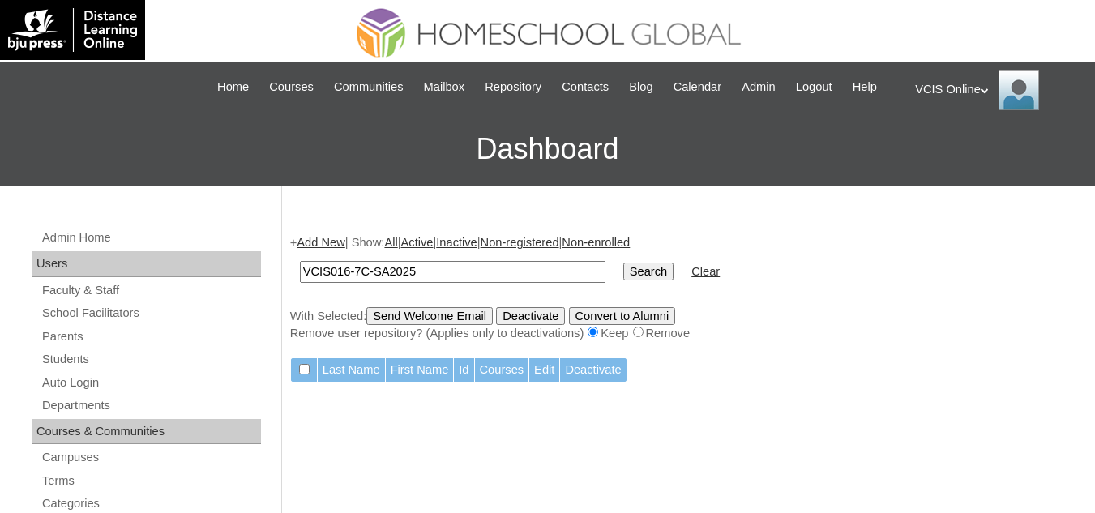
click at [623, 263] on input "Search" at bounding box center [648, 272] width 50 height 18
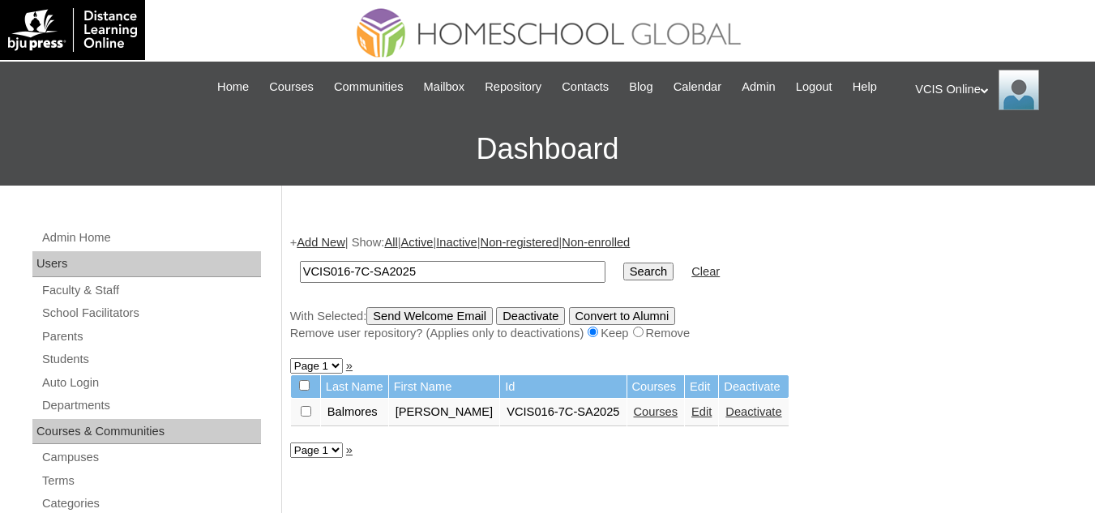
click at [410, 417] on td "[PERSON_NAME]" at bounding box center [444, 413] width 111 height 28
drag, startPoint x: 315, startPoint y: 419, endPoint x: 343, endPoint y: 419, distance: 27.5
click at [314, 419] on td at bounding box center [305, 413] width 29 height 28
click at [355, 416] on td "Balmores" at bounding box center [354, 413] width 67 height 28
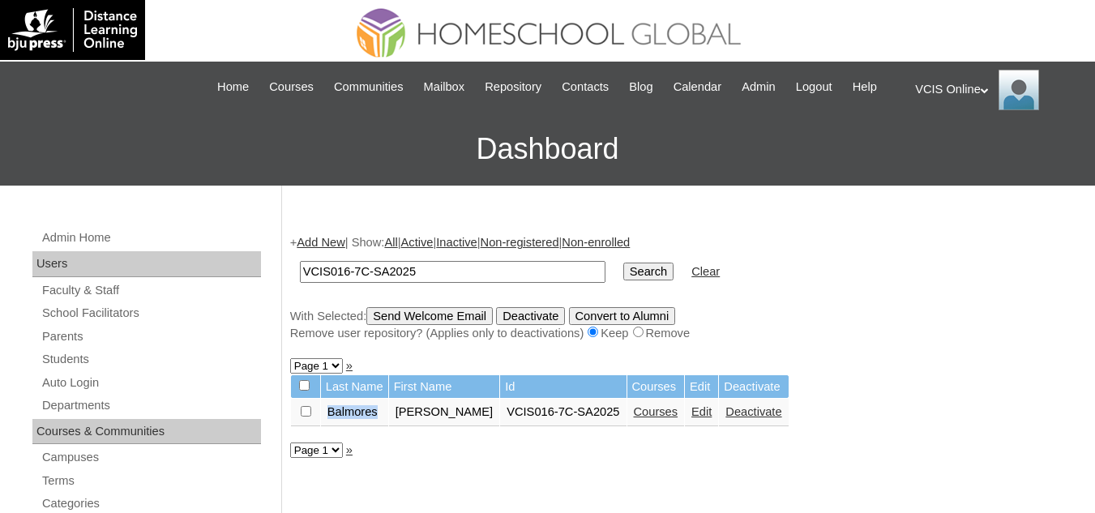
click at [637, 418] on link "Courses" at bounding box center [656, 411] width 45 height 13
